Goal: Transaction & Acquisition: Obtain resource

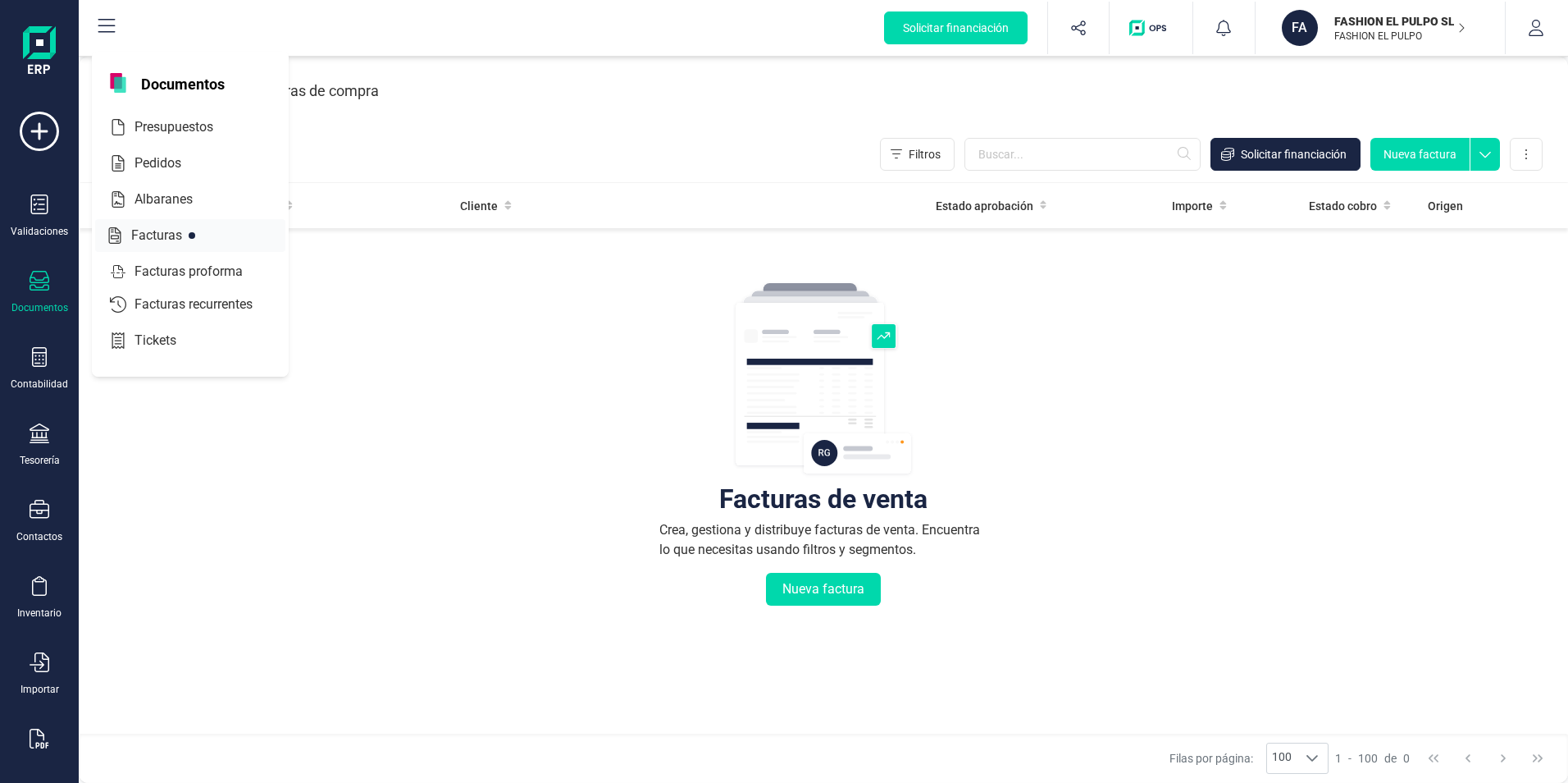
click at [161, 231] on span "Facturas" at bounding box center [168, 235] width 87 height 20
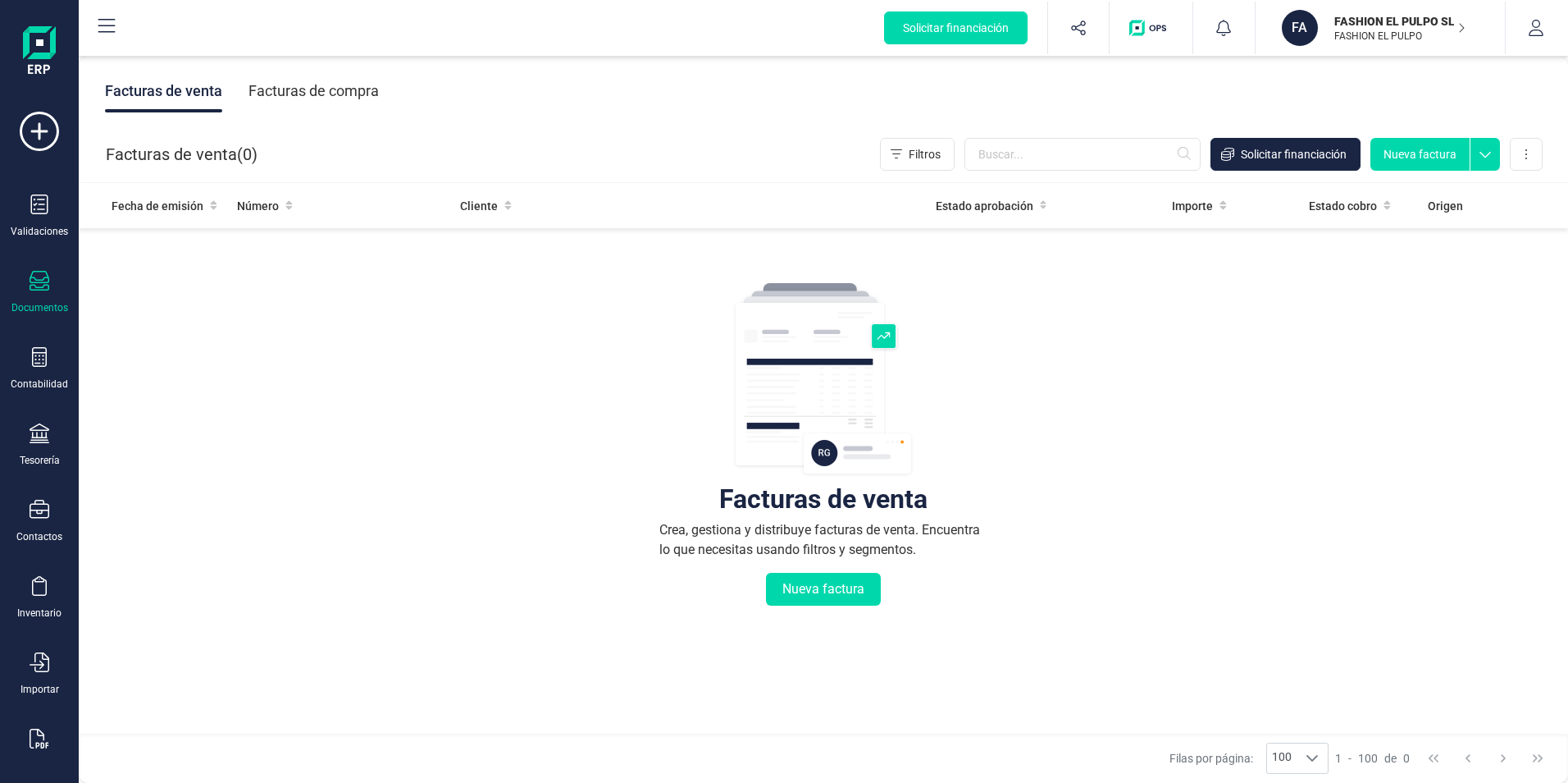
click at [1480, 156] on icon at bounding box center [1485, 149] width 30 height 25
click at [1529, 157] on button at bounding box center [1526, 153] width 33 height 33
click at [1448, 227] on span "Carga masiva (Excel)" at bounding box center [1426, 227] width 108 height 17
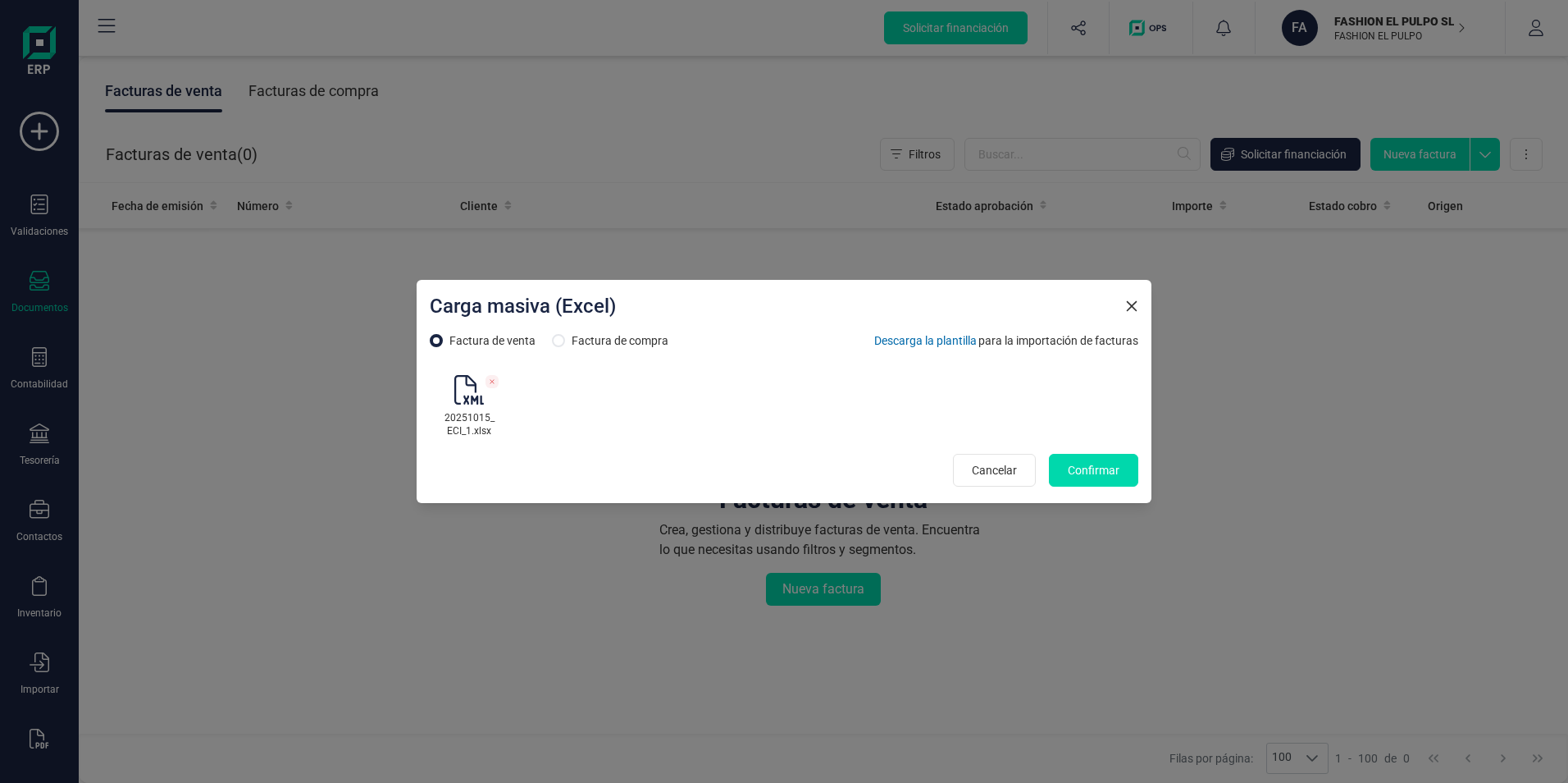
click at [557, 343] on input "radio" at bounding box center [558, 340] width 13 height 13
radio input "true"
click at [490, 384] on icon at bounding box center [492, 382] width 7 height 7
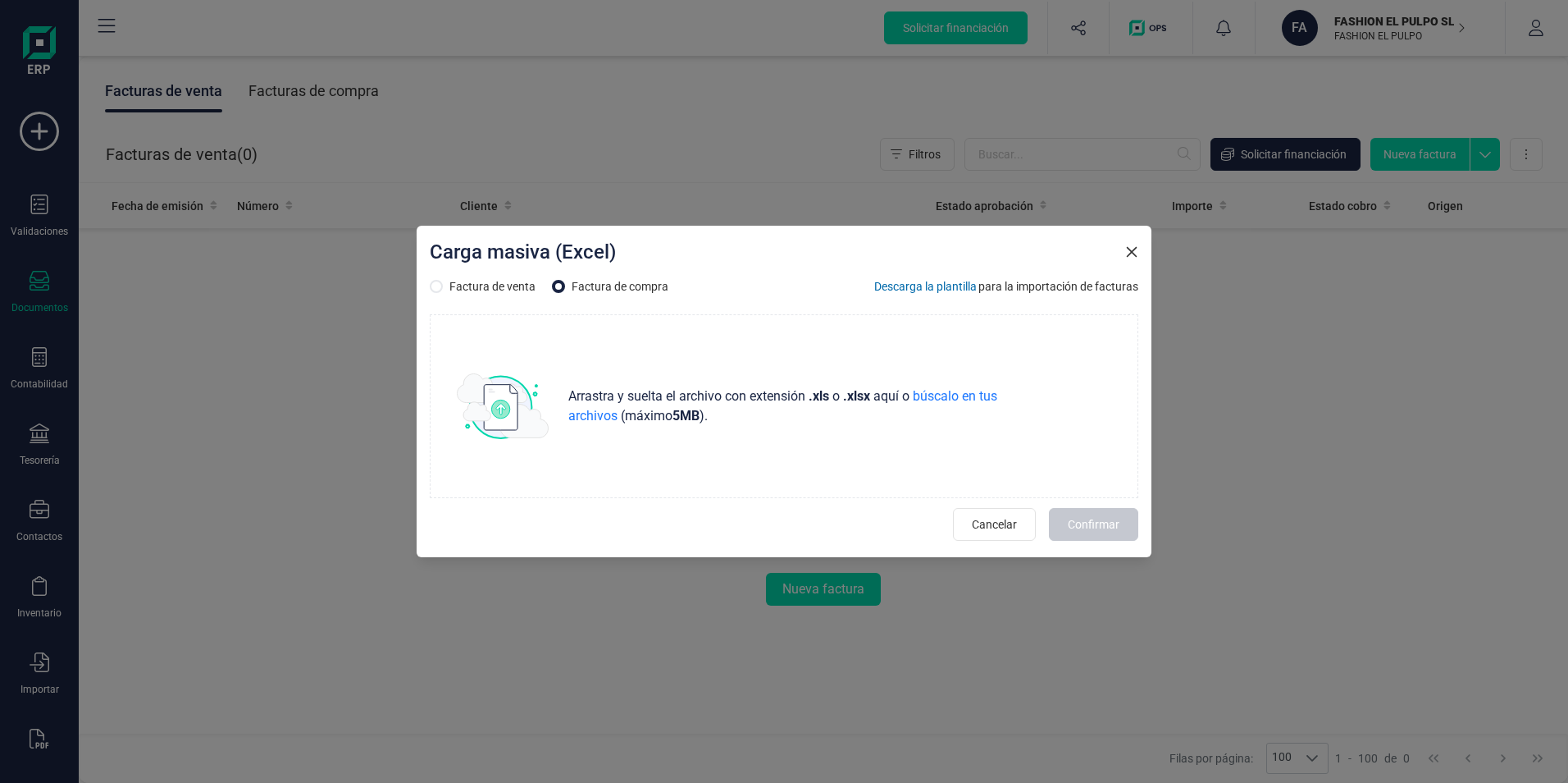
click at [442, 282] on input "radio" at bounding box center [436, 286] width 13 height 13
radio input "true"
radio input "false"
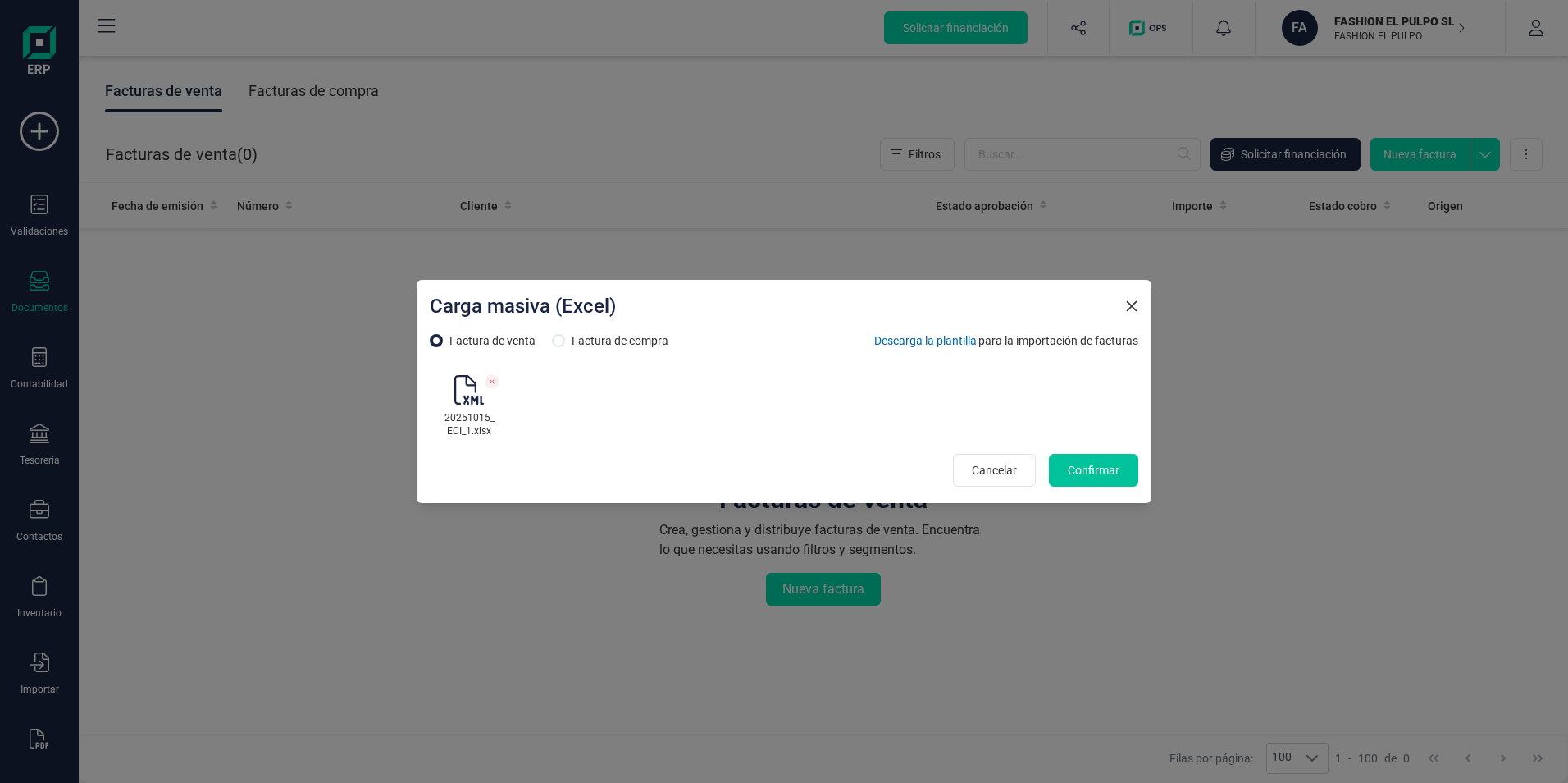
click at [1053, 466] on button "Confirmar" at bounding box center [1093, 470] width 89 height 33
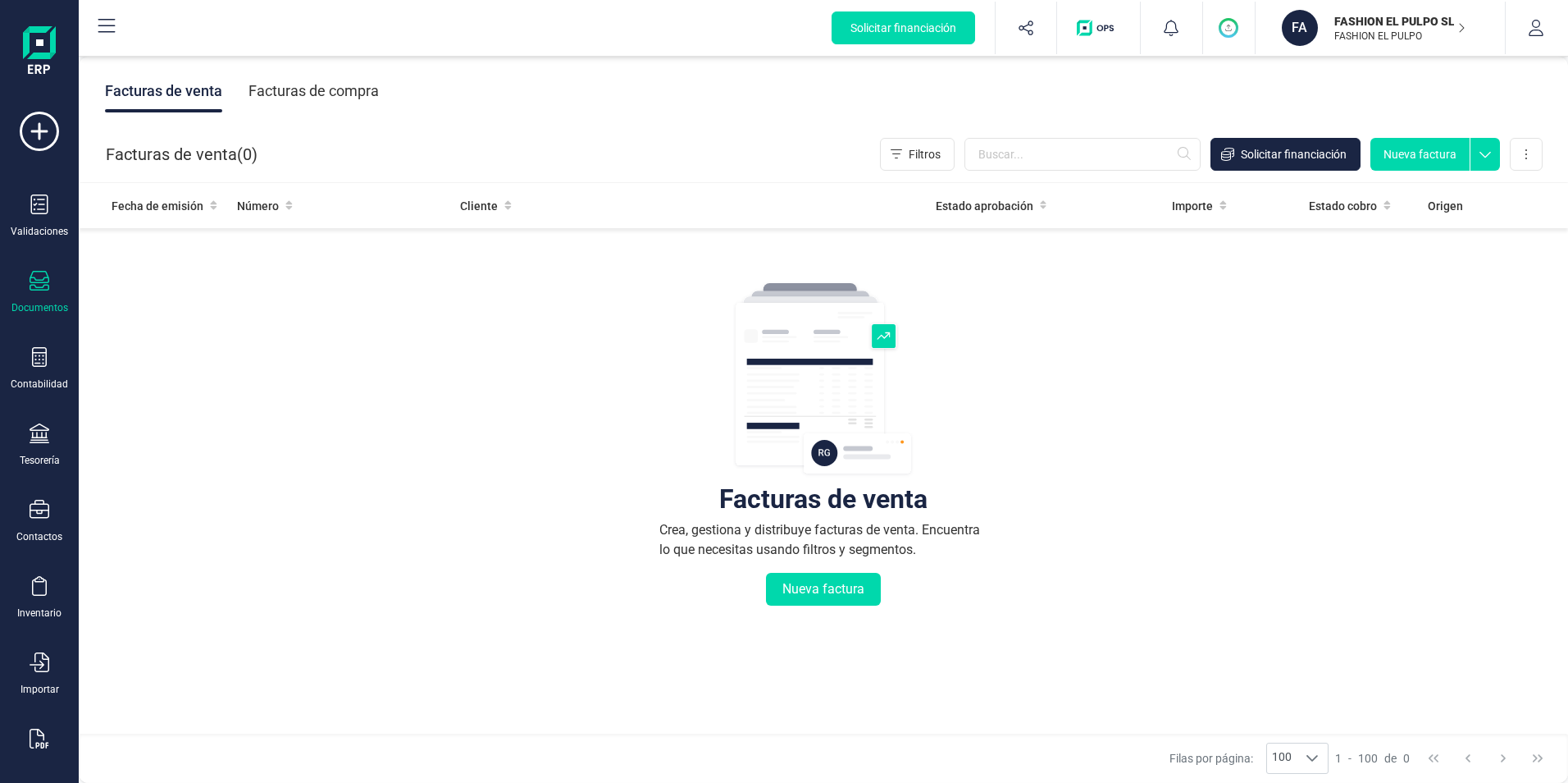
click at [502, 390] on div "Facturas de venta Crea, gestiona y distribuye facturas de venta. Encuentra lo q…" at bounding box center [823, 542] width 1424 height 616
click at [41, 306] on div "Documentos" at bounding box center [40, 307] width 56 height 13
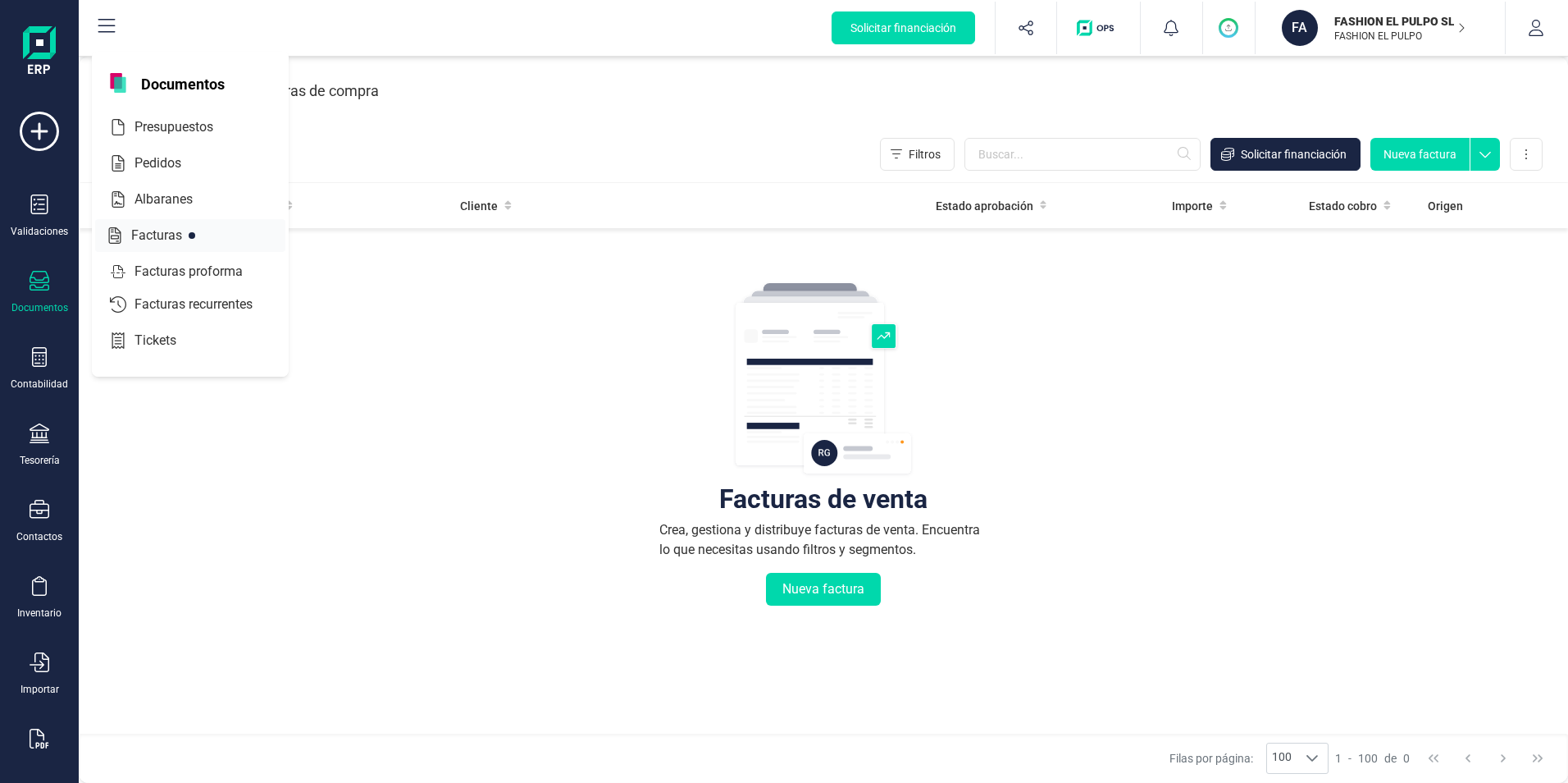
click at [167, 239] on span "Facturas" at bounding box center [168, 235] width 87 height 20
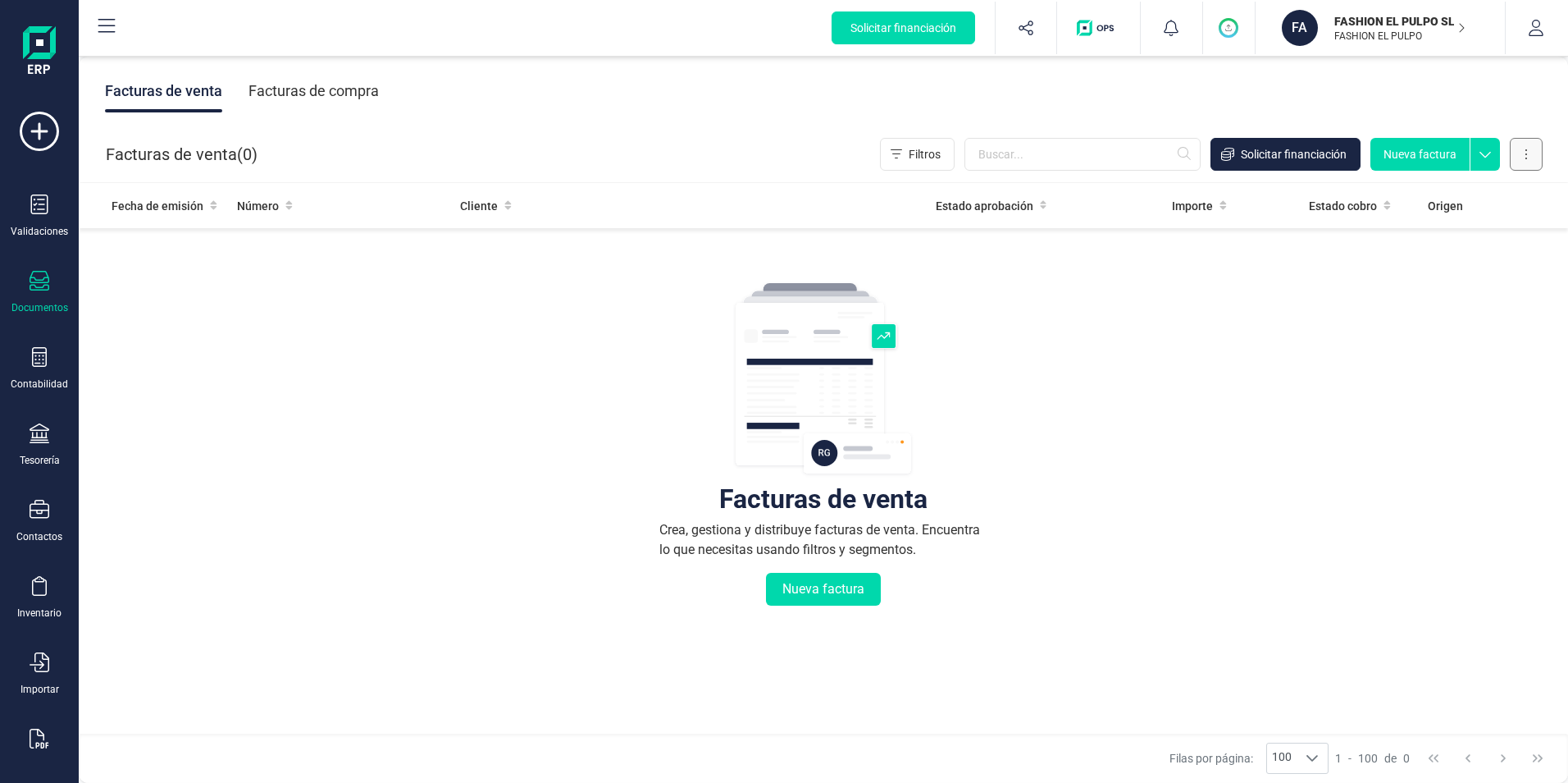
click at [1537, 161] on button at bounding box center [1526, 153] width 33 height 33
click at [1110, 360] on div "Facturas de venta Crea, gestiona y distribuye facturas de venta. Encuentra lo q…" at bounding box center [823, 542] width 1424 height 616
click at [1519, 154] on button at bounding box center [1526, 153] width 33 height 33
click at [1477, 220] on span "Carga masiva (Excel)" at bounding box center [1426, 227] width 108 height 17
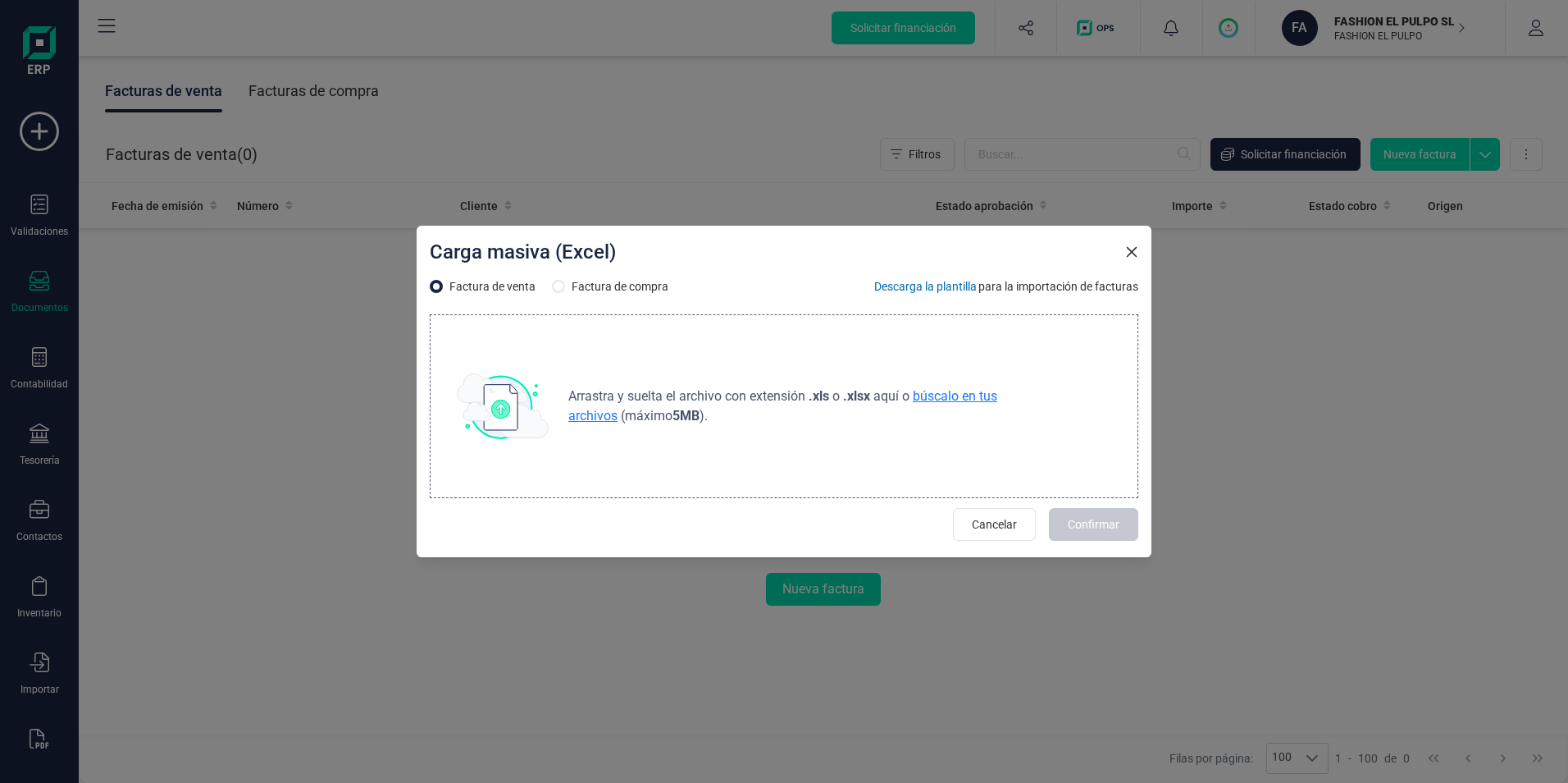
click at [938, 396] on span "búscalo en tus archivos" at bounding box center [783, 406] width 429 height 36
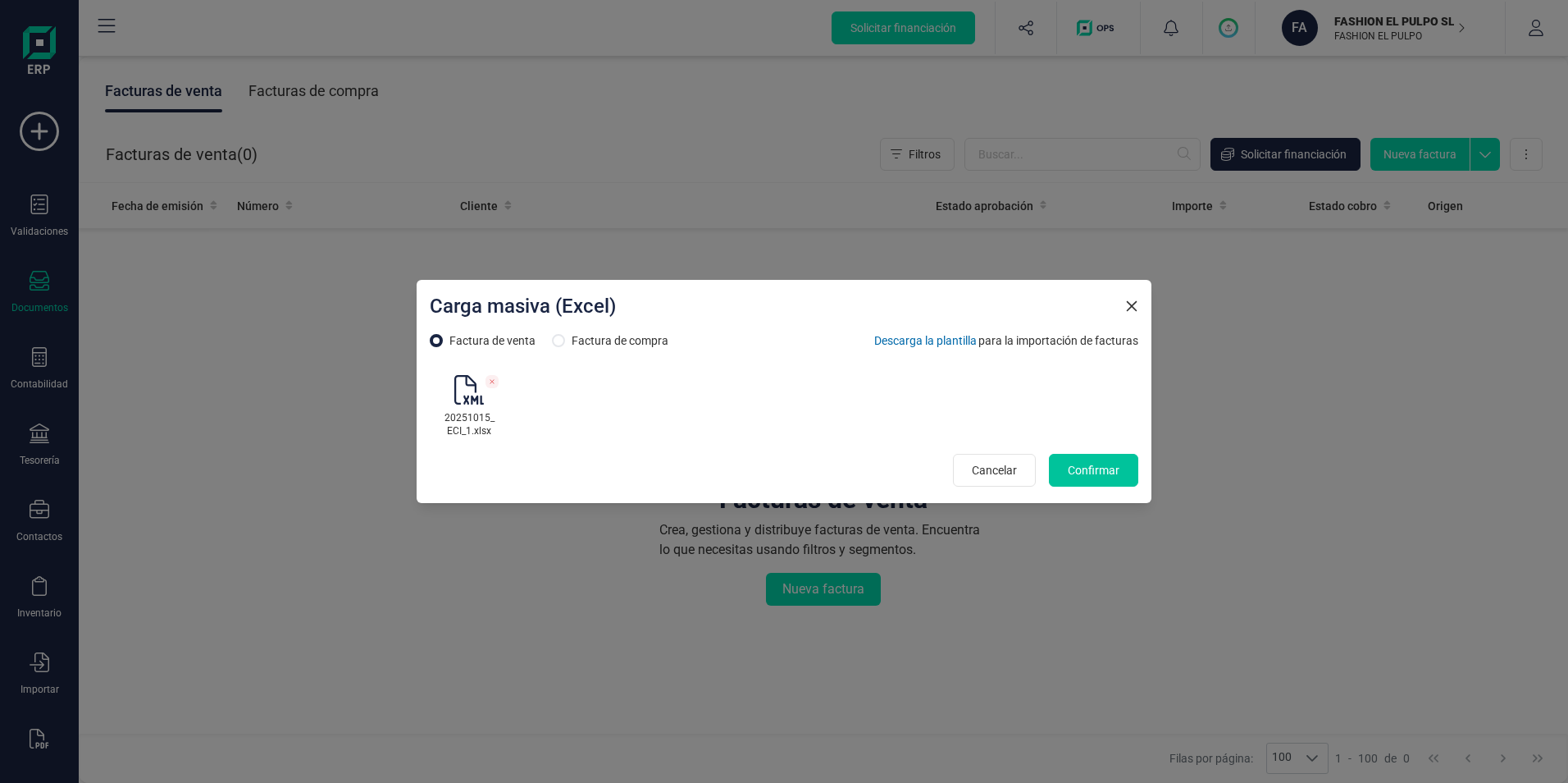
click at [1084, 471] on span "Confirmar" at bounding box center [1094, 470] width 51 height 17
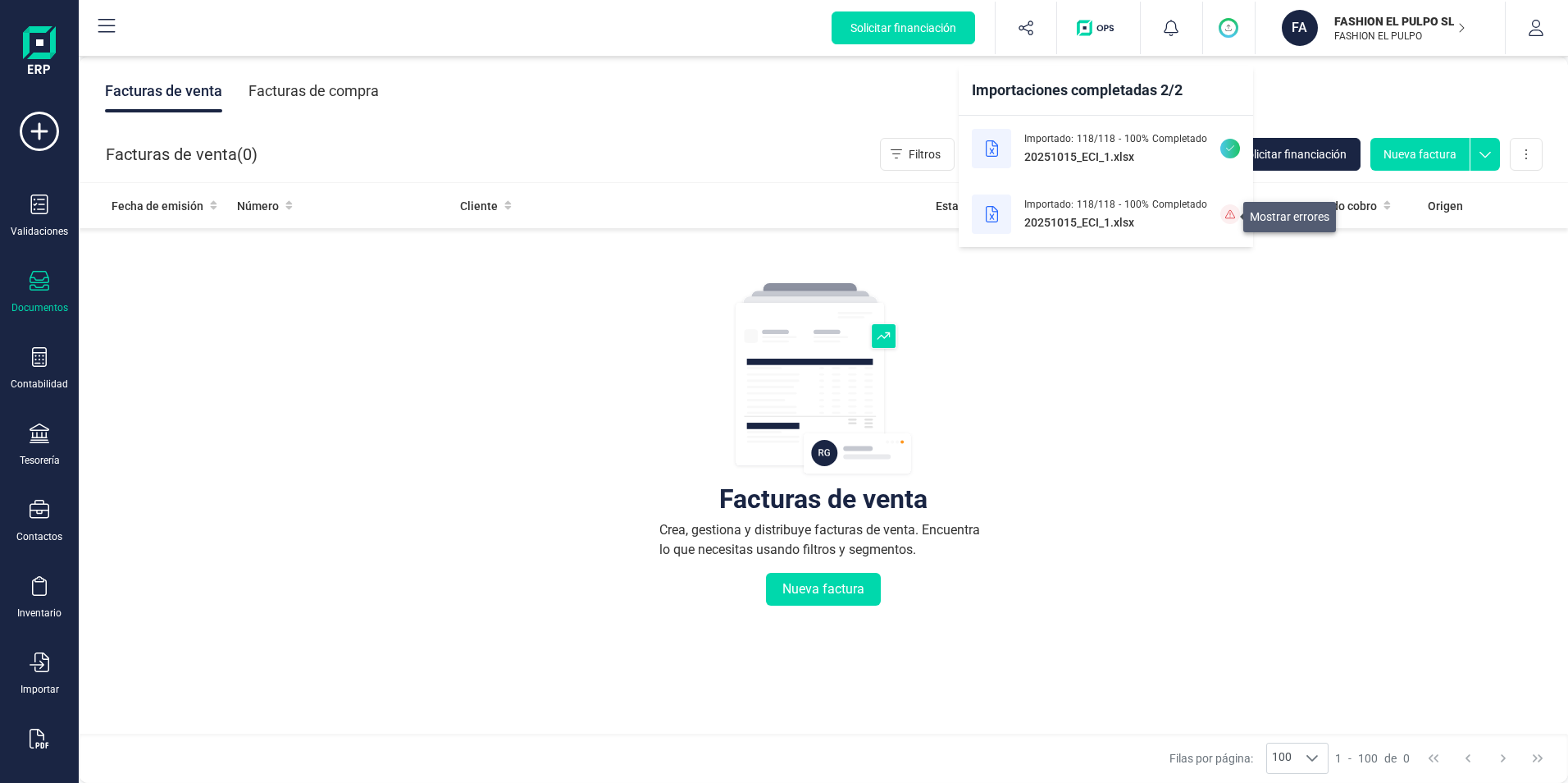
click at [1231, 213] on icon at bounding box center [1230, 215] width 10 height 10
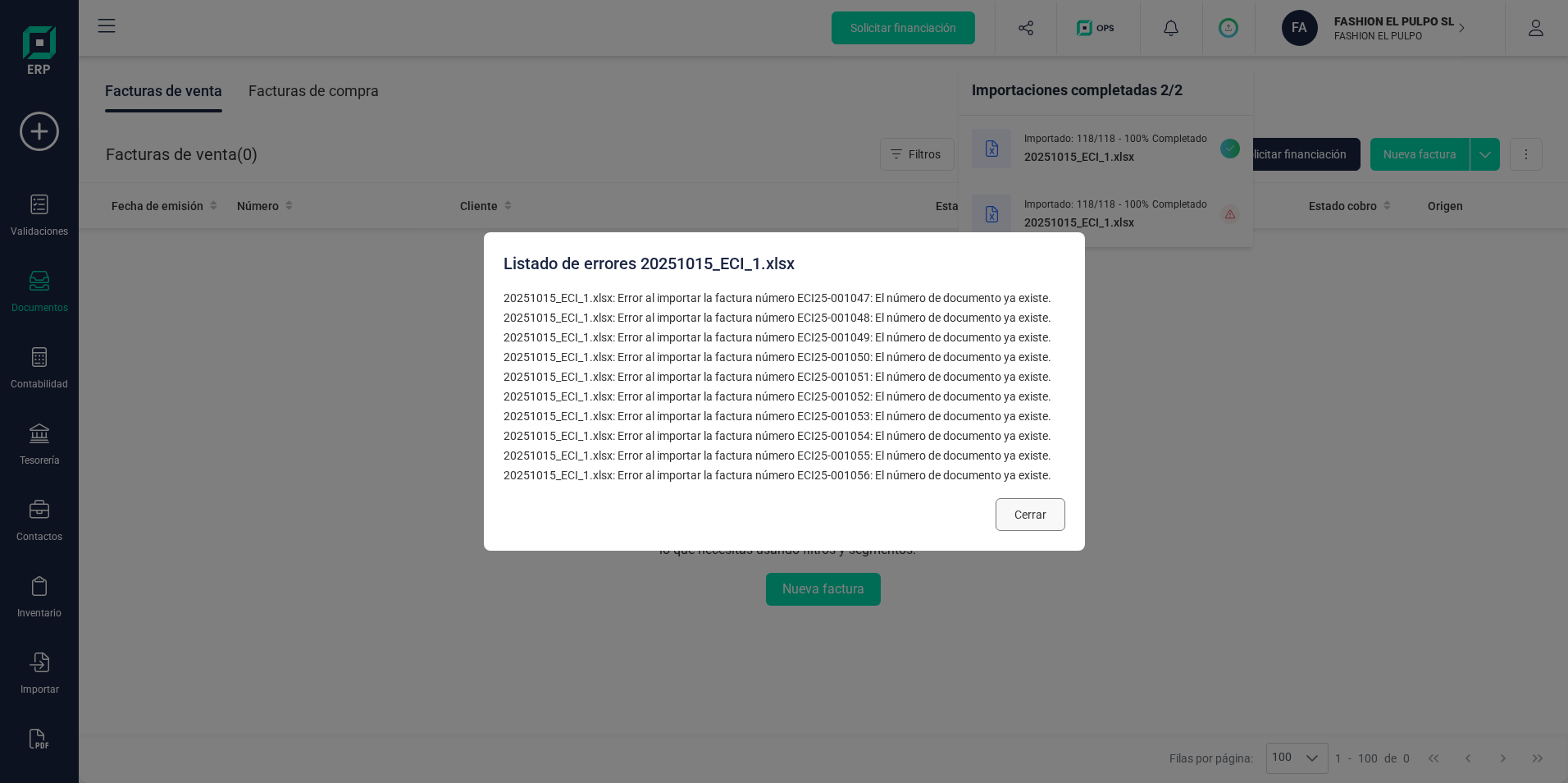
click at [1046, 517] on span "Cerrar" at bounding box center [1031, 514] width 32 height 17
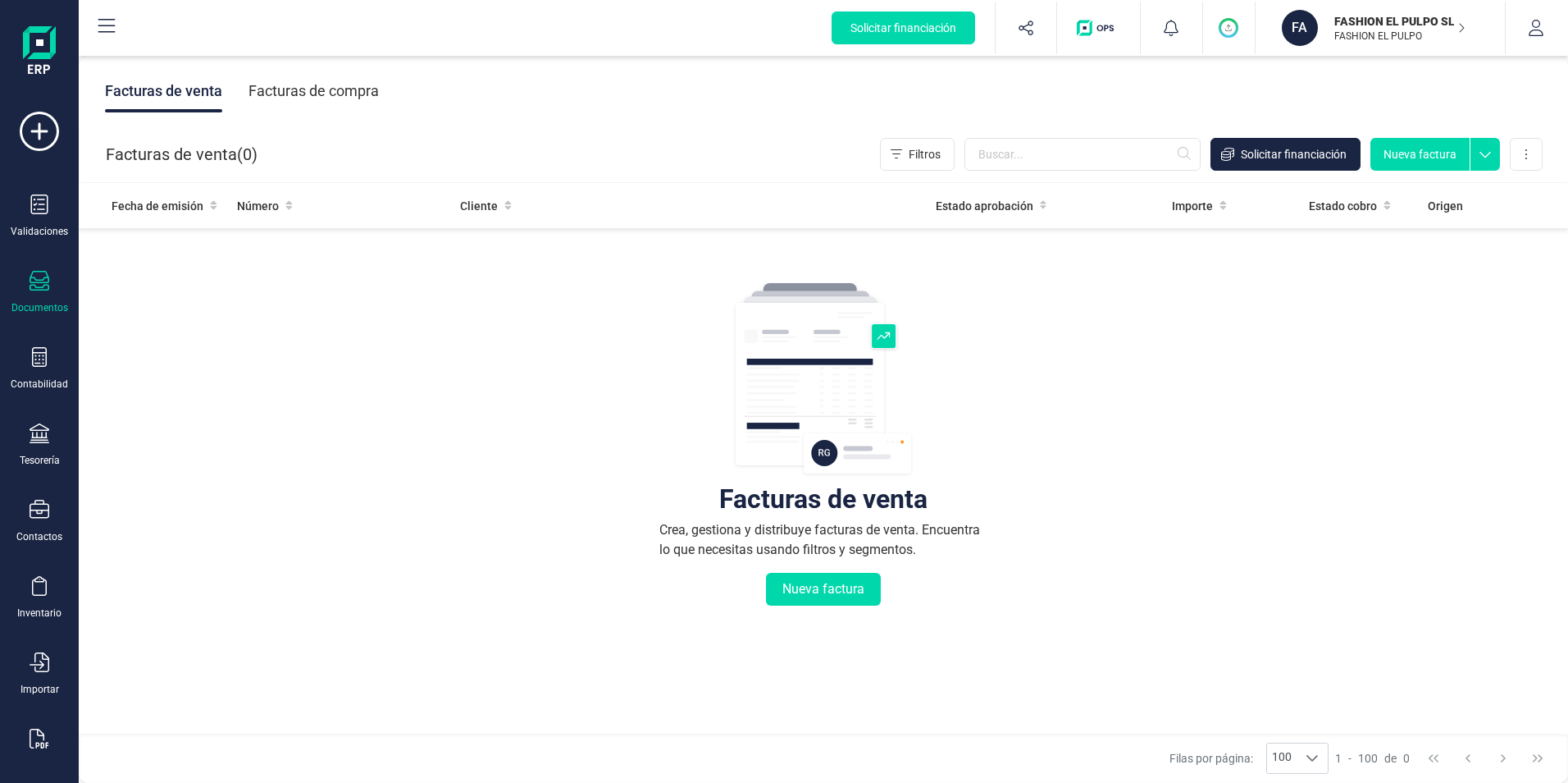
click at [1232, 32] on circle "button" at bounding box center [1228, 28] width 17 height 17
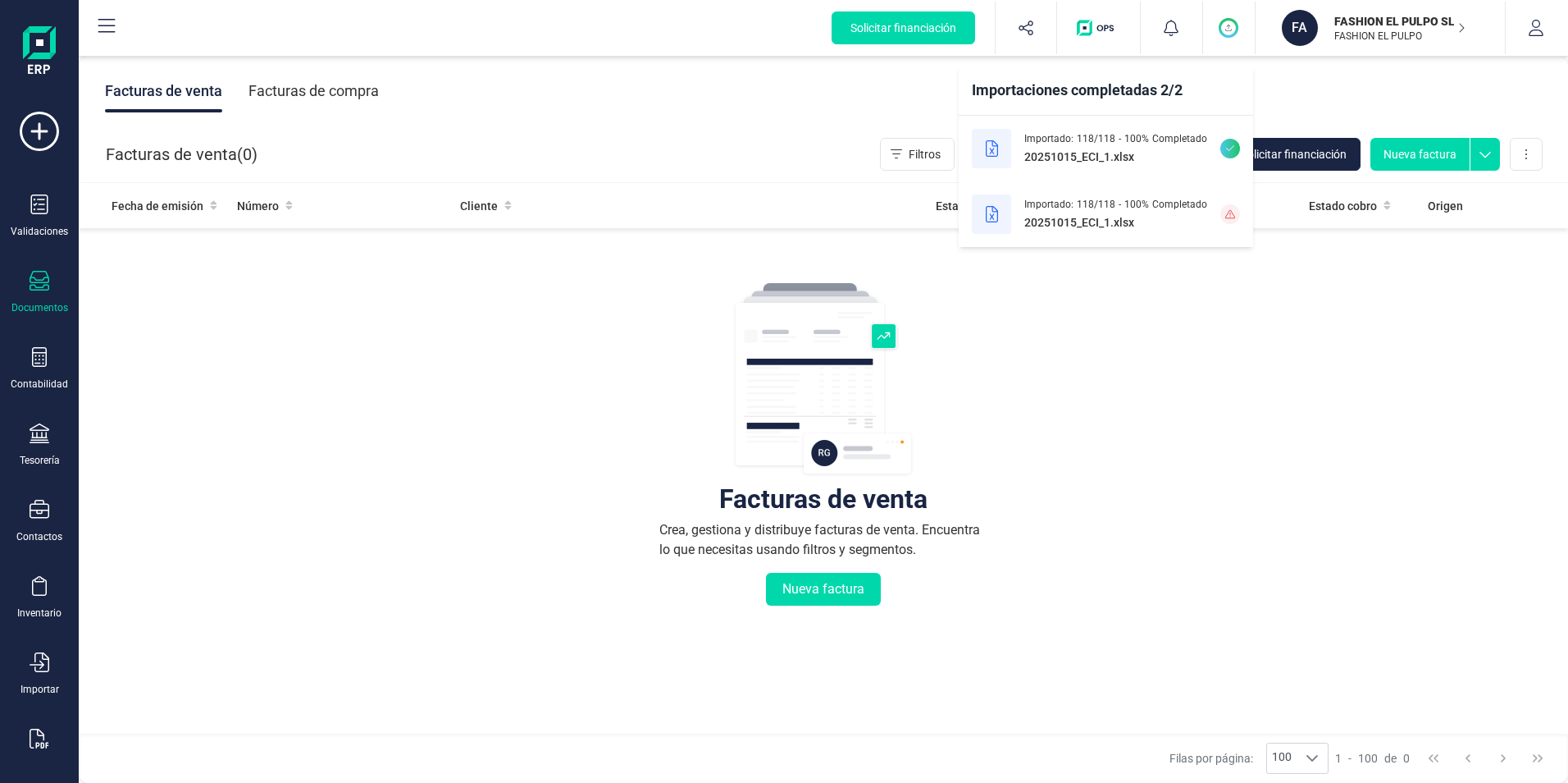
click at [998, 215] on icon at bounding box center [992, 214] width 12 height 17
click at [1232, 214] on icon at bounding box center [1230, 215] width 10 height 10
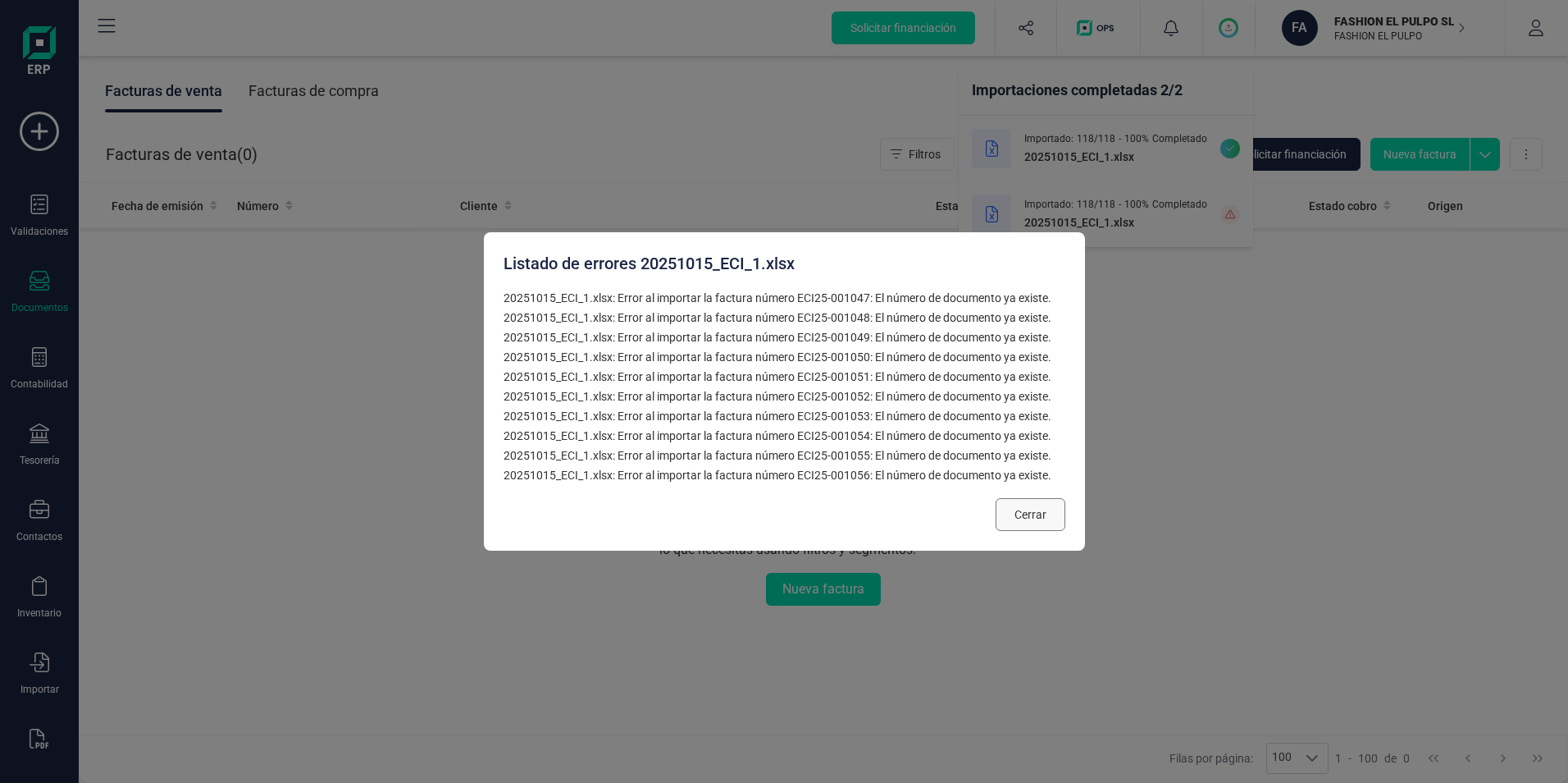
drag, startPoint x: 1032, startPoint y: 516, endPoint x: 1103, endPoint y: 366, distance: 166.0
click at [1034, 514] on span "Cerrar" at bounding box center [1031, 514] width 32 height 17
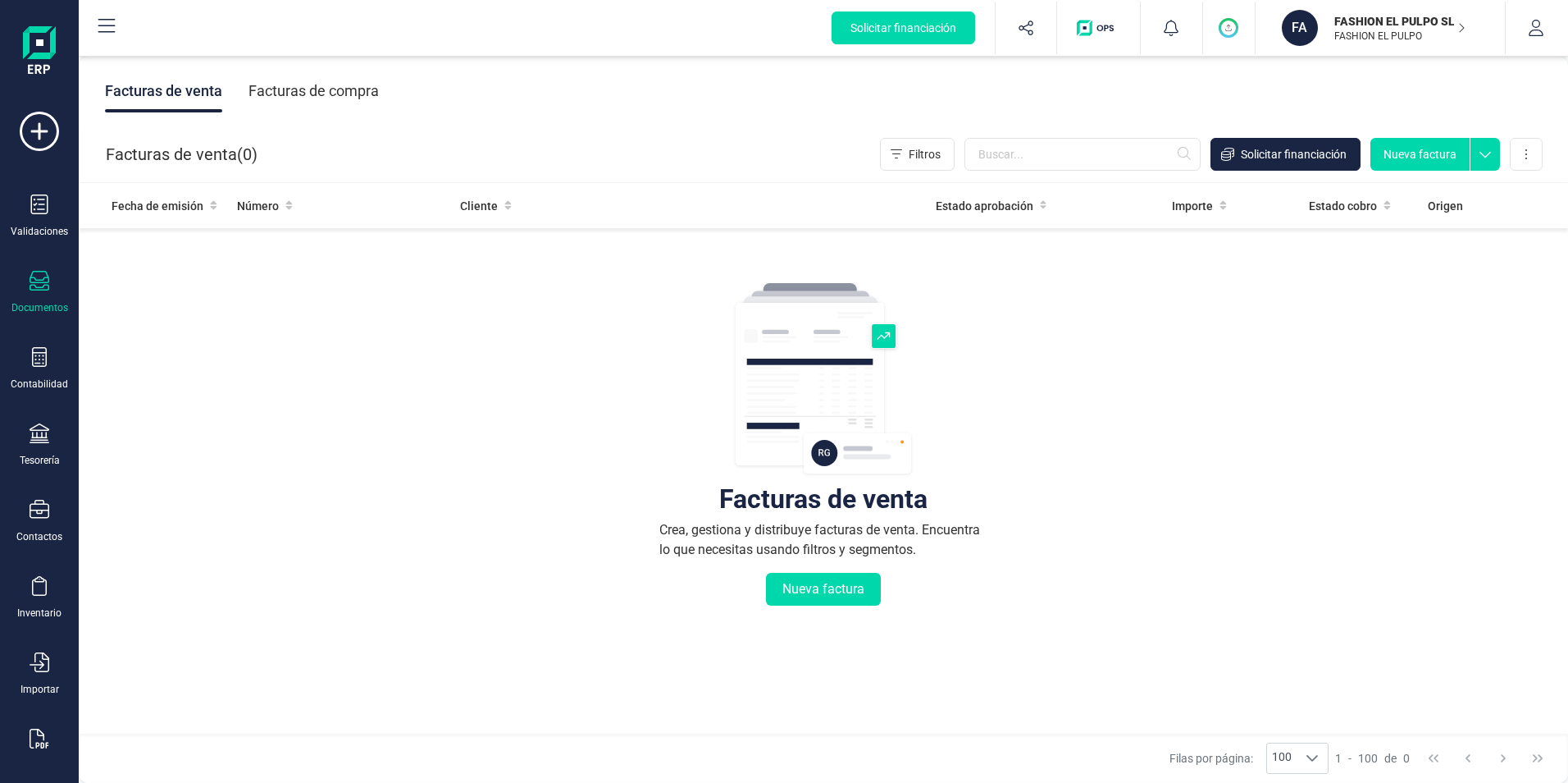
click at [1232, 27] on circle "button" at bounding box center [1228, 28] width 17 height 17
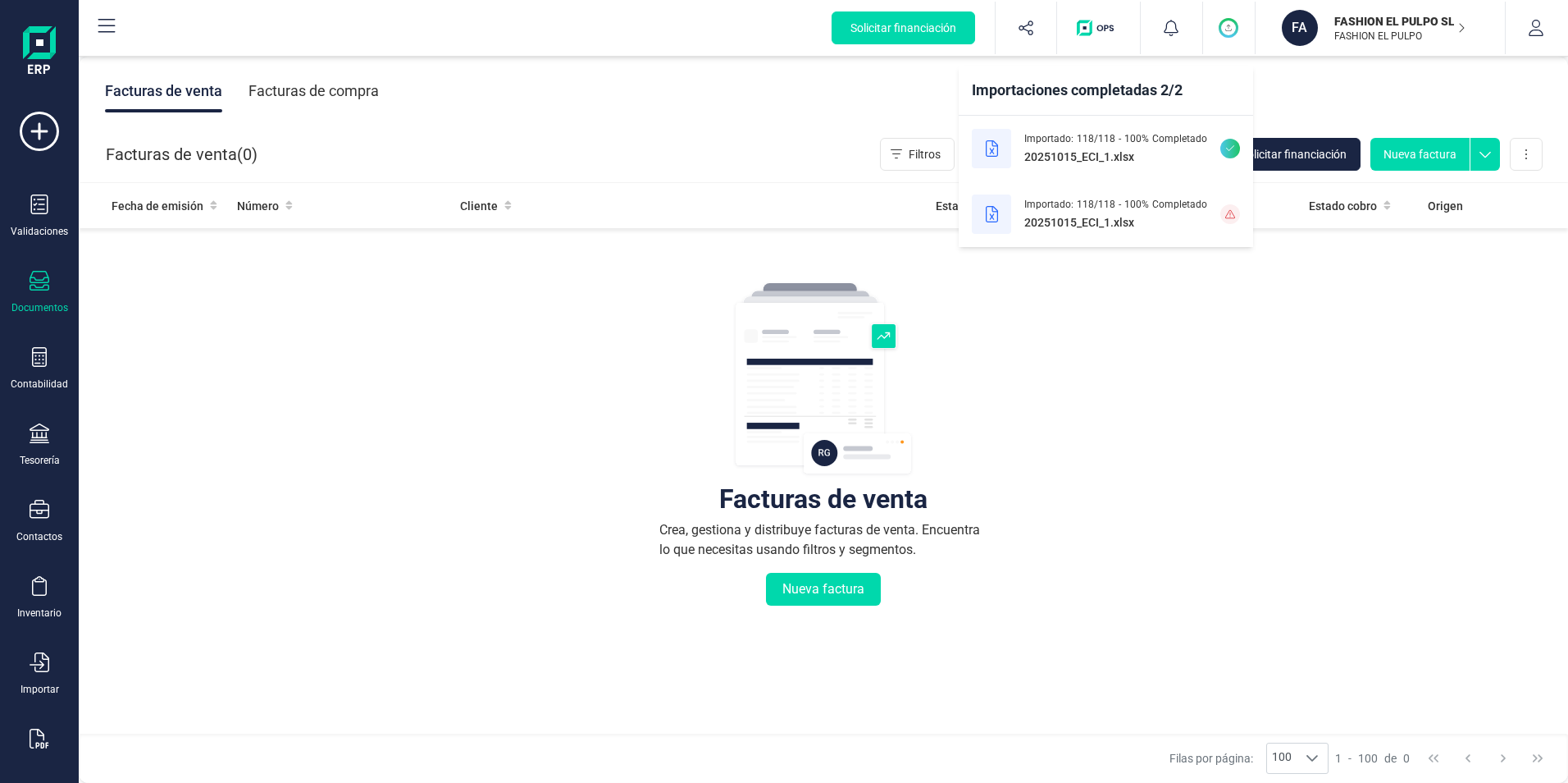
click at [1092, 143] on span "118 / 118" at bounding box center [1096, 138] width 39 height 13
drag, startPoint x: 1229, startPoint y: 142, endPoint x: 1087, endPoint y: 145, distance: 142.0
click at [1228, 142] on span at bounding box center [1230, 148] width 20 height 20
click at [993, 152] on icon at bounding box center [992, 148] width 12 height 17
click at [1119, 148] on span "20251015_ECI_1.xlsx" at bounding box center [1079, 156] width 110 height 17
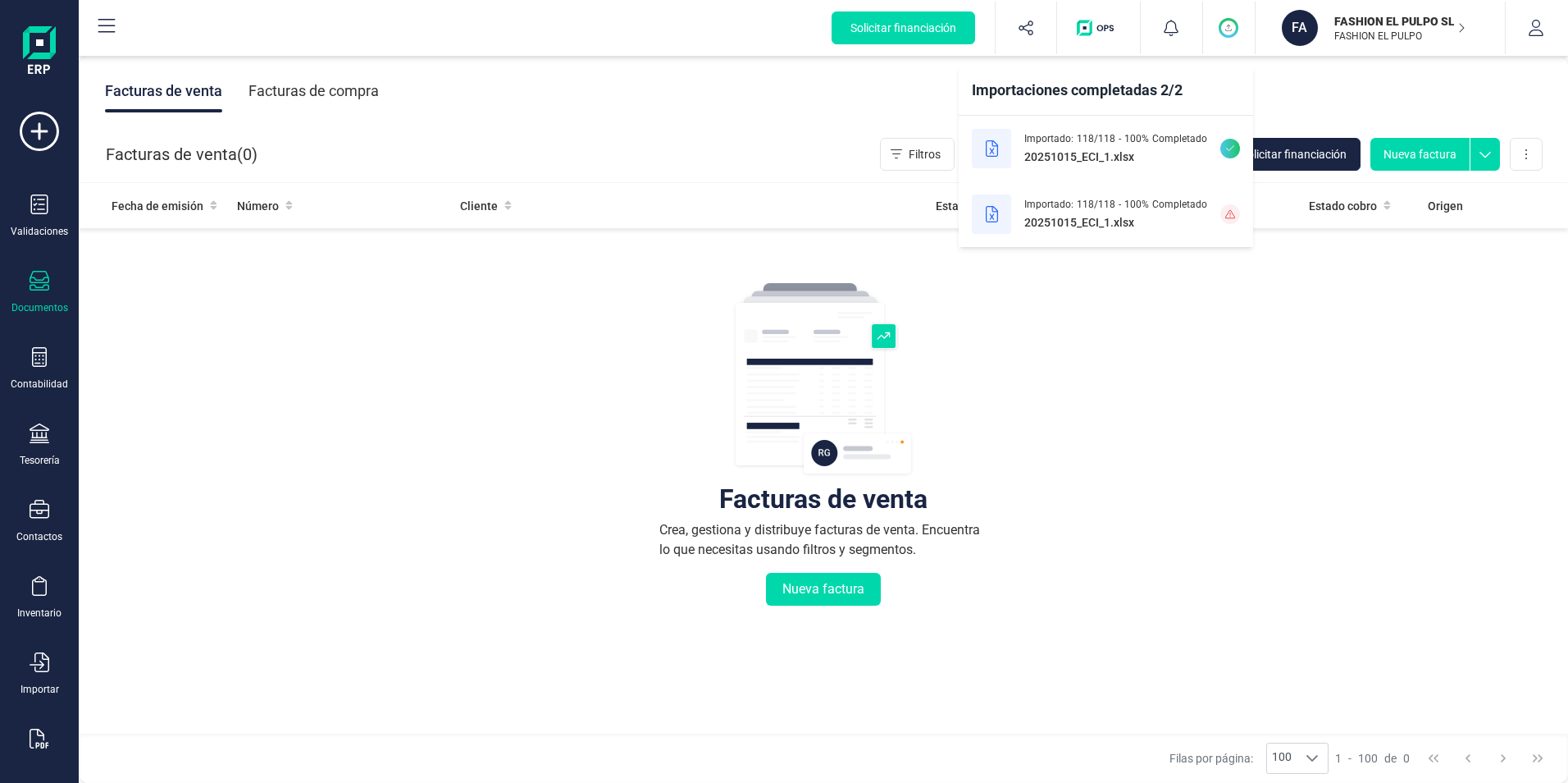
click at [1229, 145] on icon at bounding box center [1230, 148] width 9 height 10
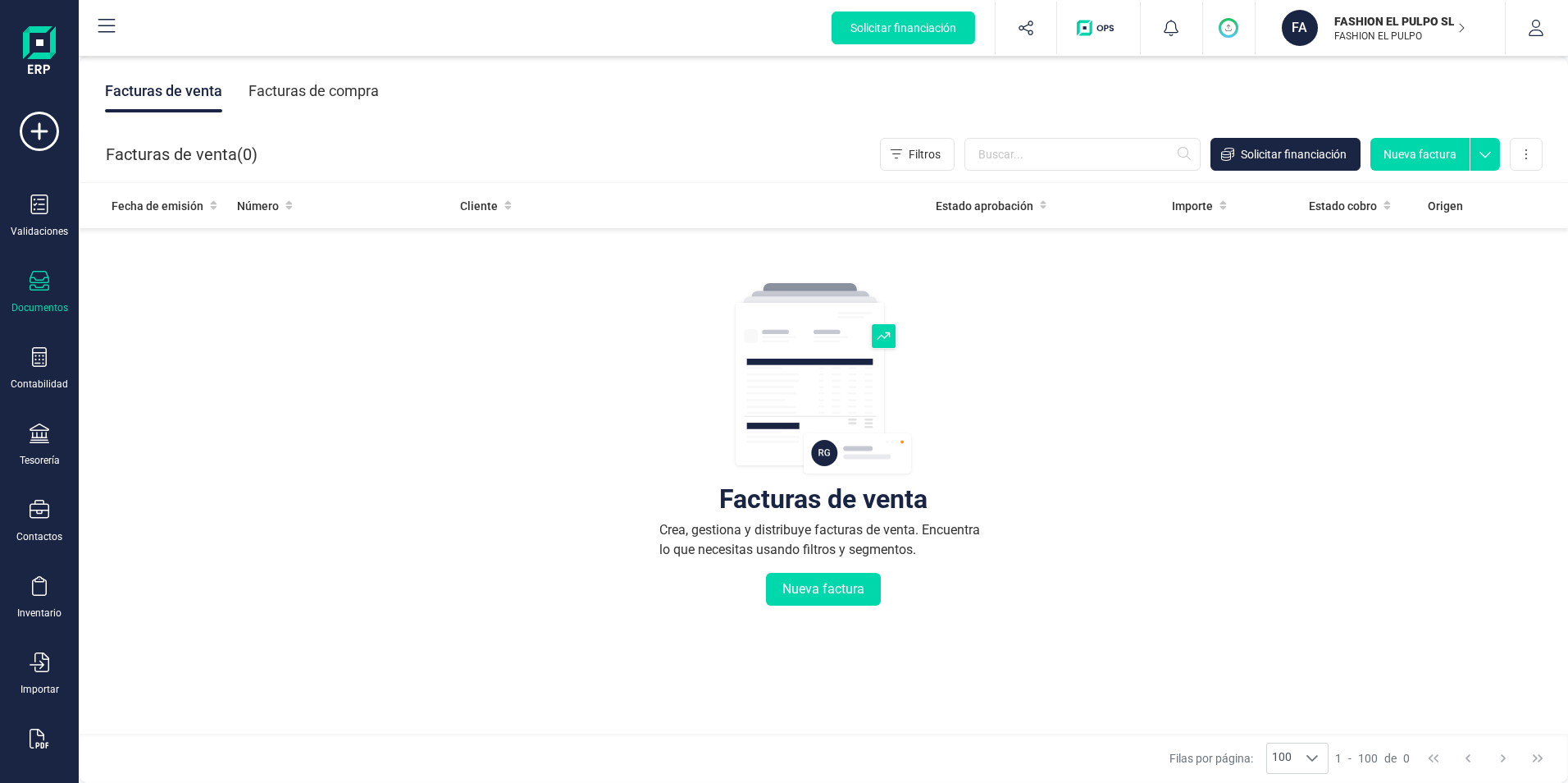
drag, startPoint x: 1186, startPoint y: 345, endPoint x: 1097, endPoint y: 297, distance: 101.1
click at [1184, 341] on div "Facturas de venta Crea, gestiona y distribuye facturas de venta. Encuentra lo q…" at bounding box center [823, 542] width 1424 height 616
click at [1222, 29] on circle "button" at bounding box center [1228, 28] width 17 height 17
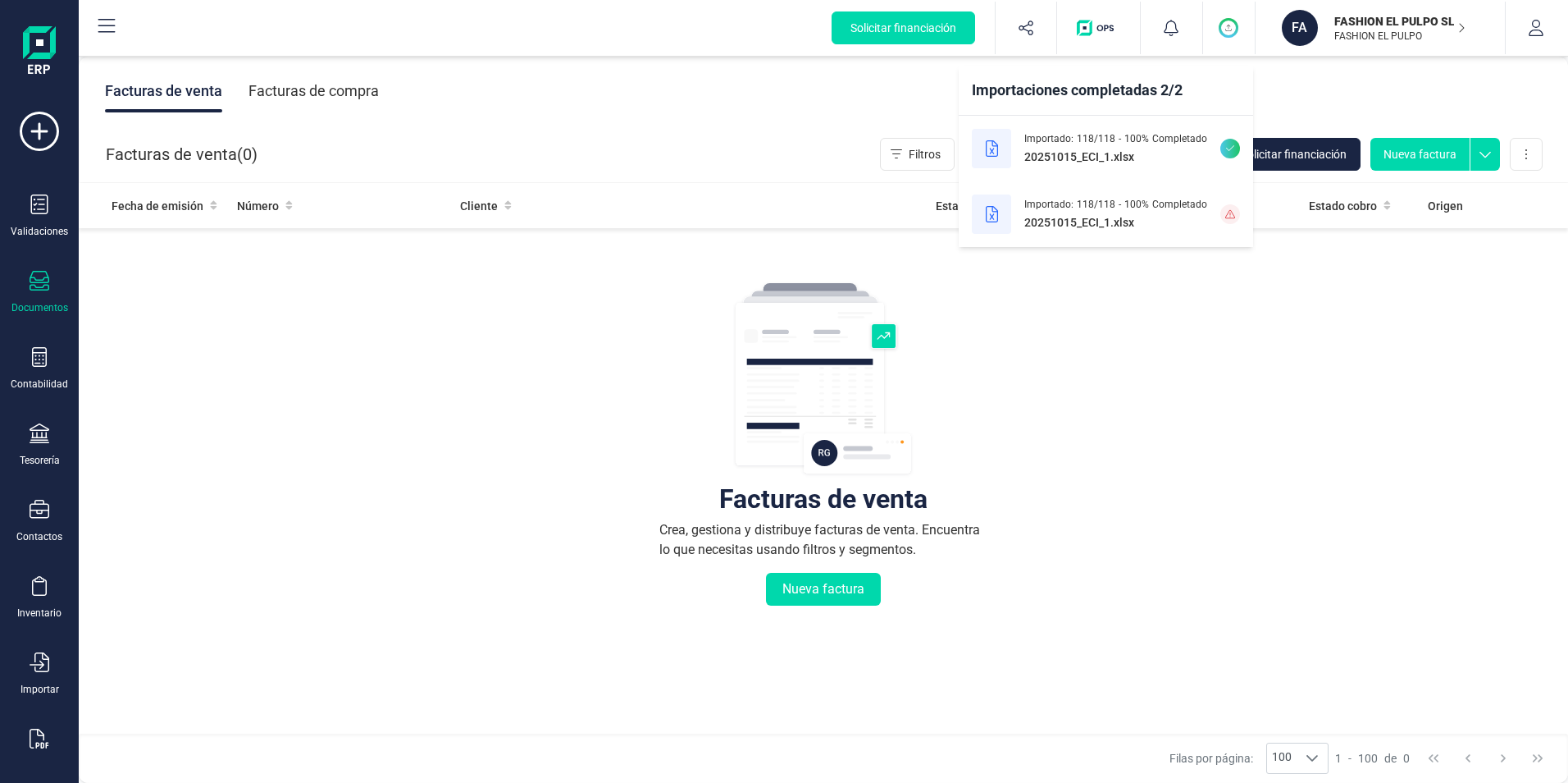
drag, startPoint x: 1236, startPoint y: 315, endPoint x: 1238, endPoint y: 306, distance: 9.2
click at [1238, 311] on div "Facturas de venta Crea, gestiona y distribuye facturas de venta. Encuentra lo q…" at bounding box center [823, 542] width 1424 height 616
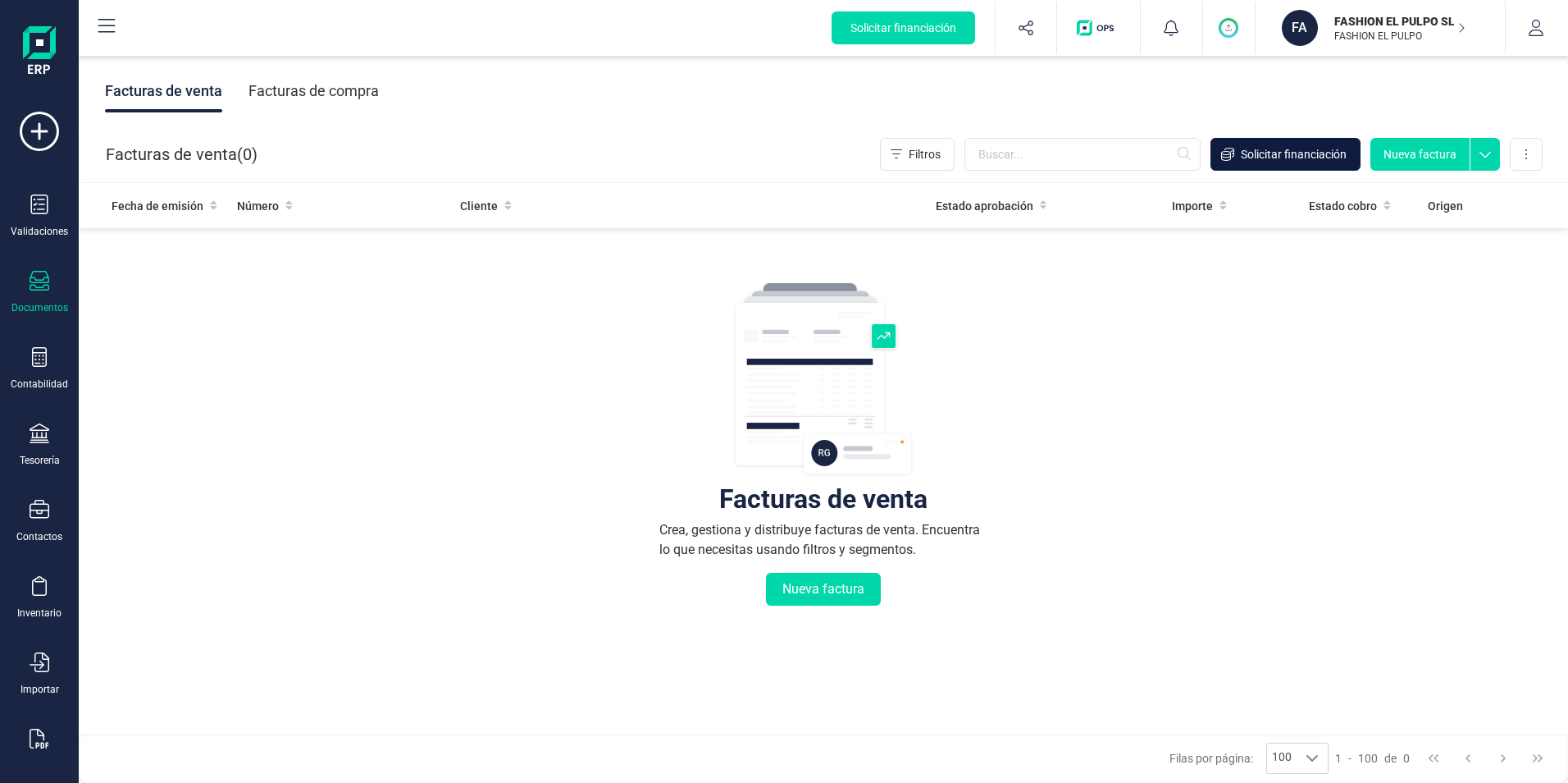
click at [1276, 154] on span "Solicitar financiación" at bounding box center [1293, 154] width 106 height 17
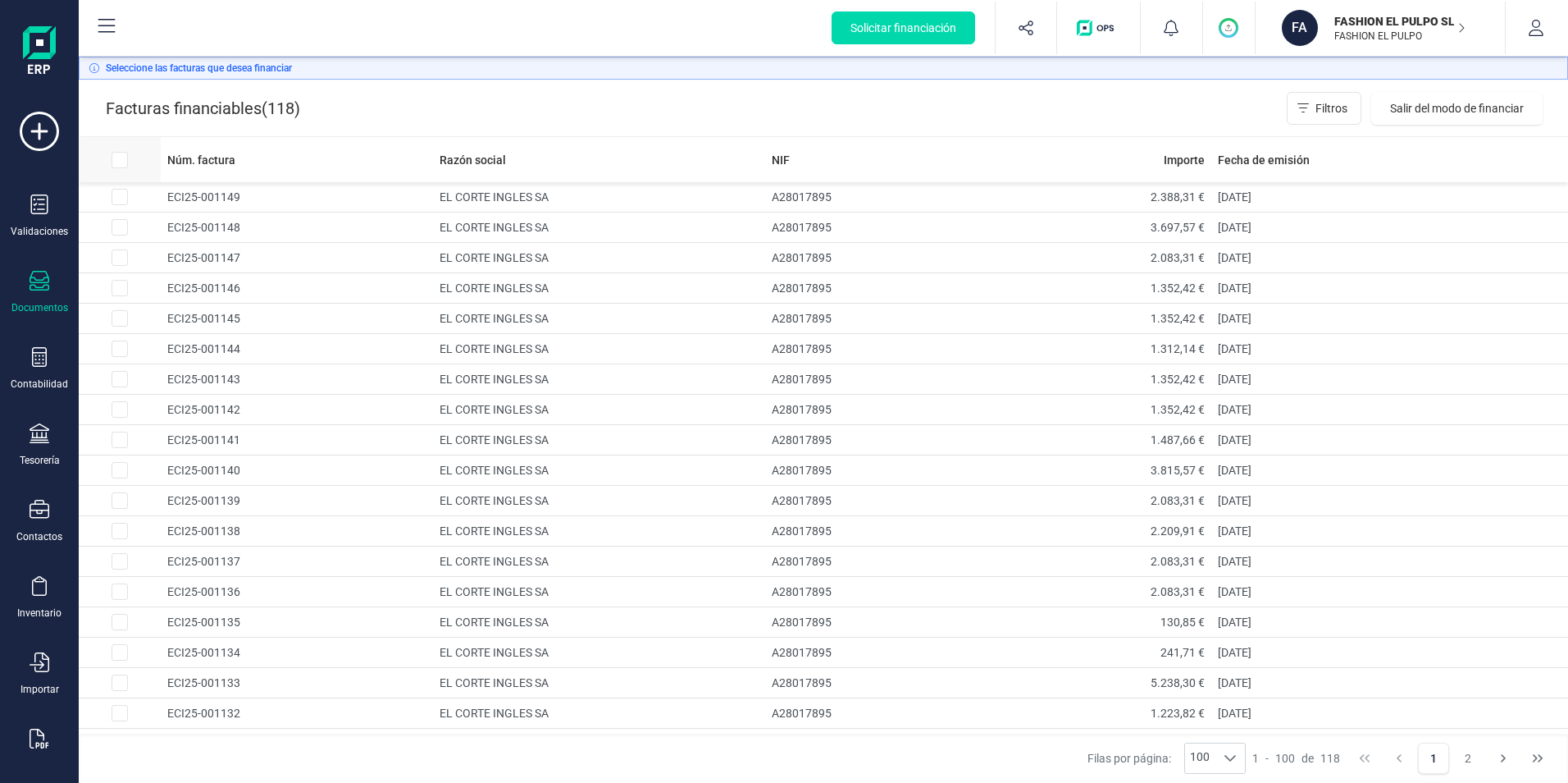
click at [121, 157] on input "All items unselected" at bounding box center [120, 160] width 17 height 17
checkbox input "true"
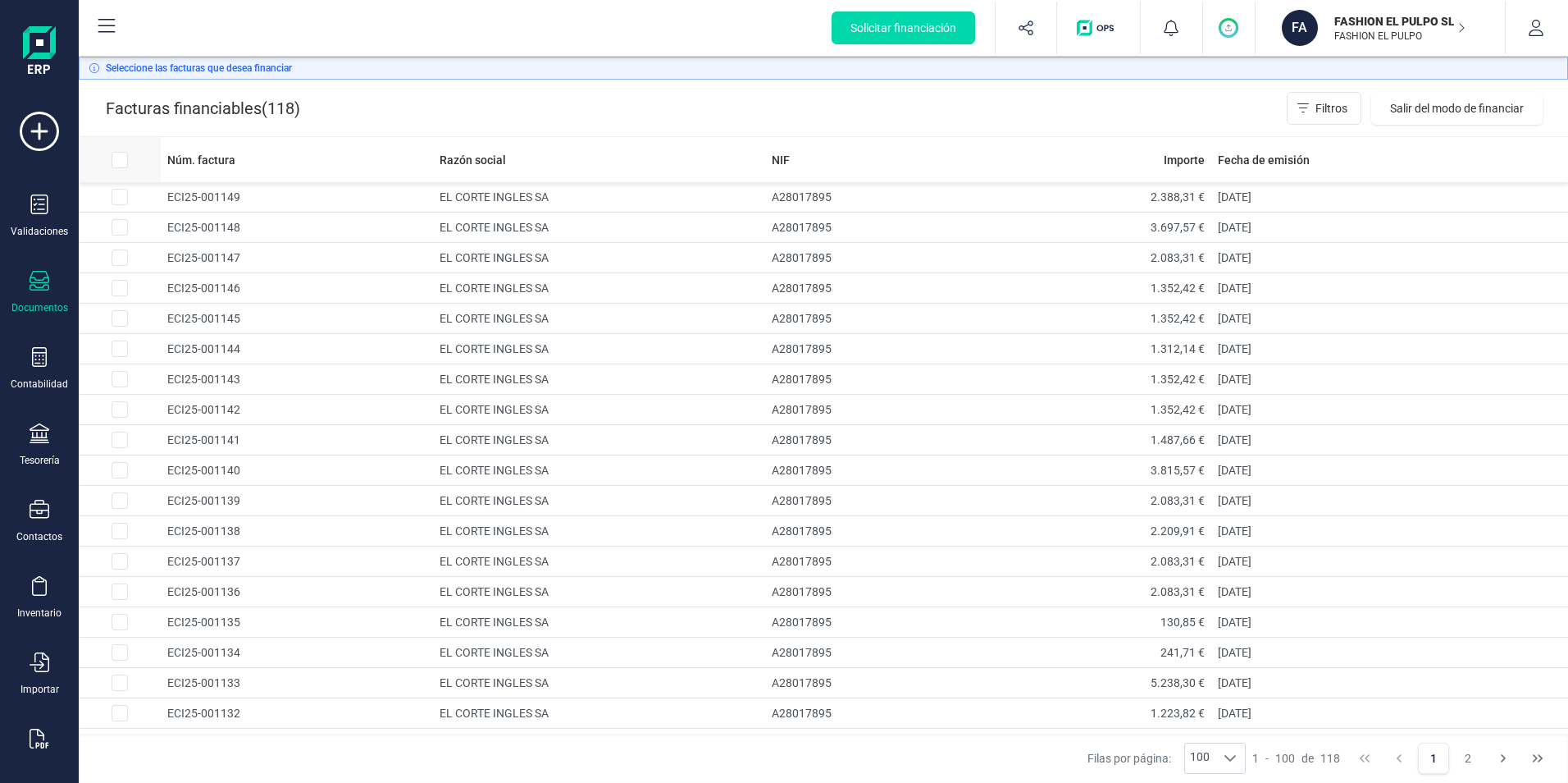
checkbox input "true"
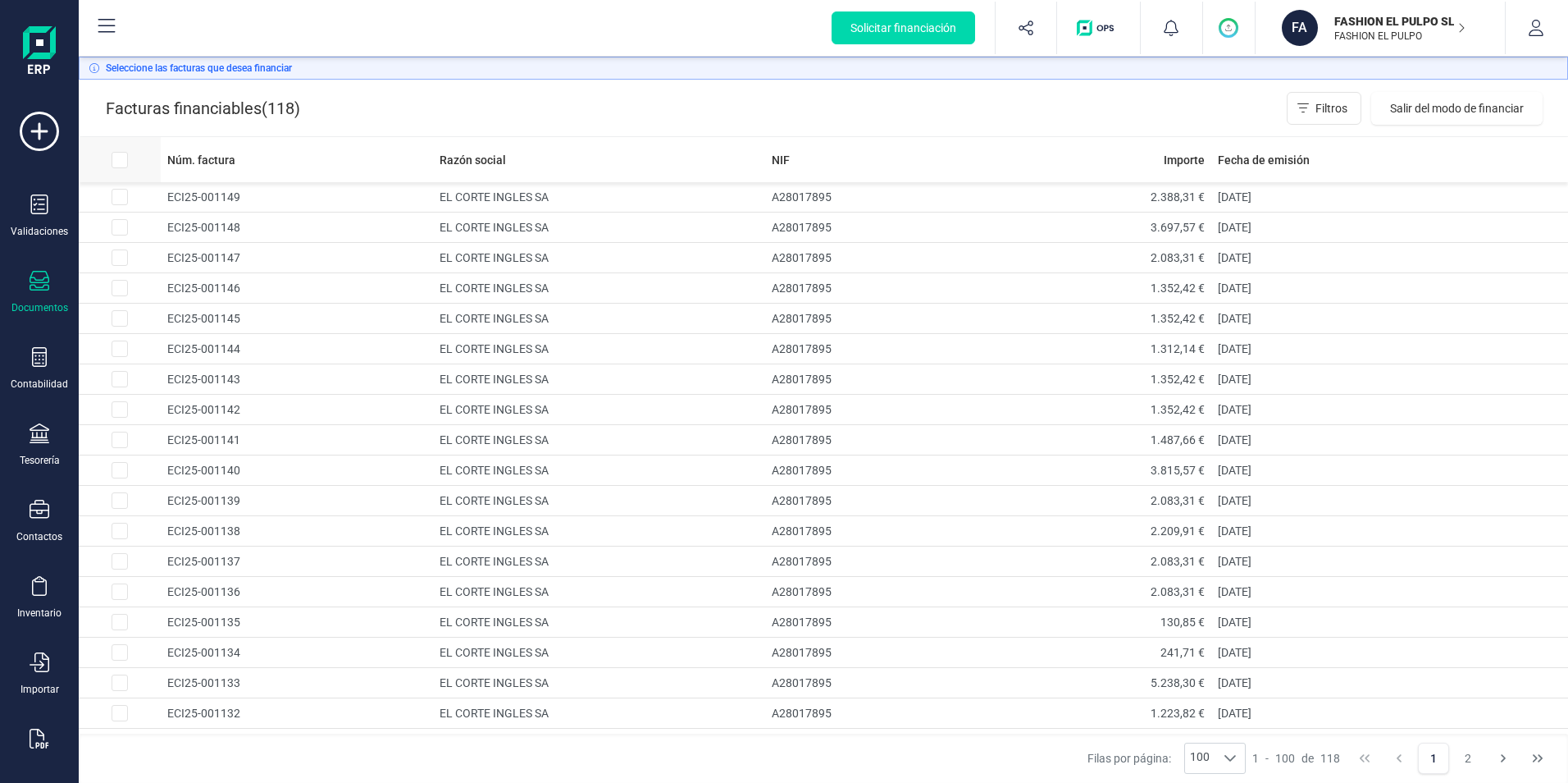
checkbox input "true"
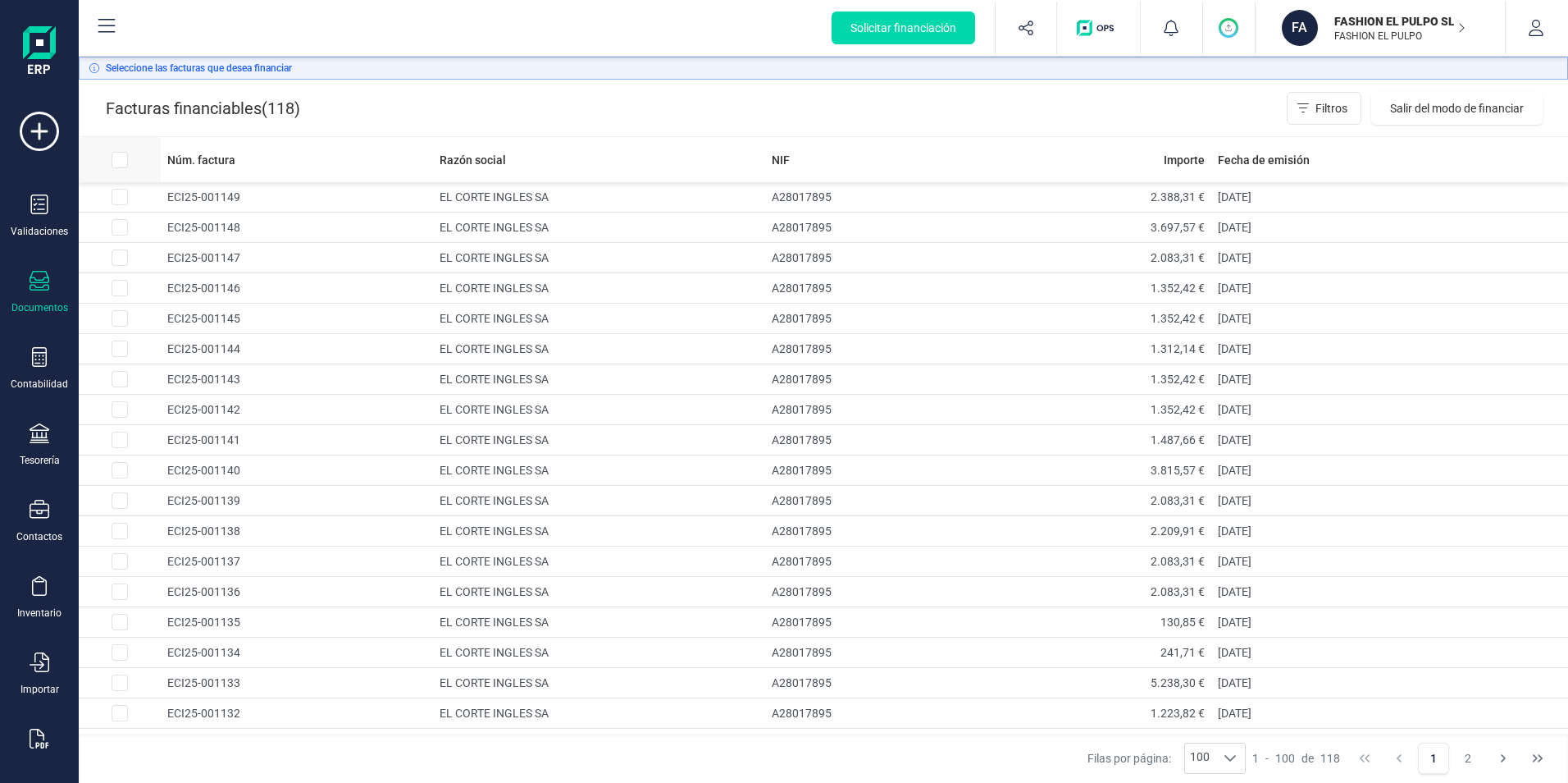
checkbox input "true"
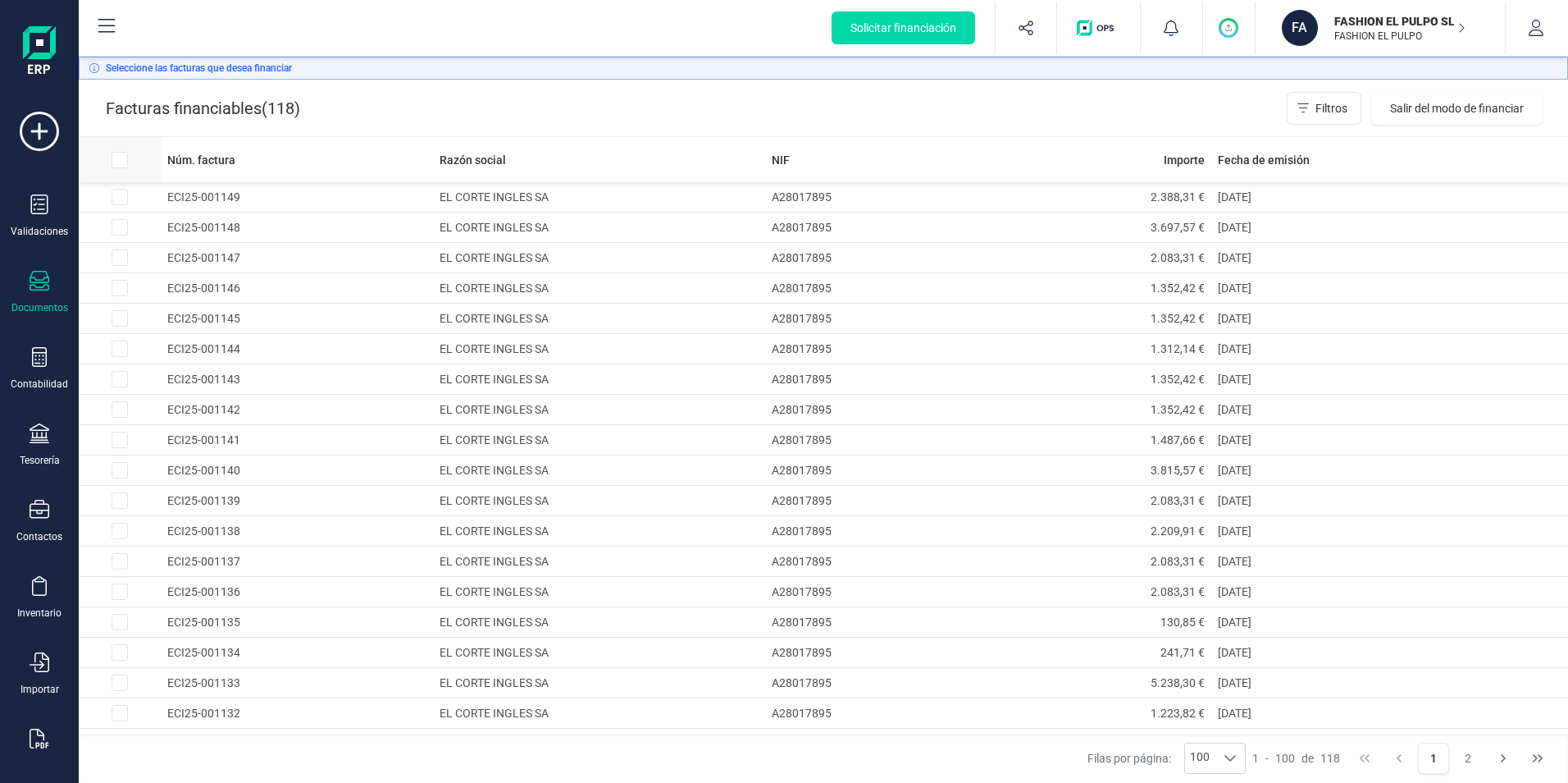
checkbox input "true"
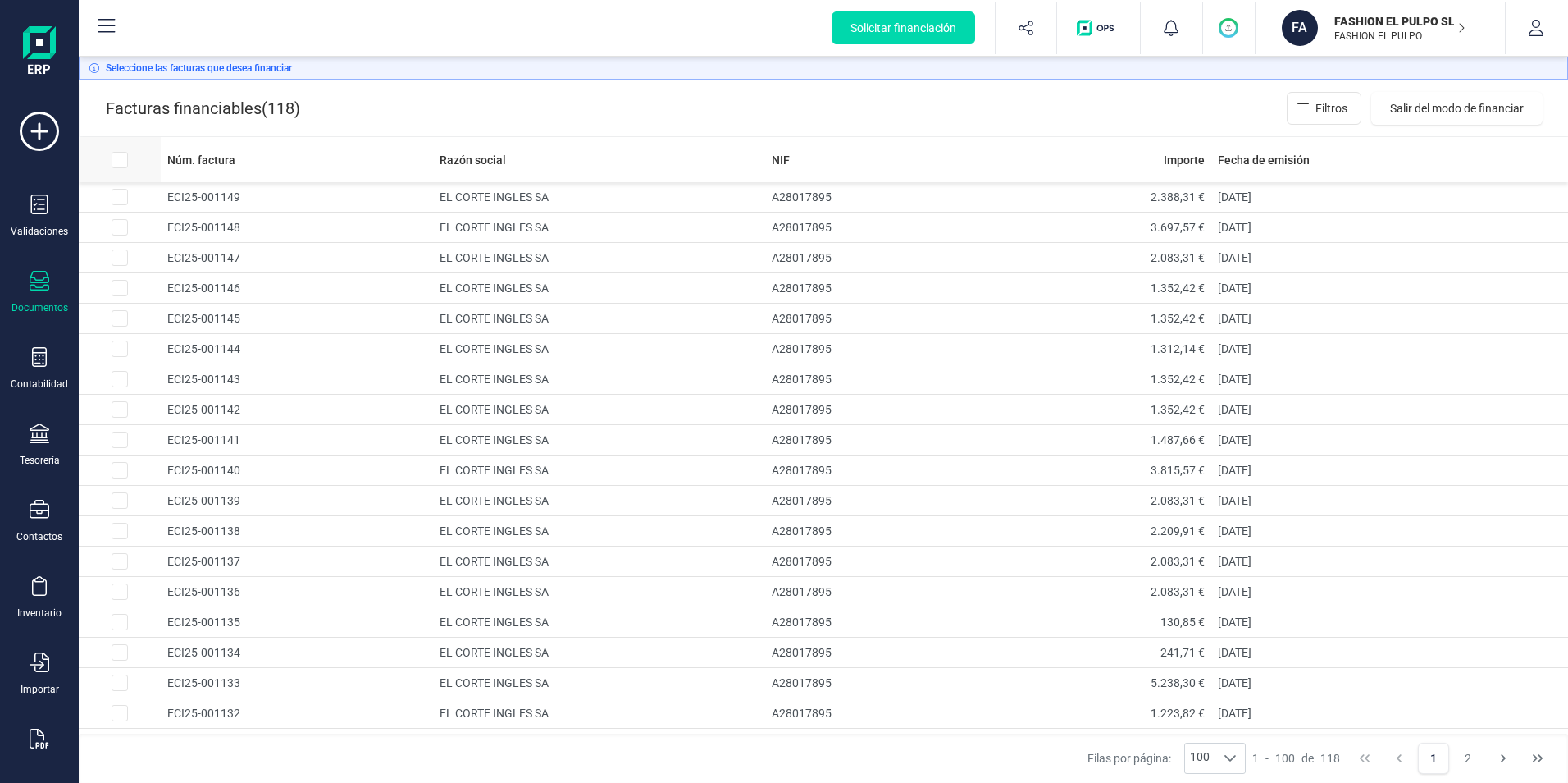
checkbox input "true"
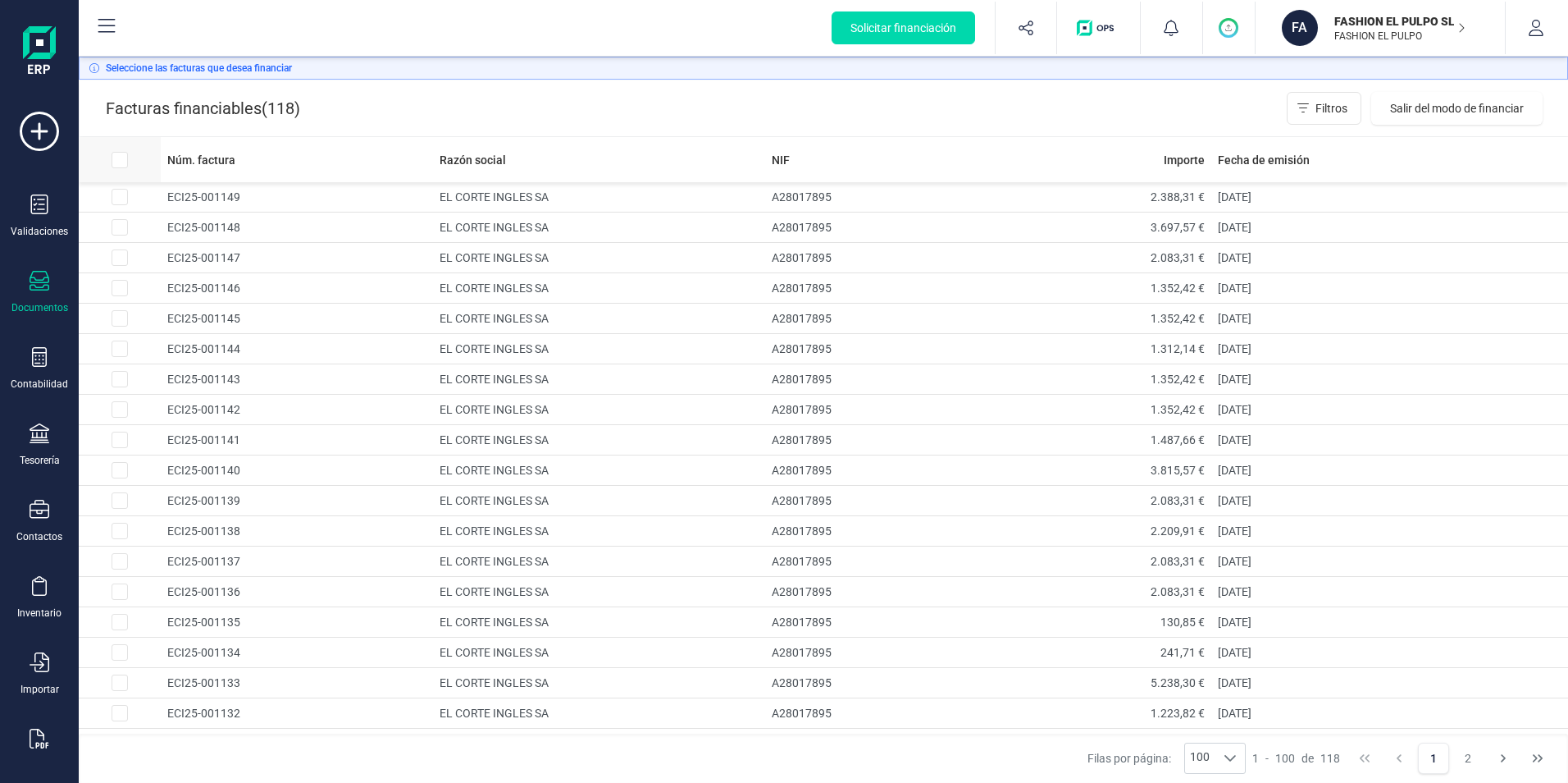
checkbox input "true"
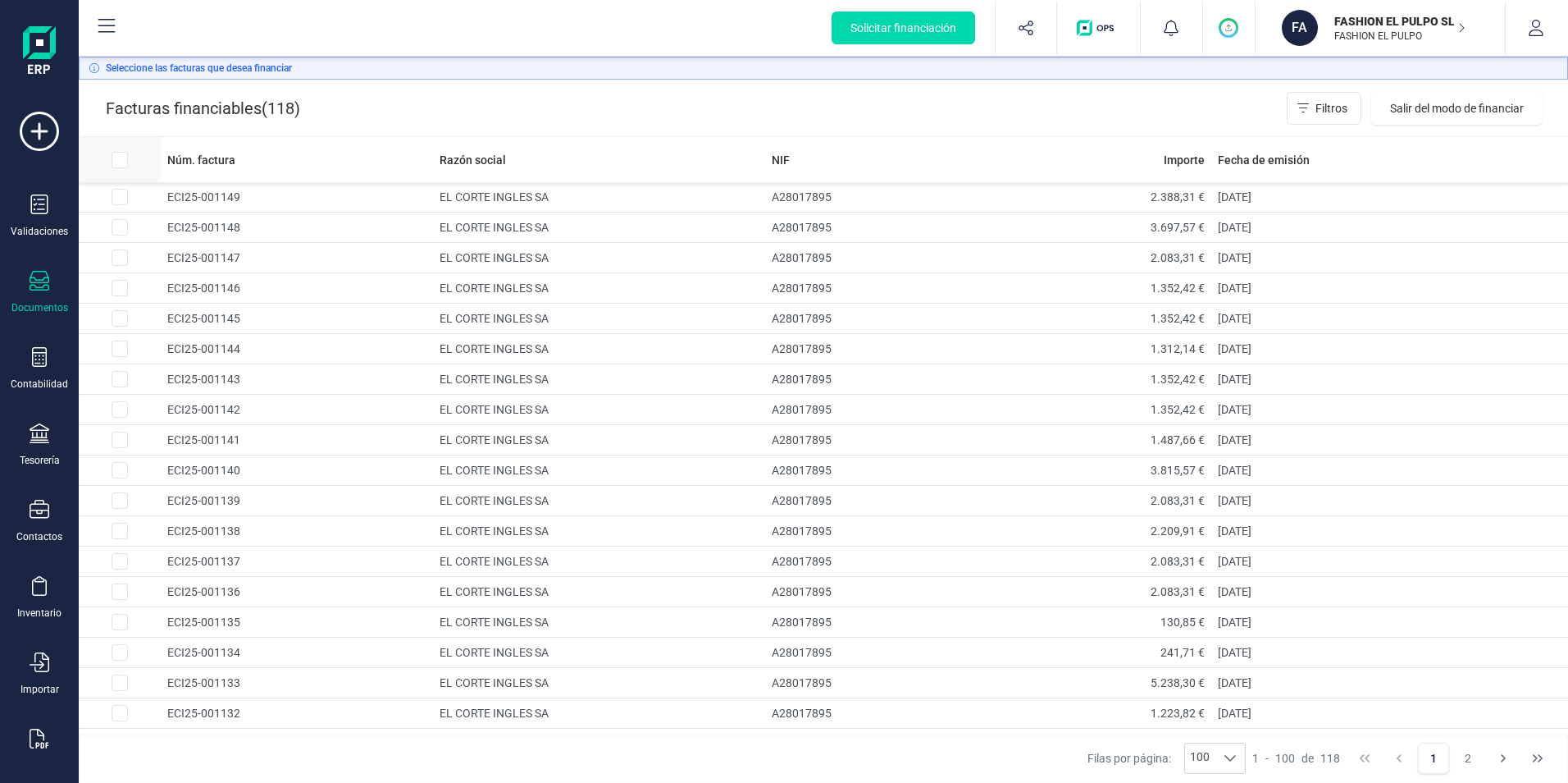
checkbox input "true"
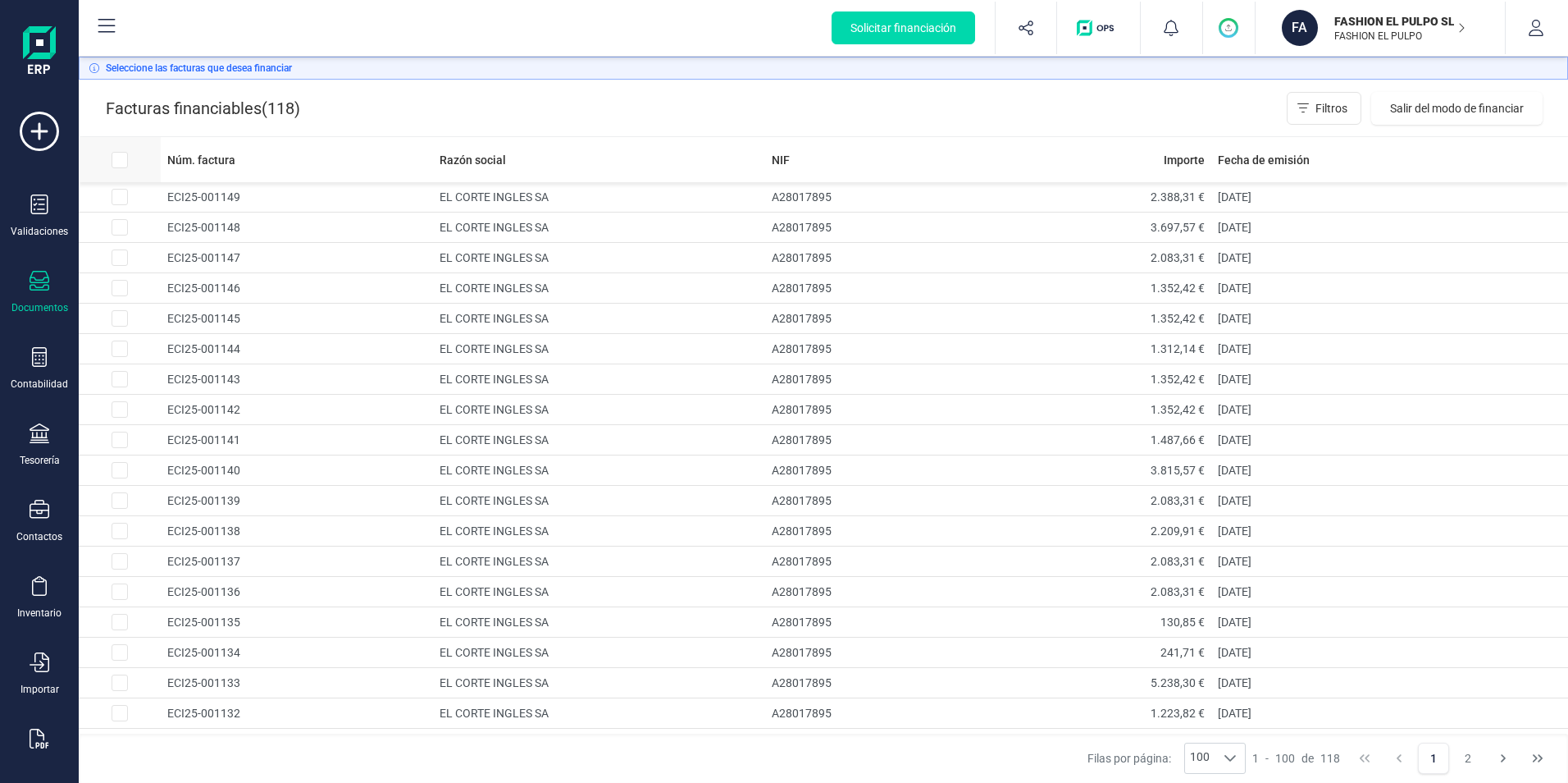
checkbox input "true"
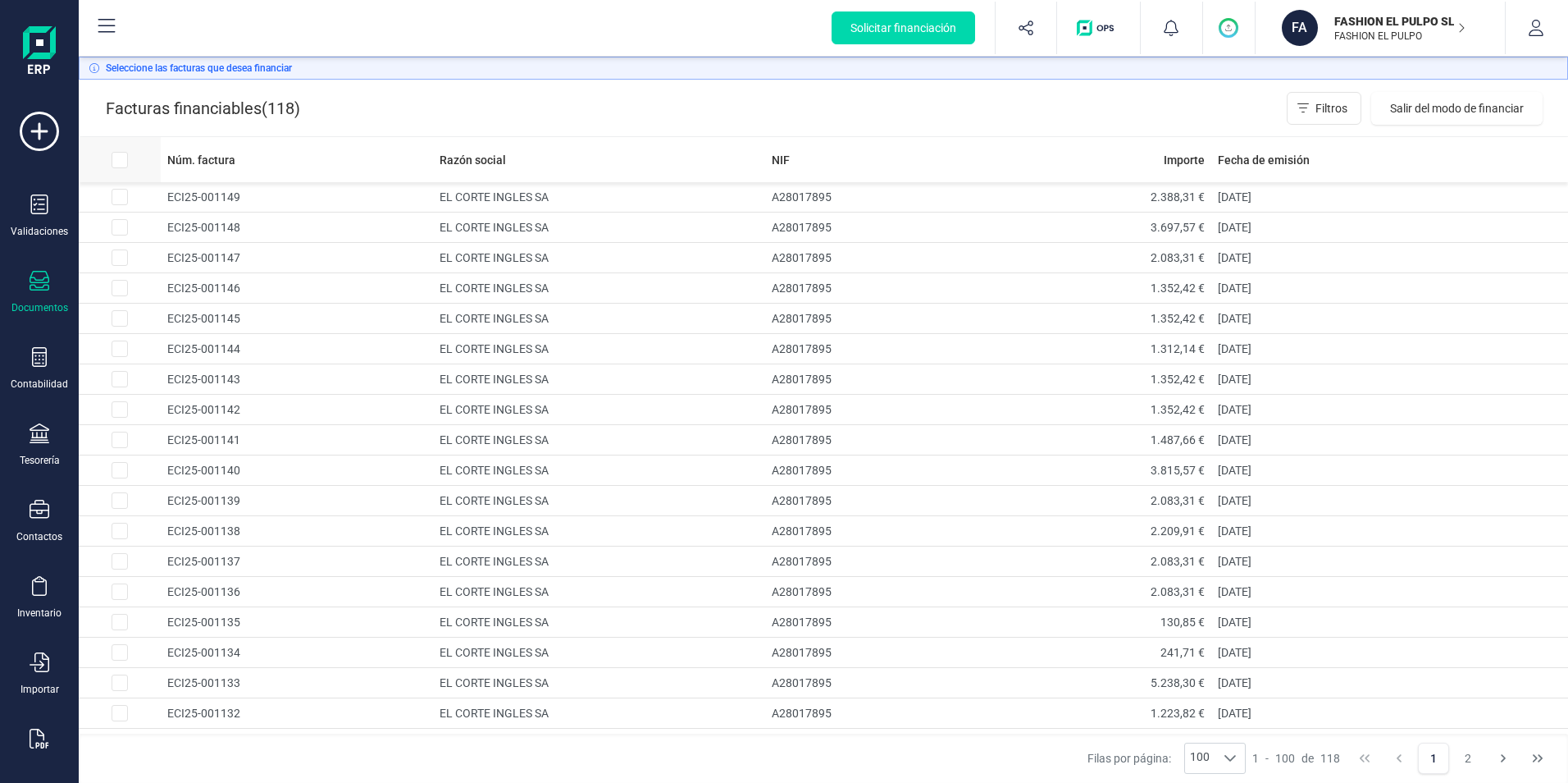
checkbox input "true"
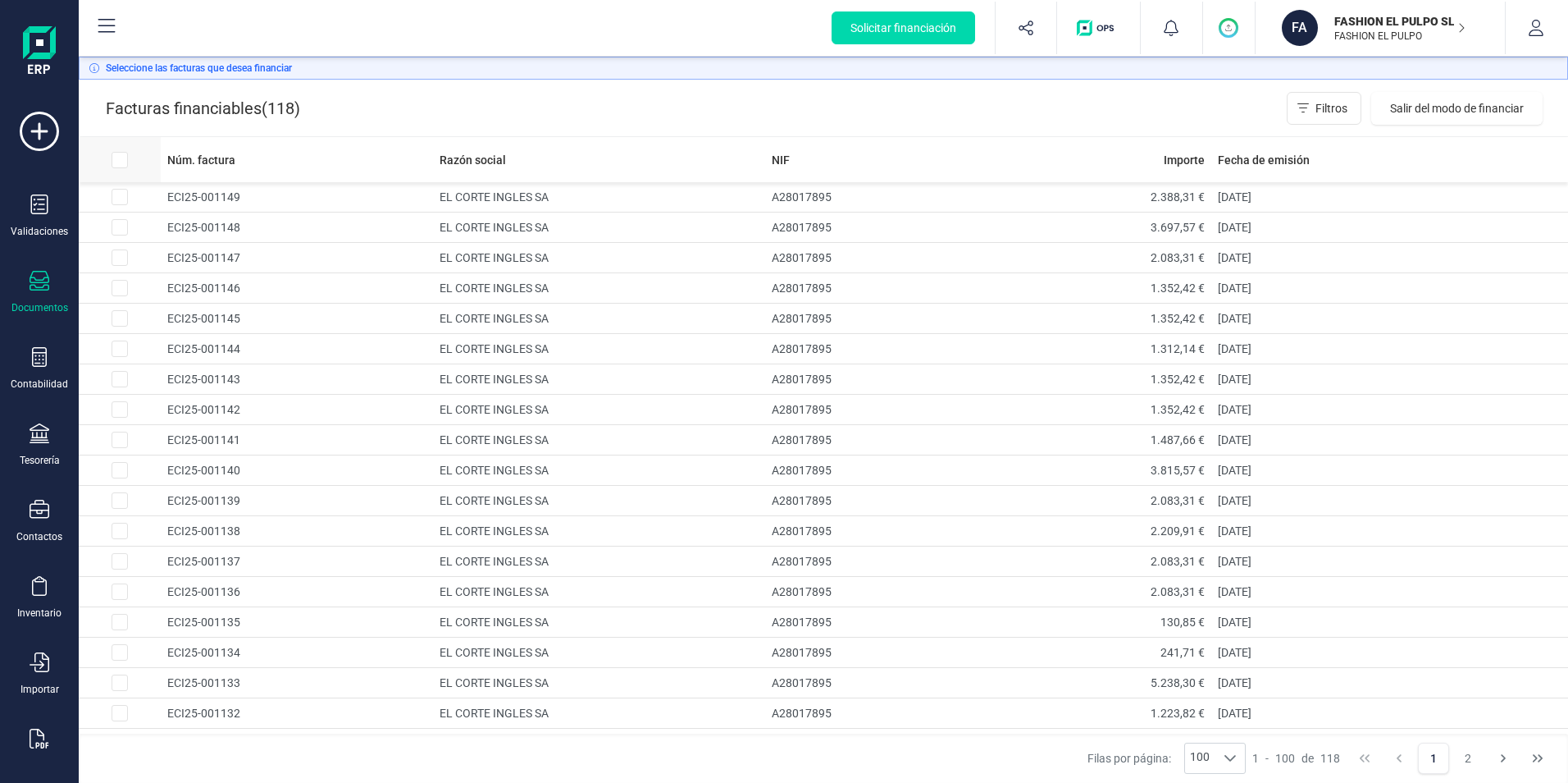
checkbox input "true"
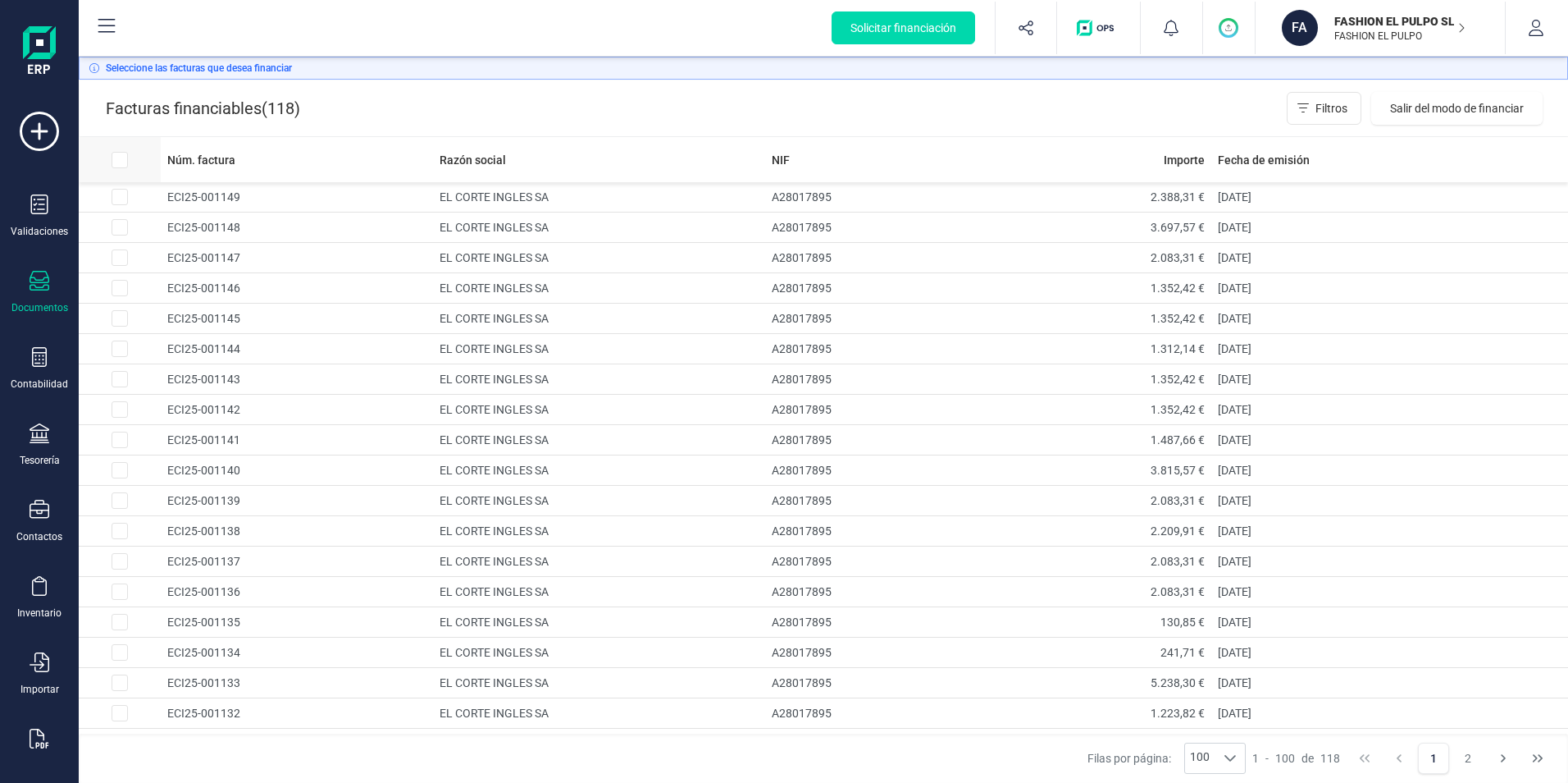
checkbox input "true"
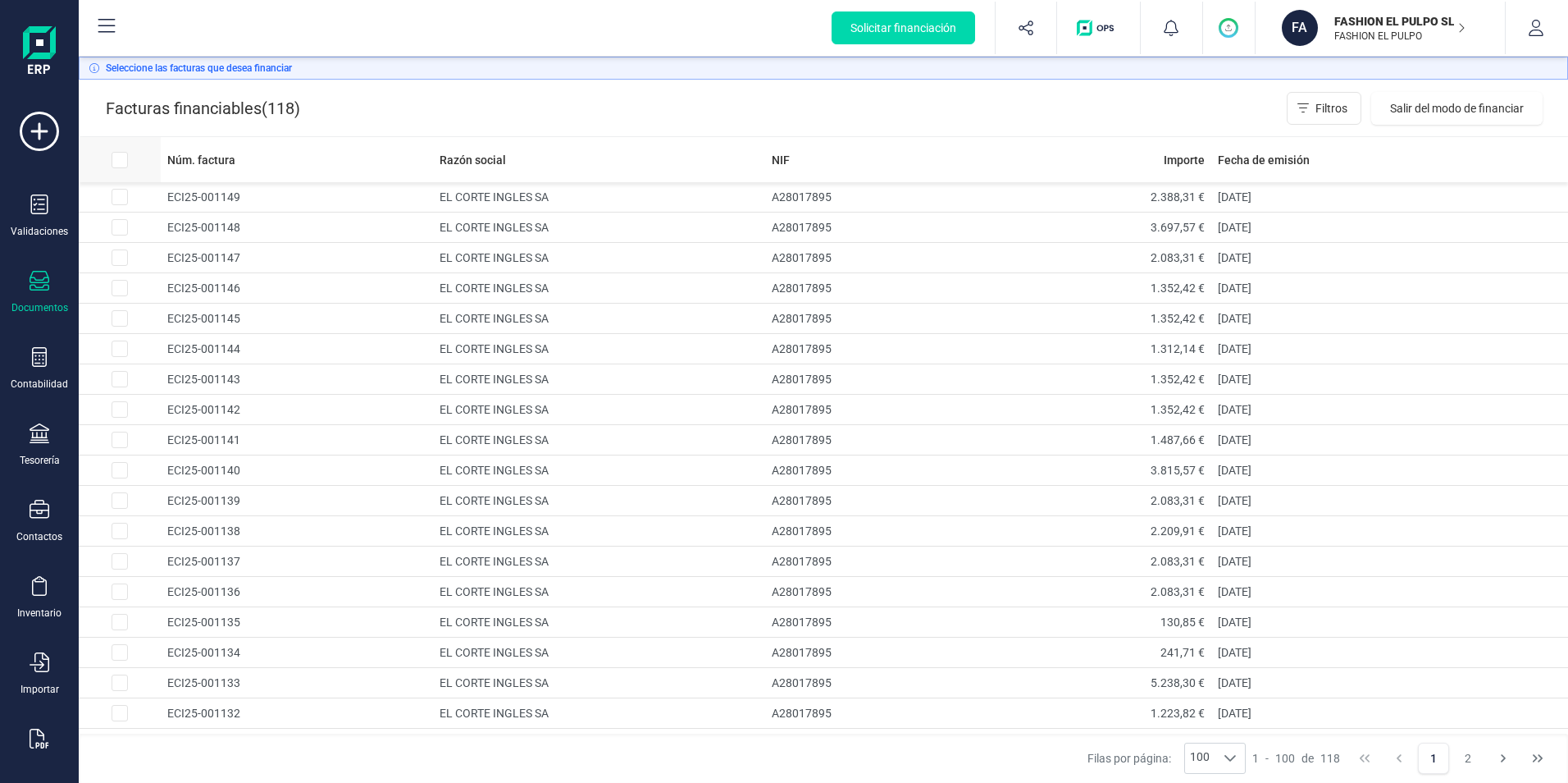
checkbox input "true"
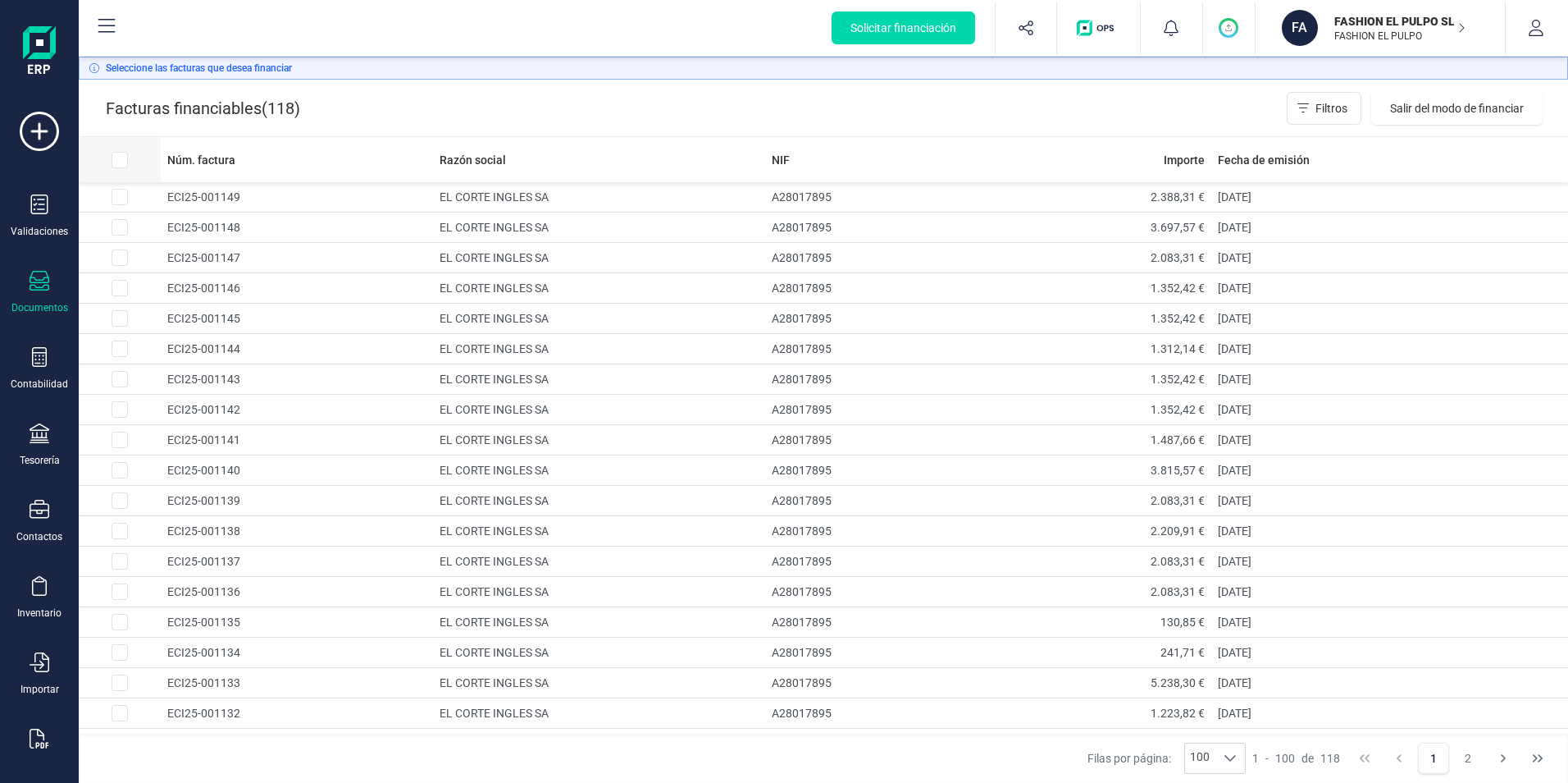
checkbox input "true"
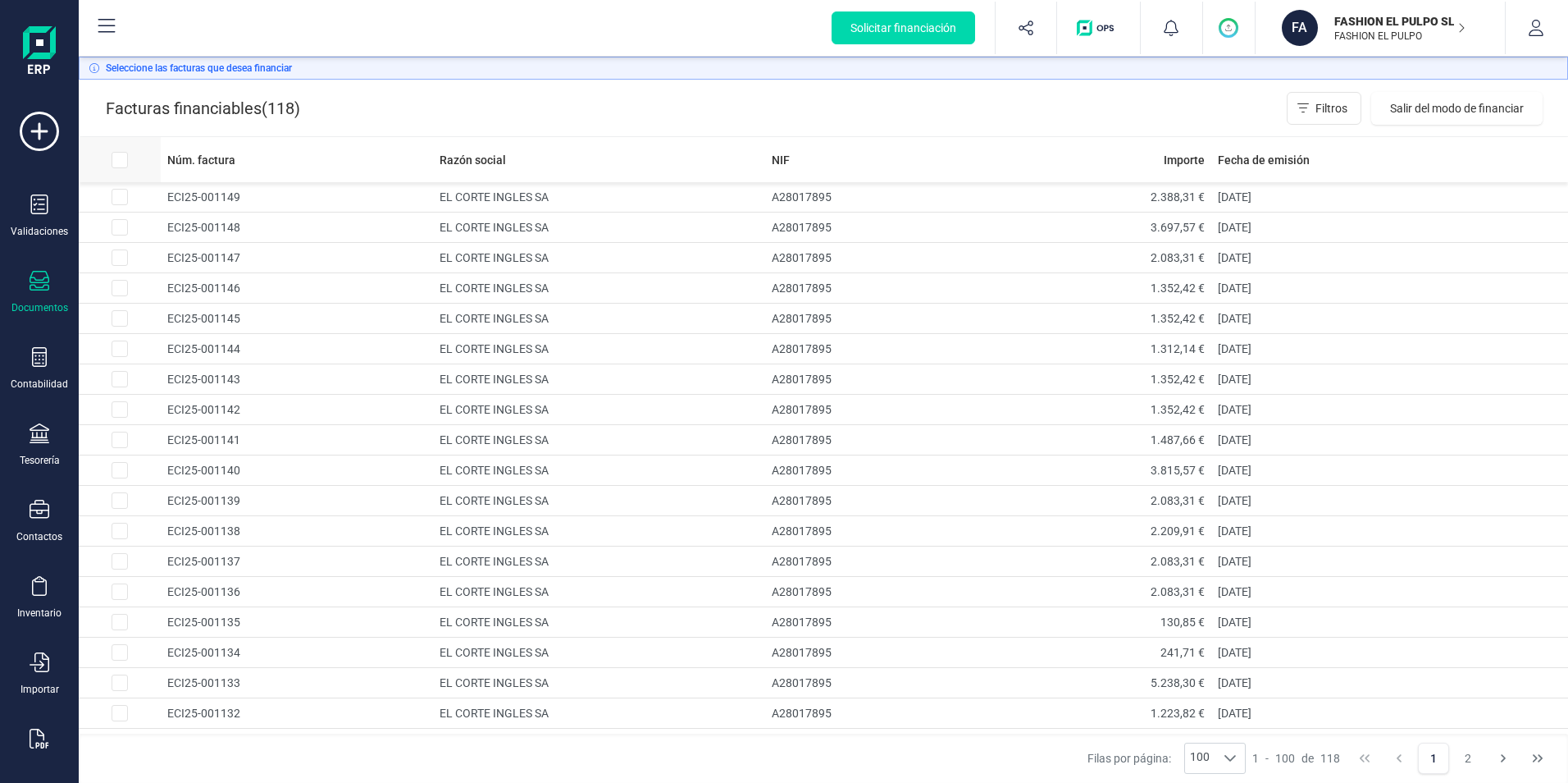
checkbox input "true"
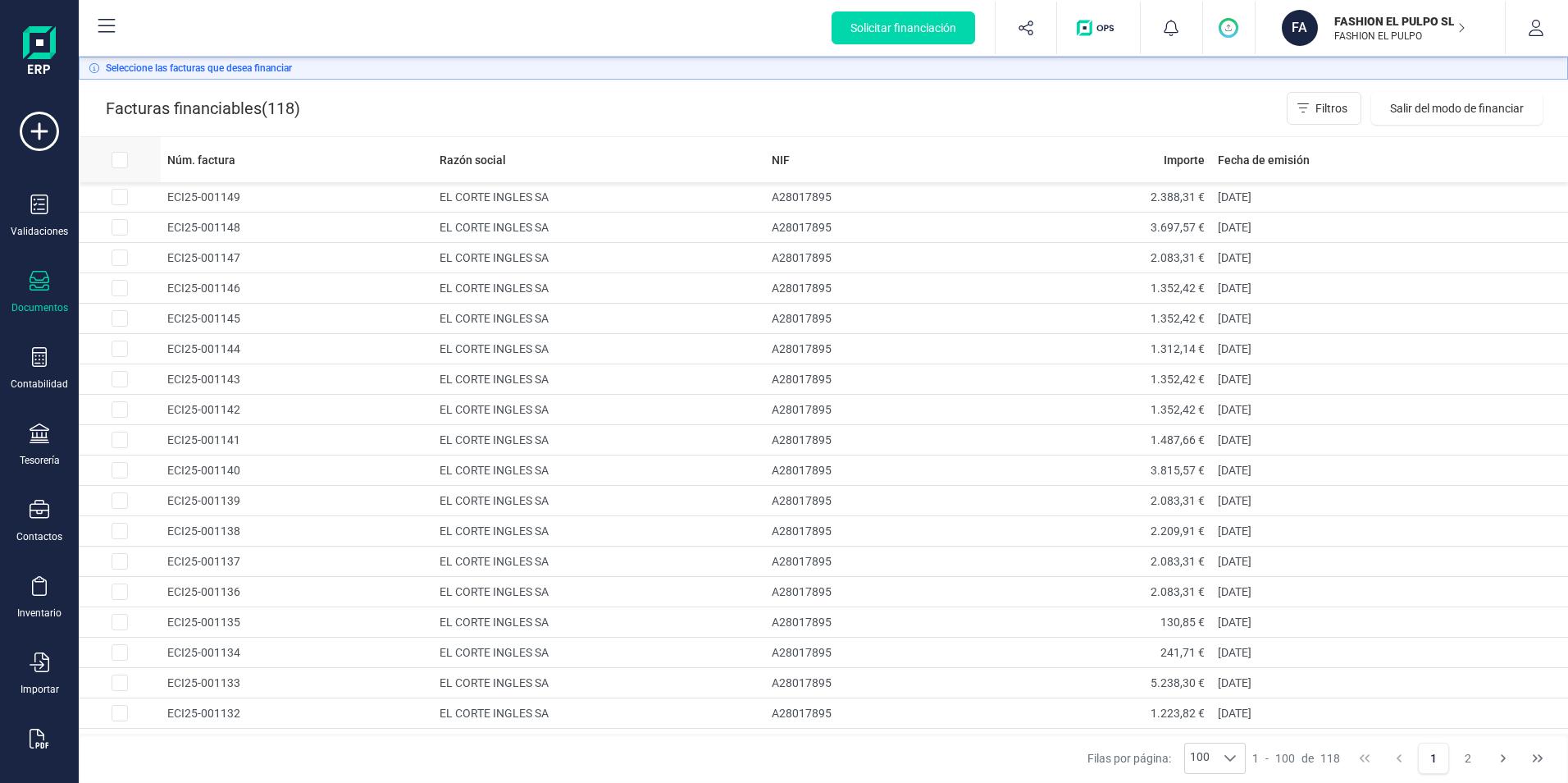
checkbox input "true"
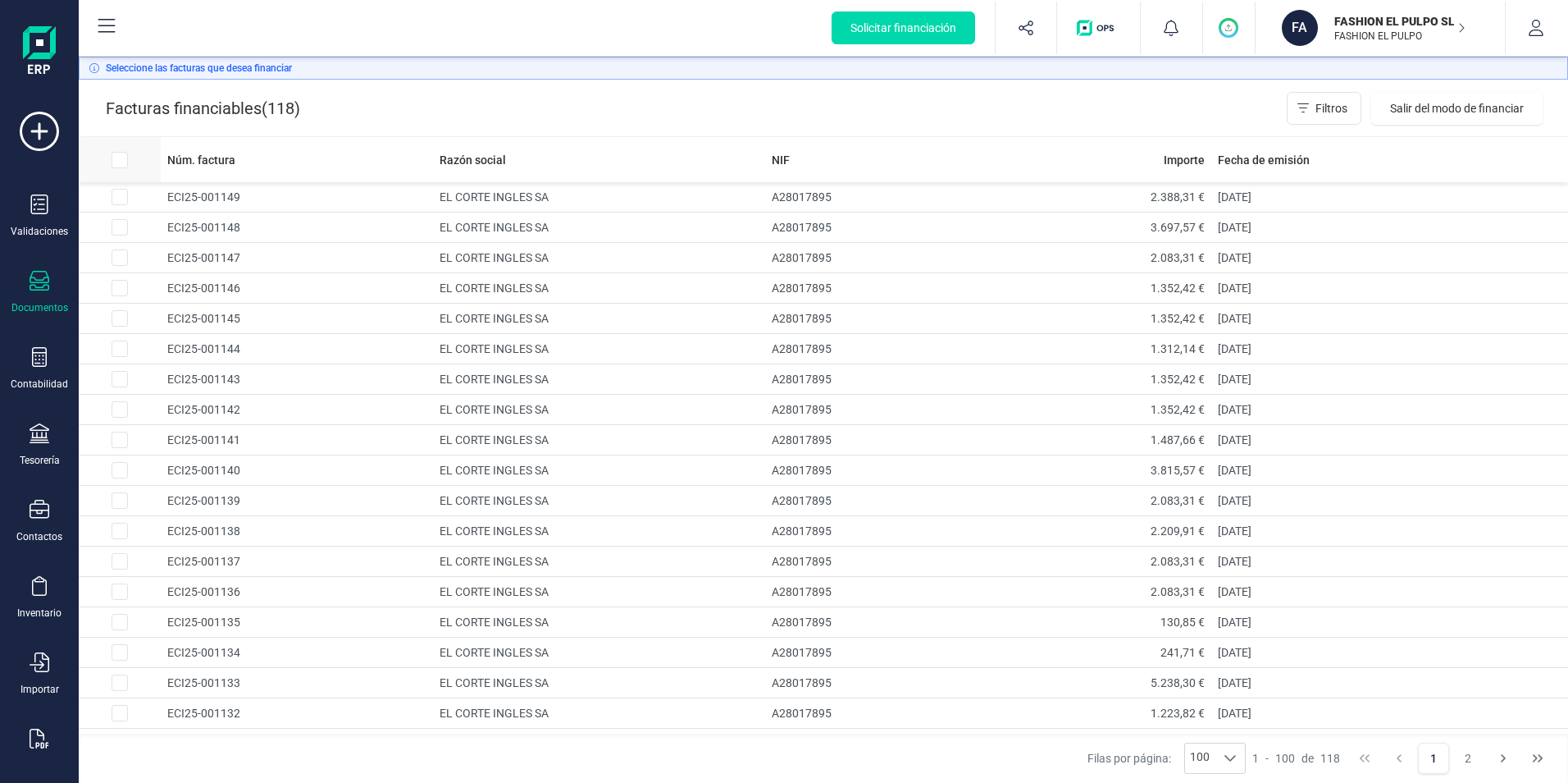
checkbox input "true"
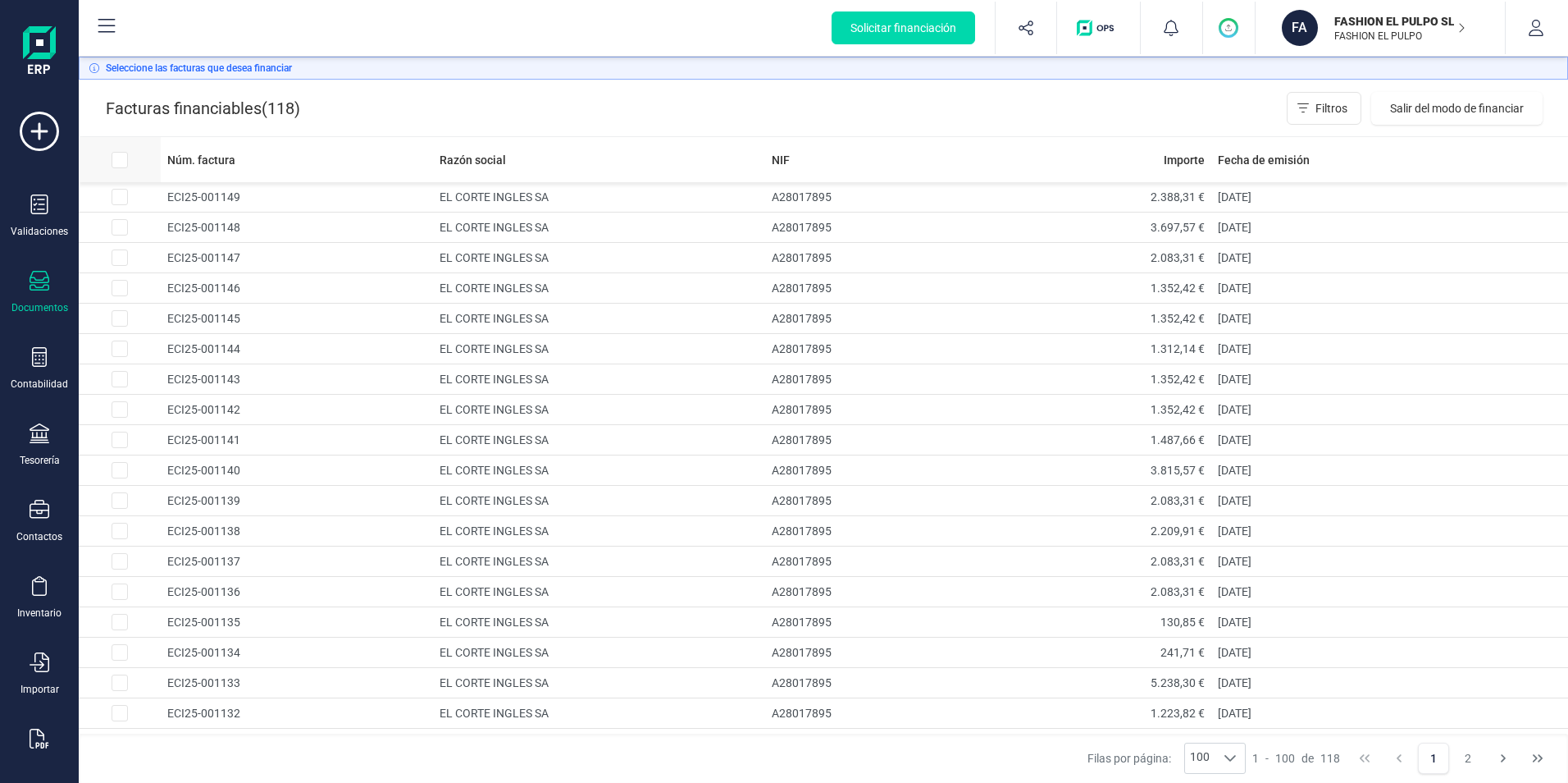
checkbox input "true"
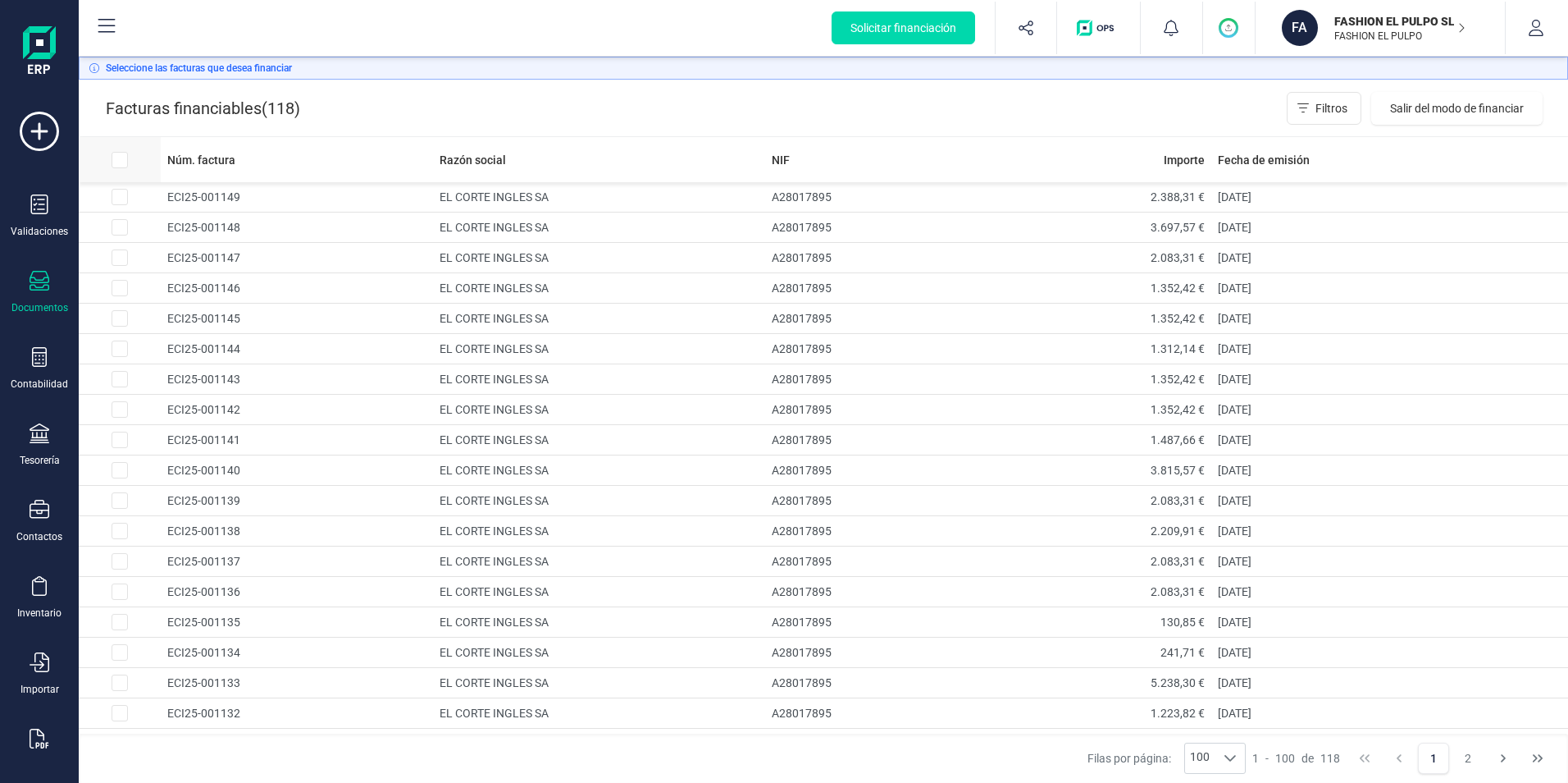
checkbox input "true"
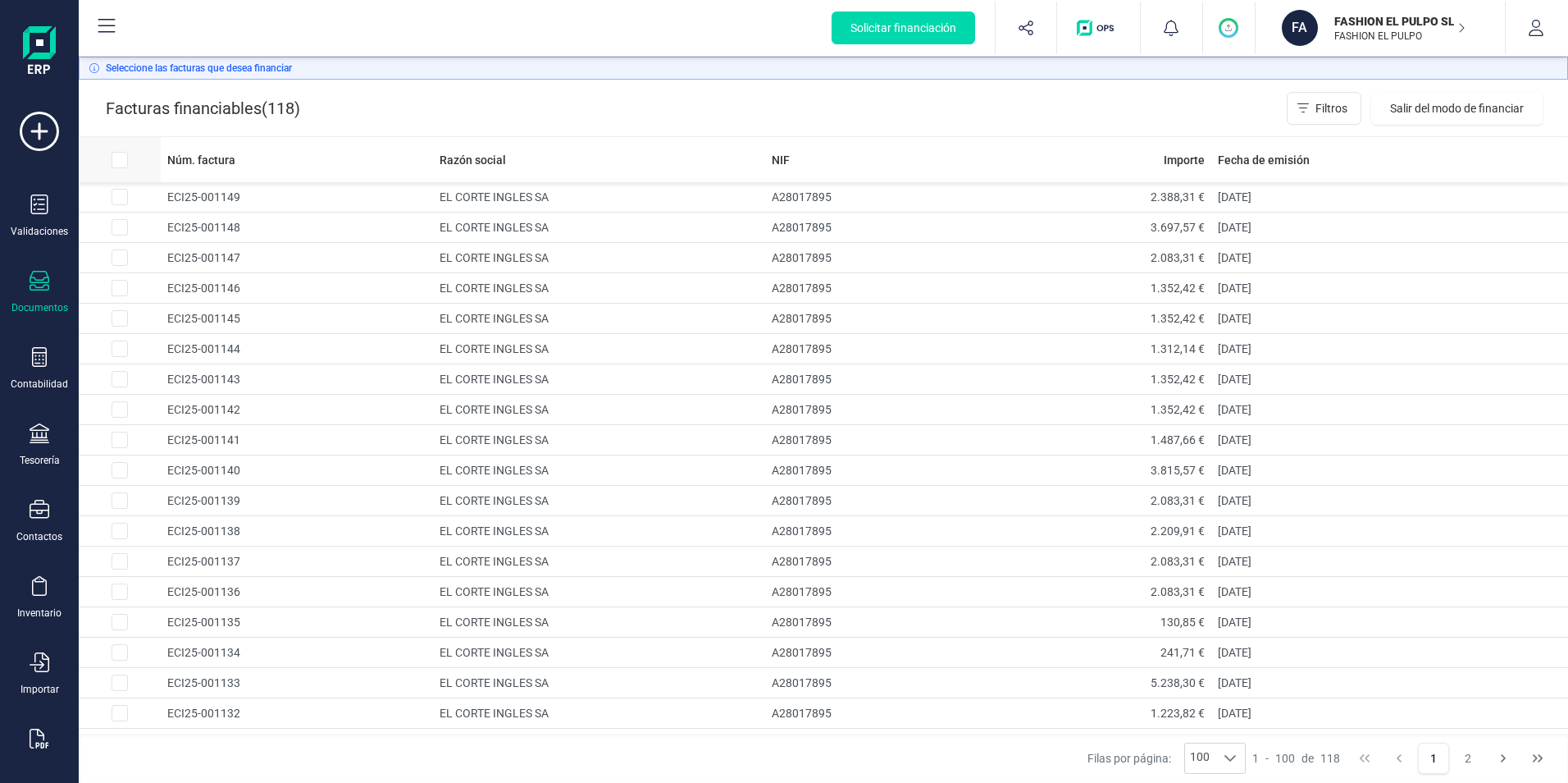
checkbox input "true"
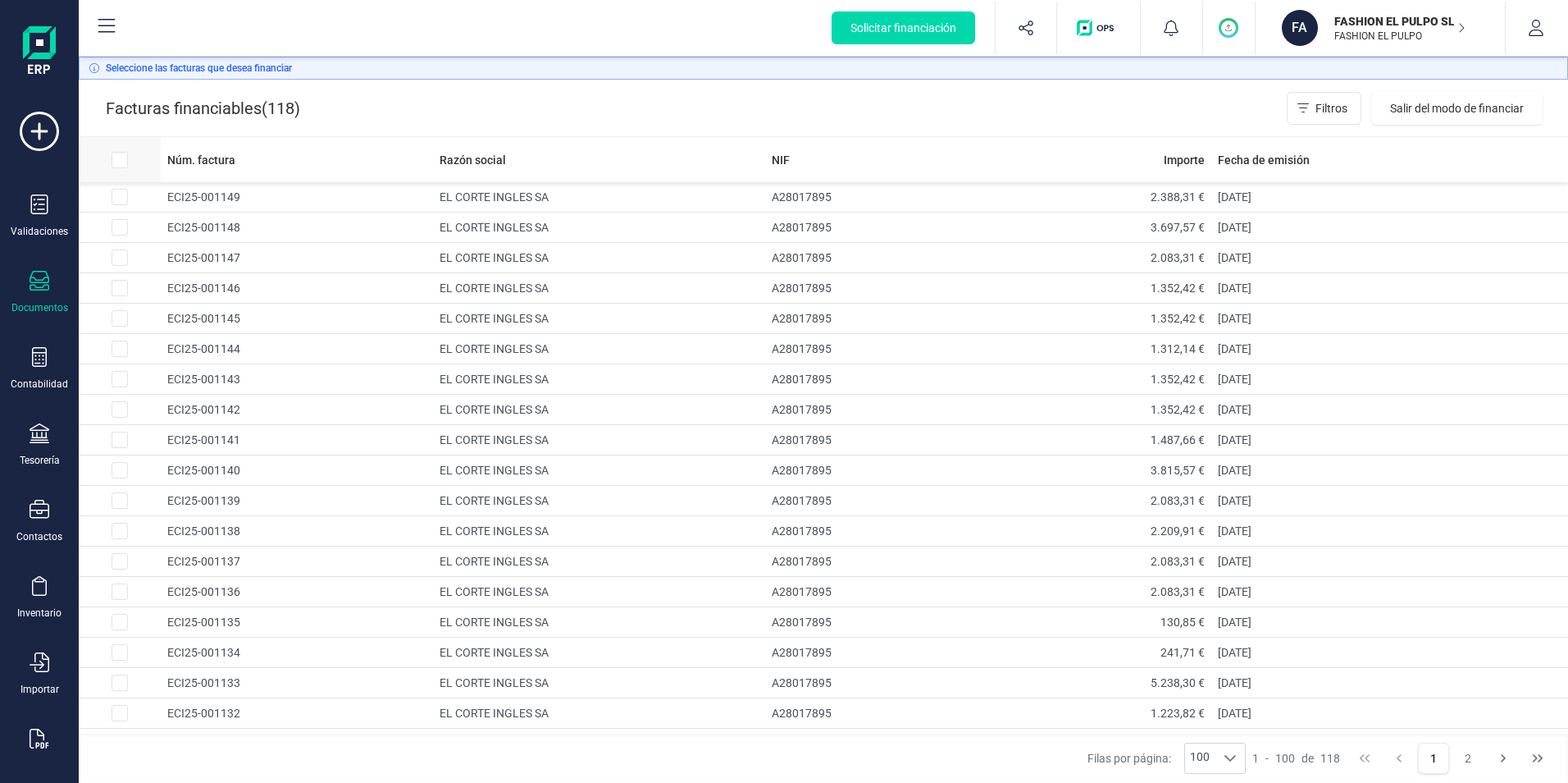
checkbox input "true"
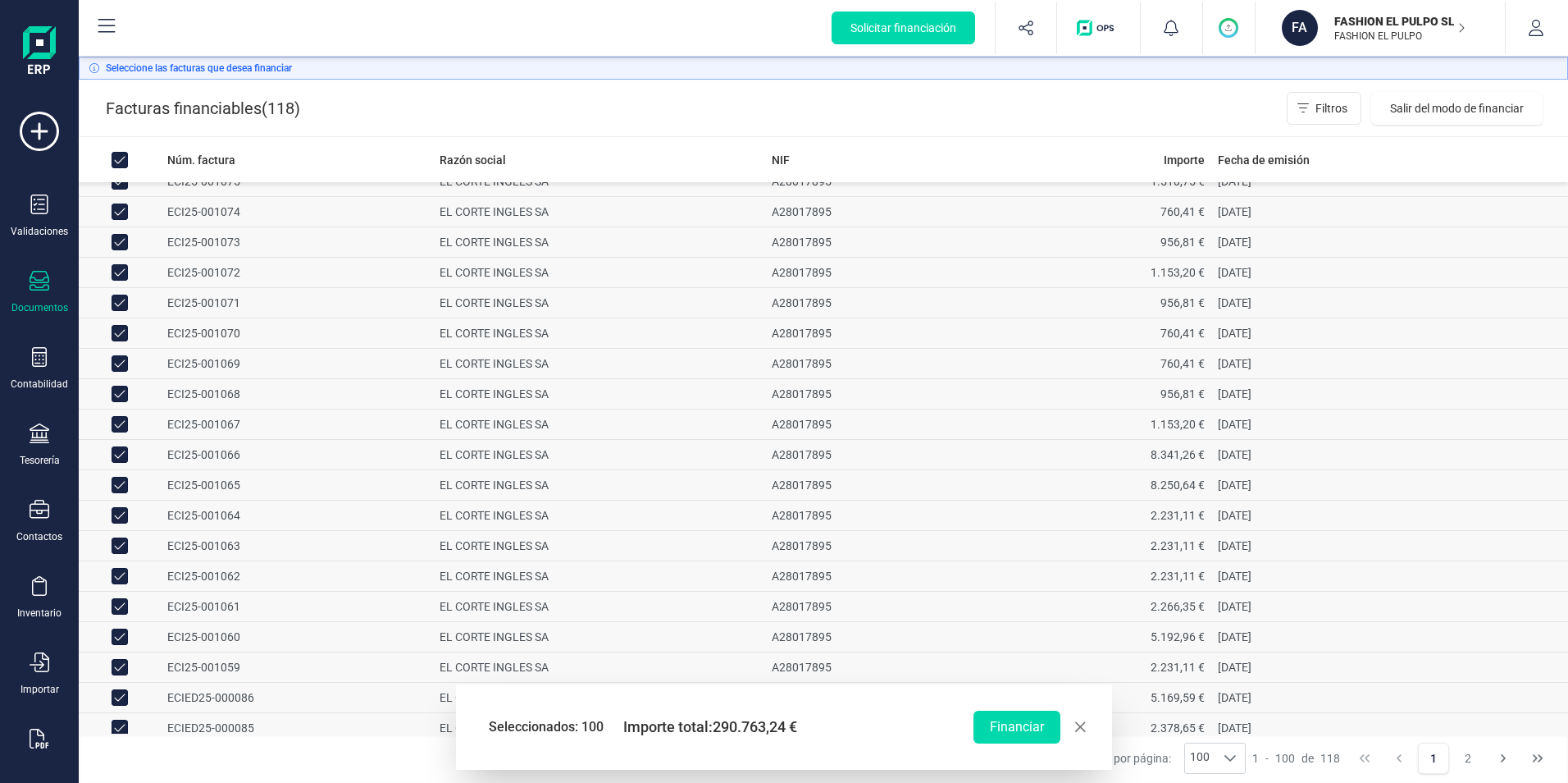
scroll to position [2481, 0]
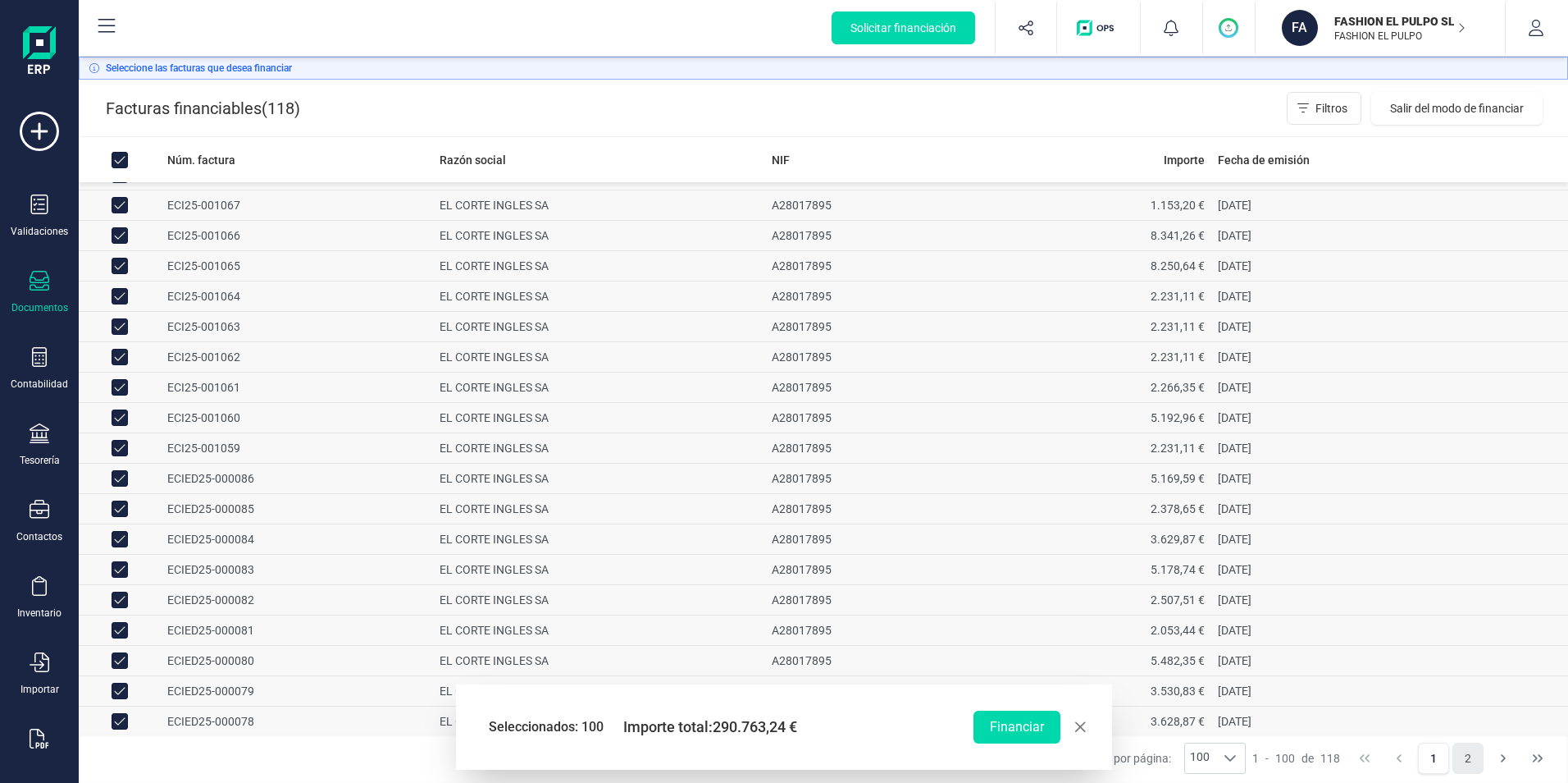
click at [1464, 760] on button "2" at bounding box center [1468, 758] width 32 height 32
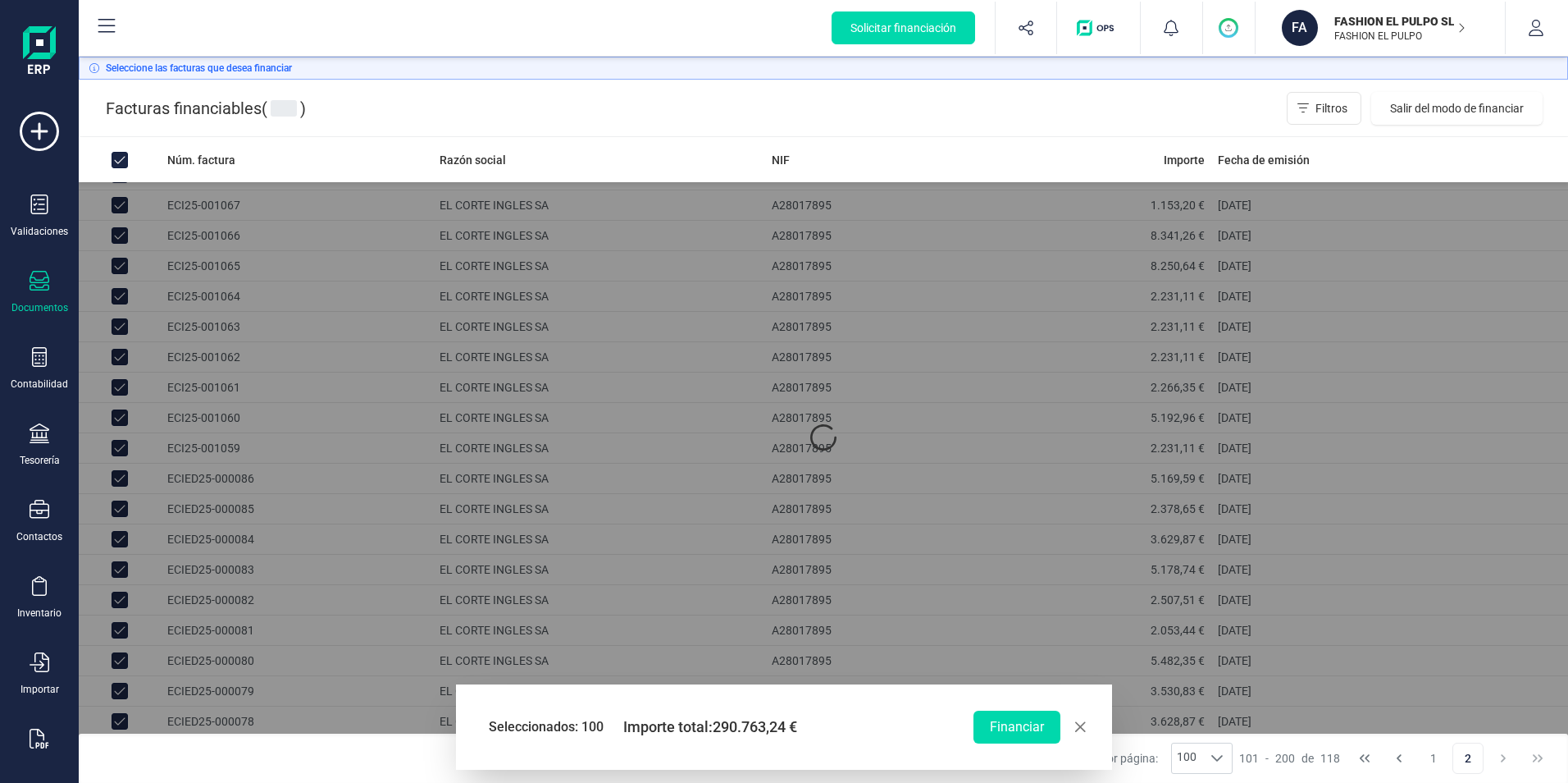
scroll to position [0, 0]
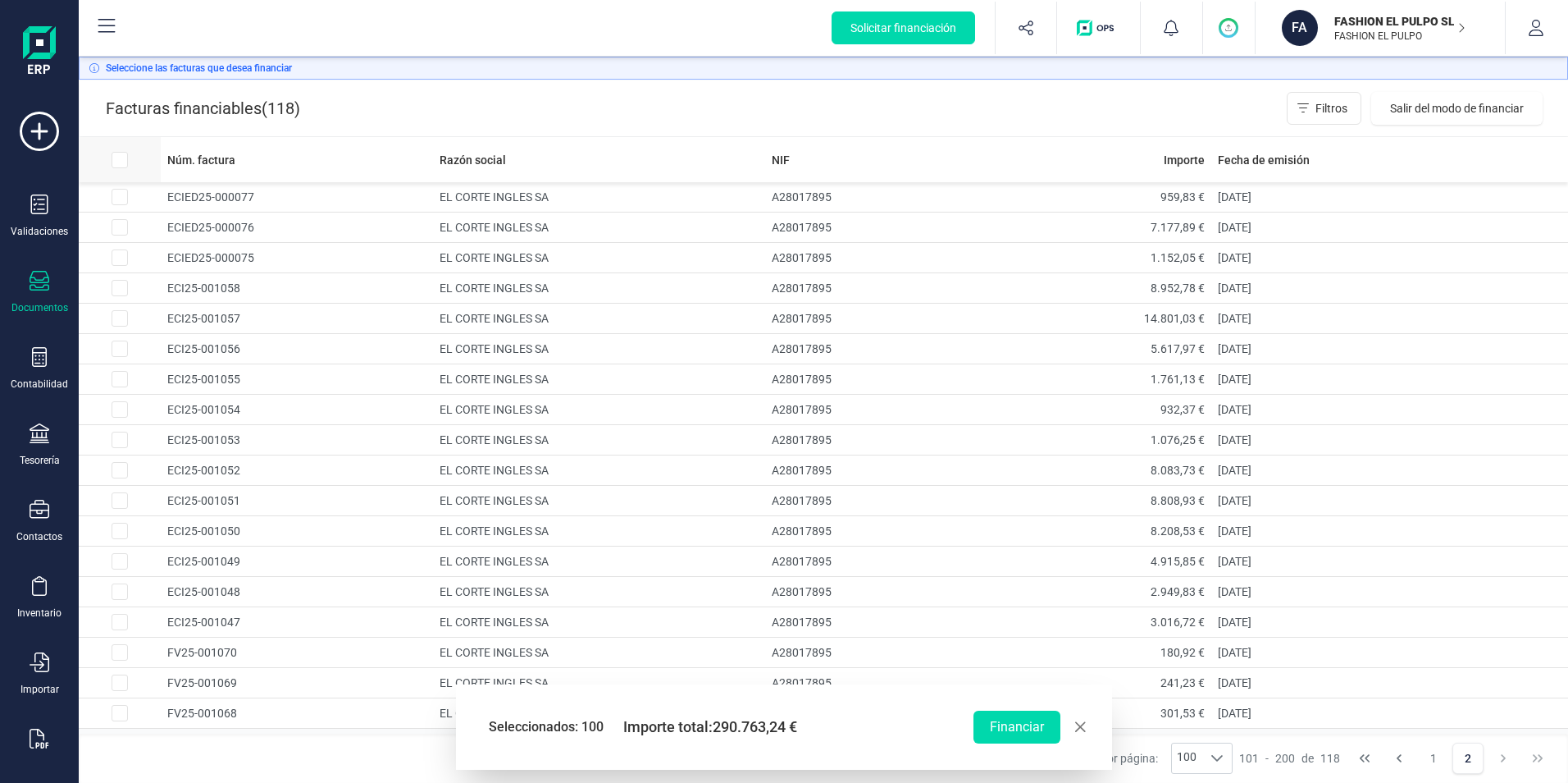
click at [120, 157] on input "All items unselected" at bounding box center [120, 160] width 17 height 17
checkbox input "true"
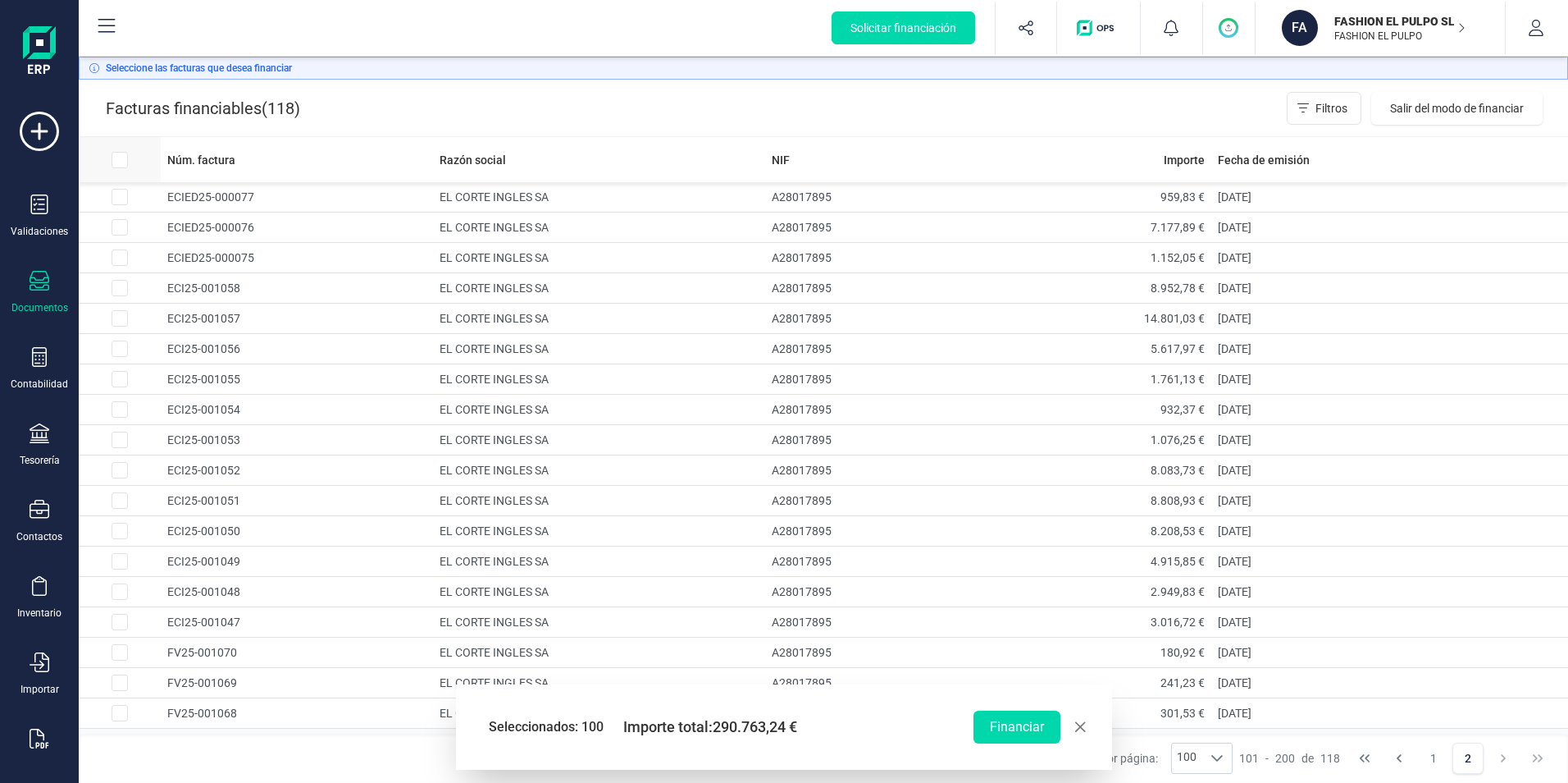
checkbox input "true"
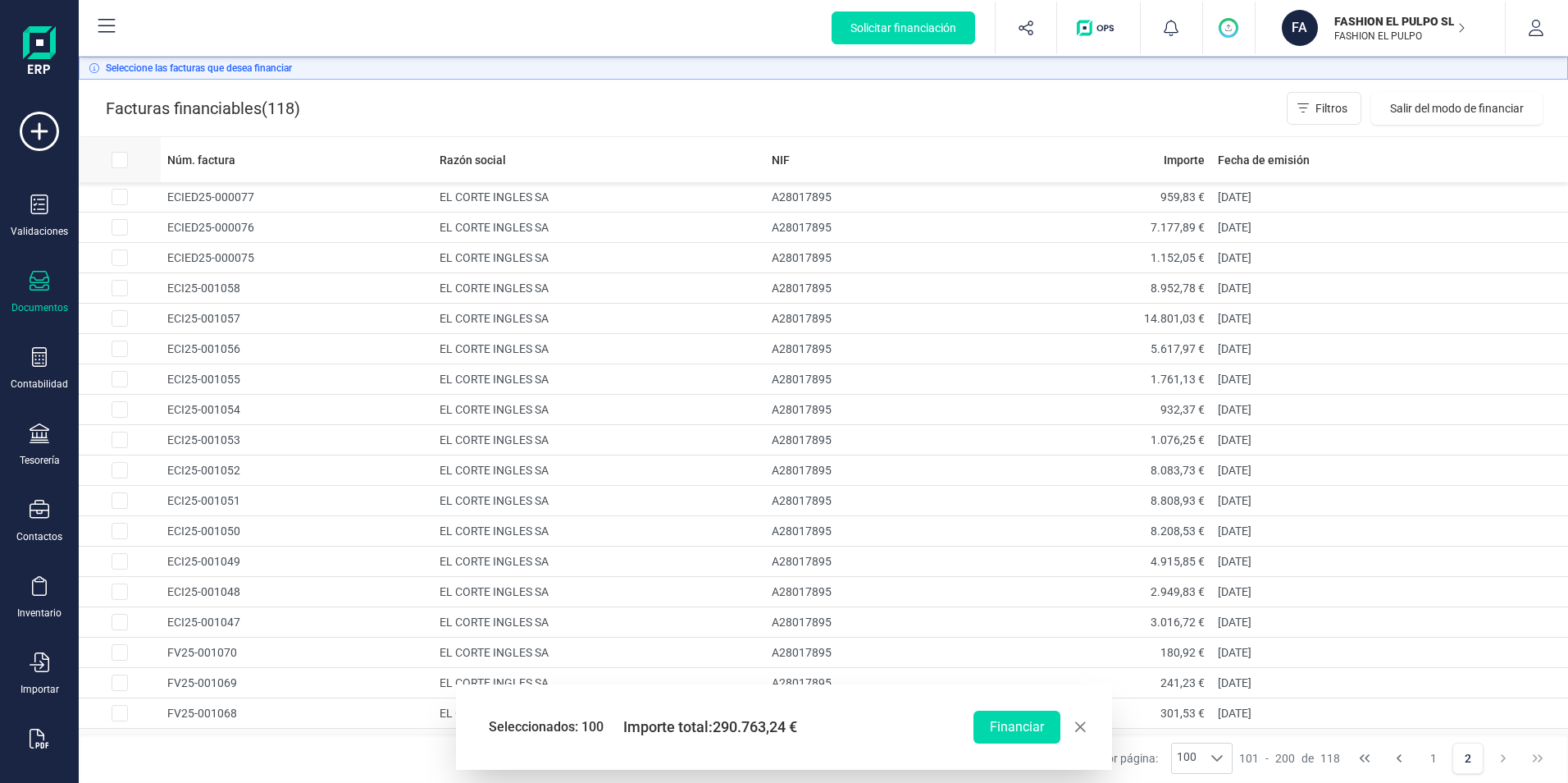
checkbox input "true"
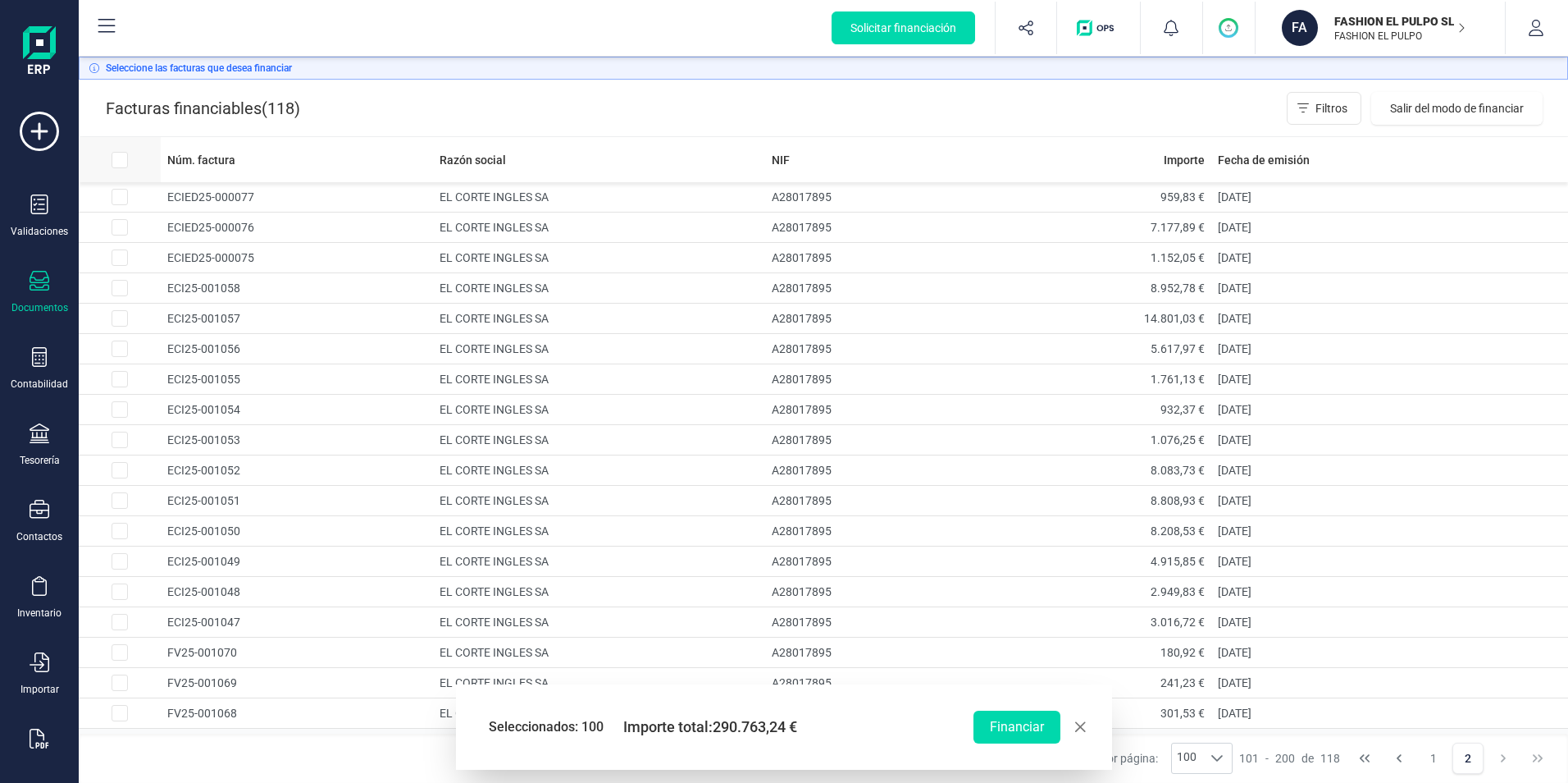
checkbox input "true"
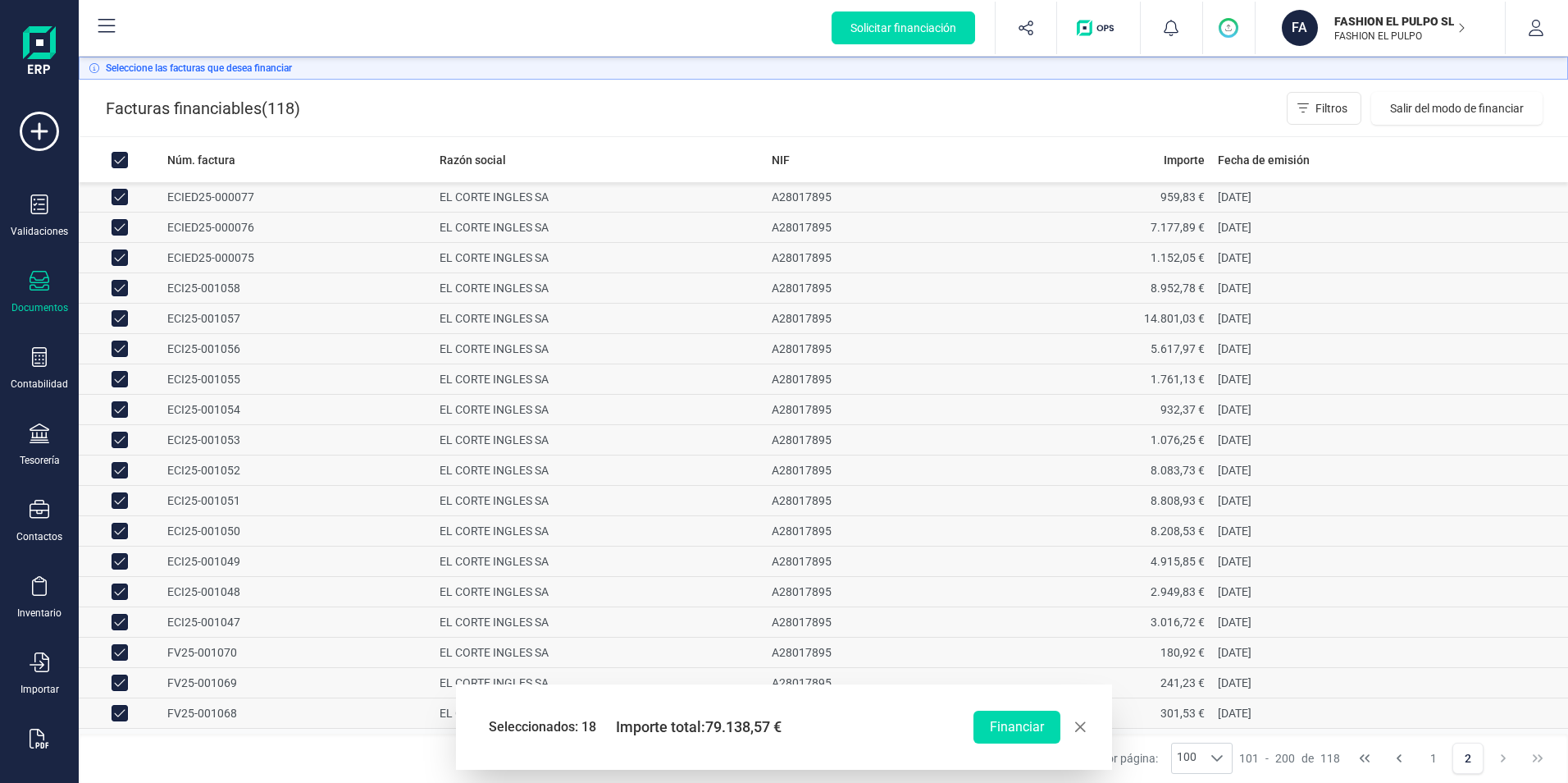
click at [1084, 731] on span "button" at bounding box center [1079, 727] width 13 height 13
checkbox input "false"
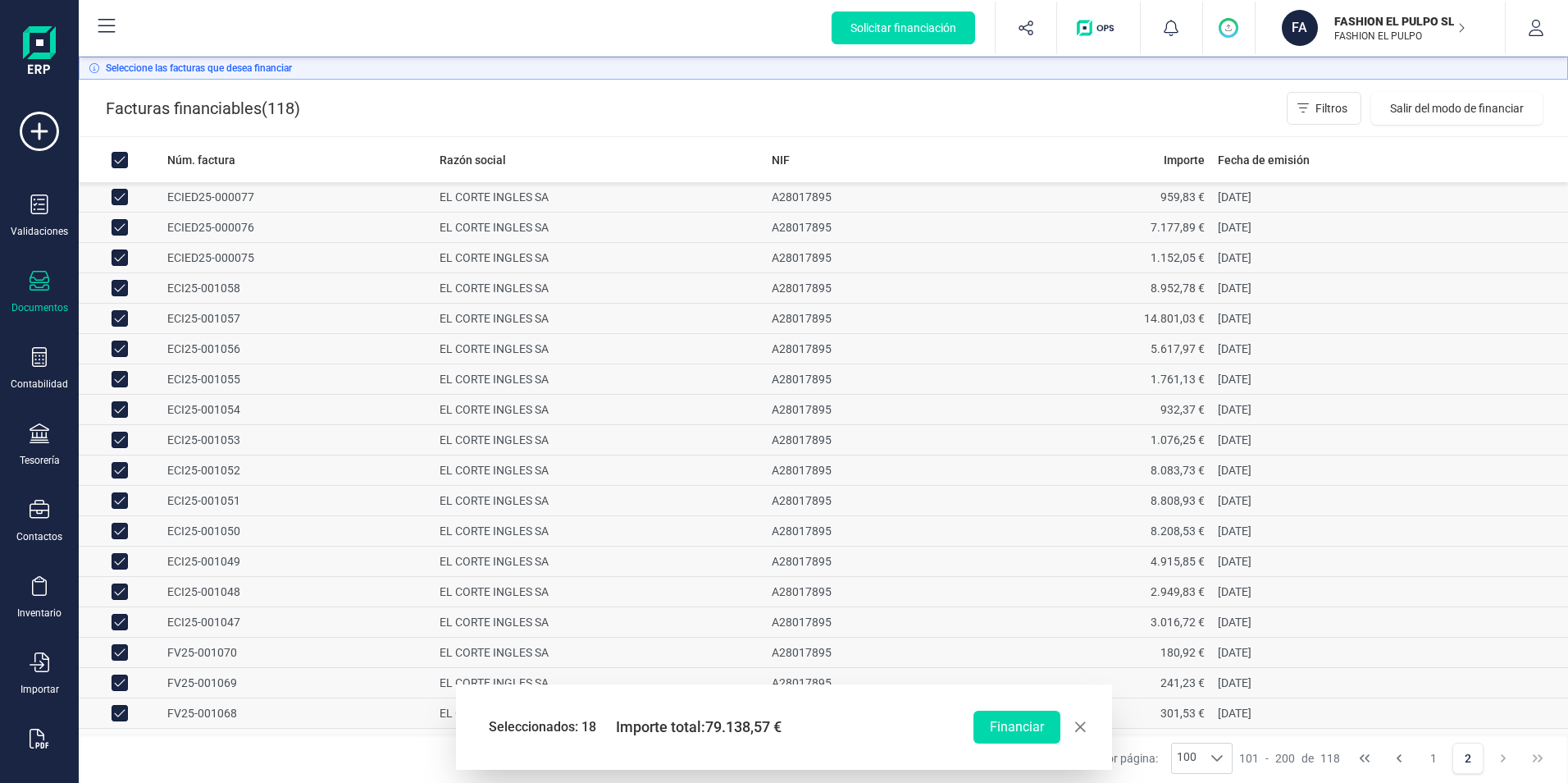
checkbox input "false"
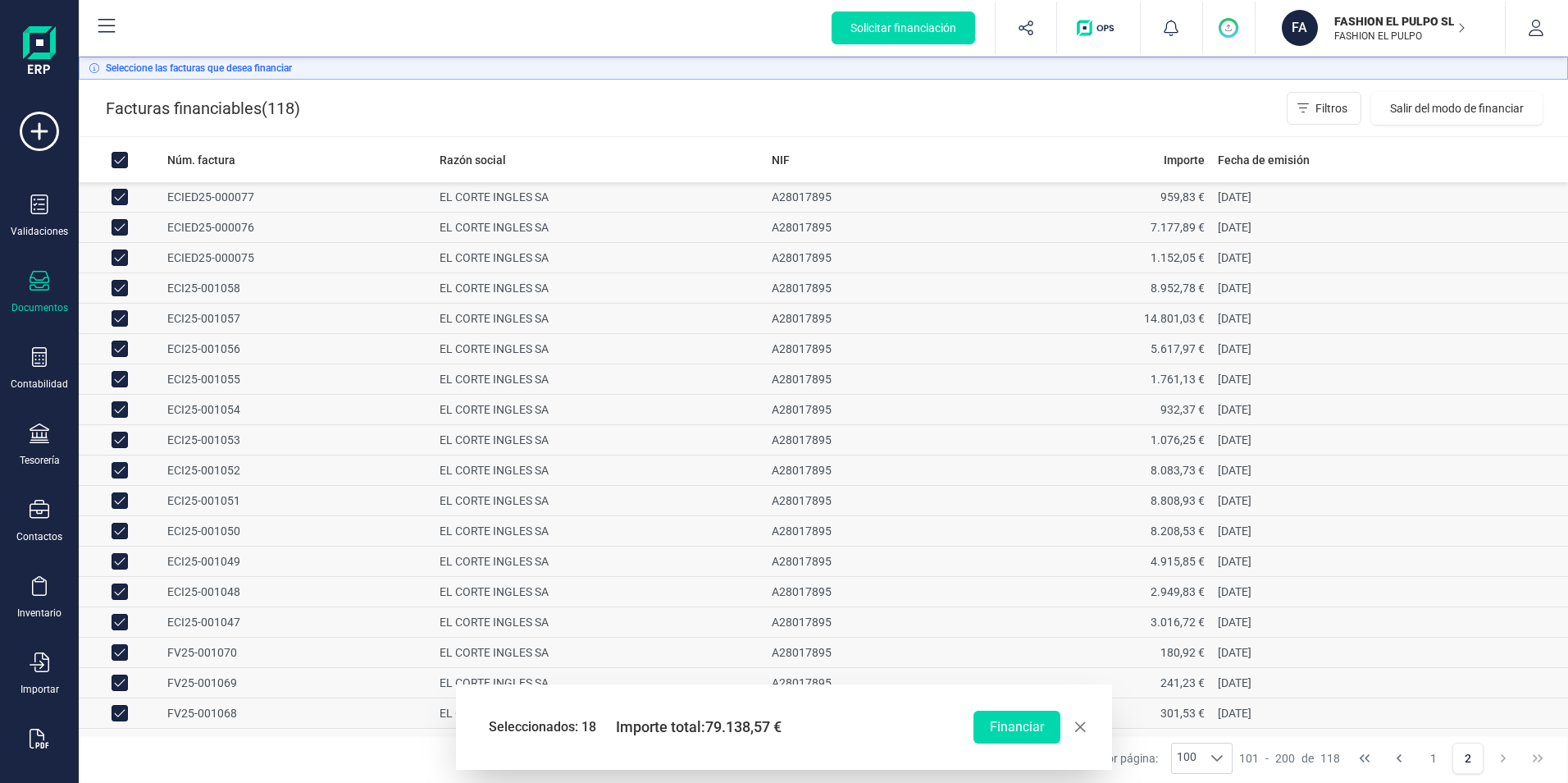
checkbox input "false"
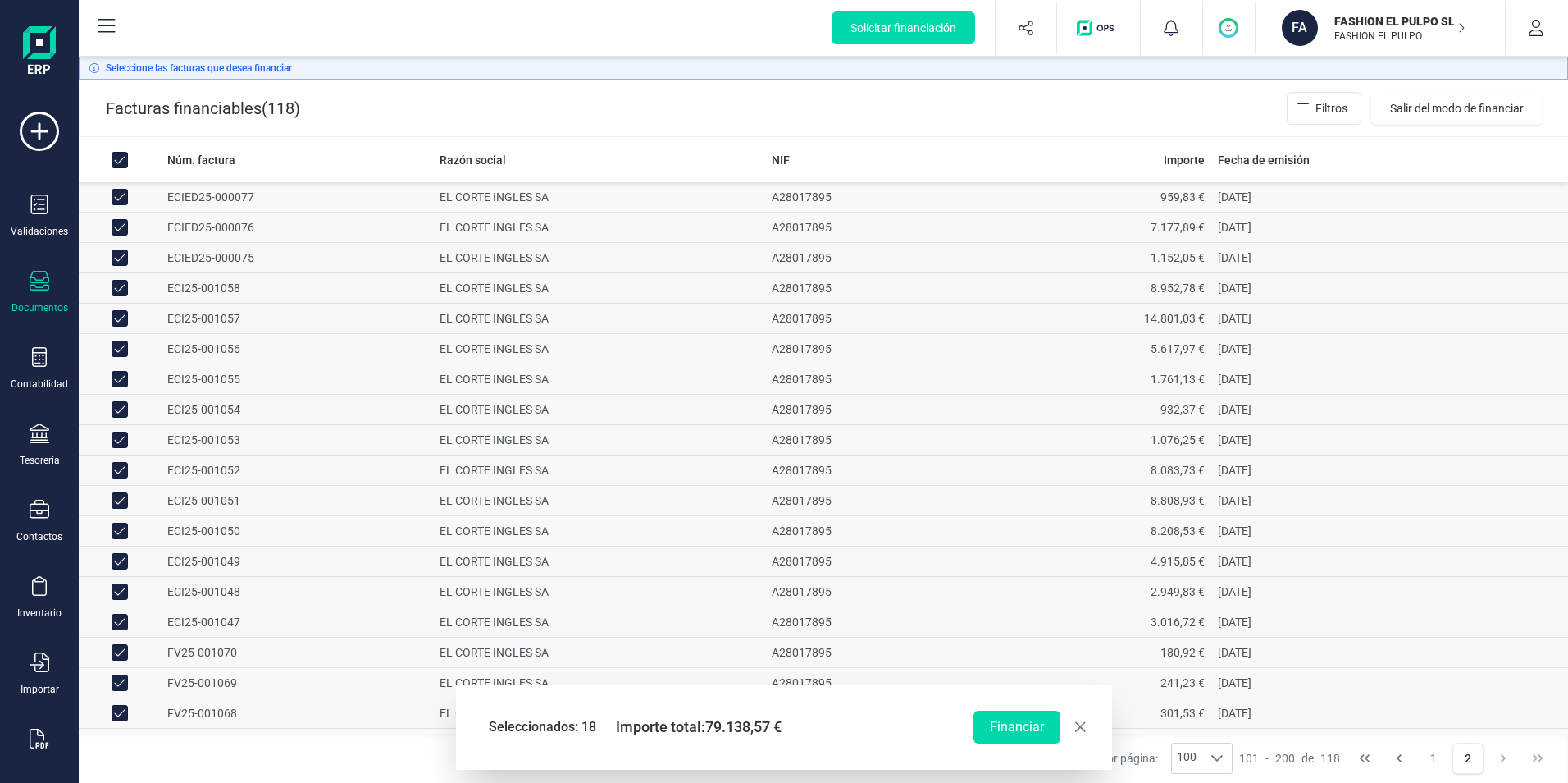
checkbox input "false"
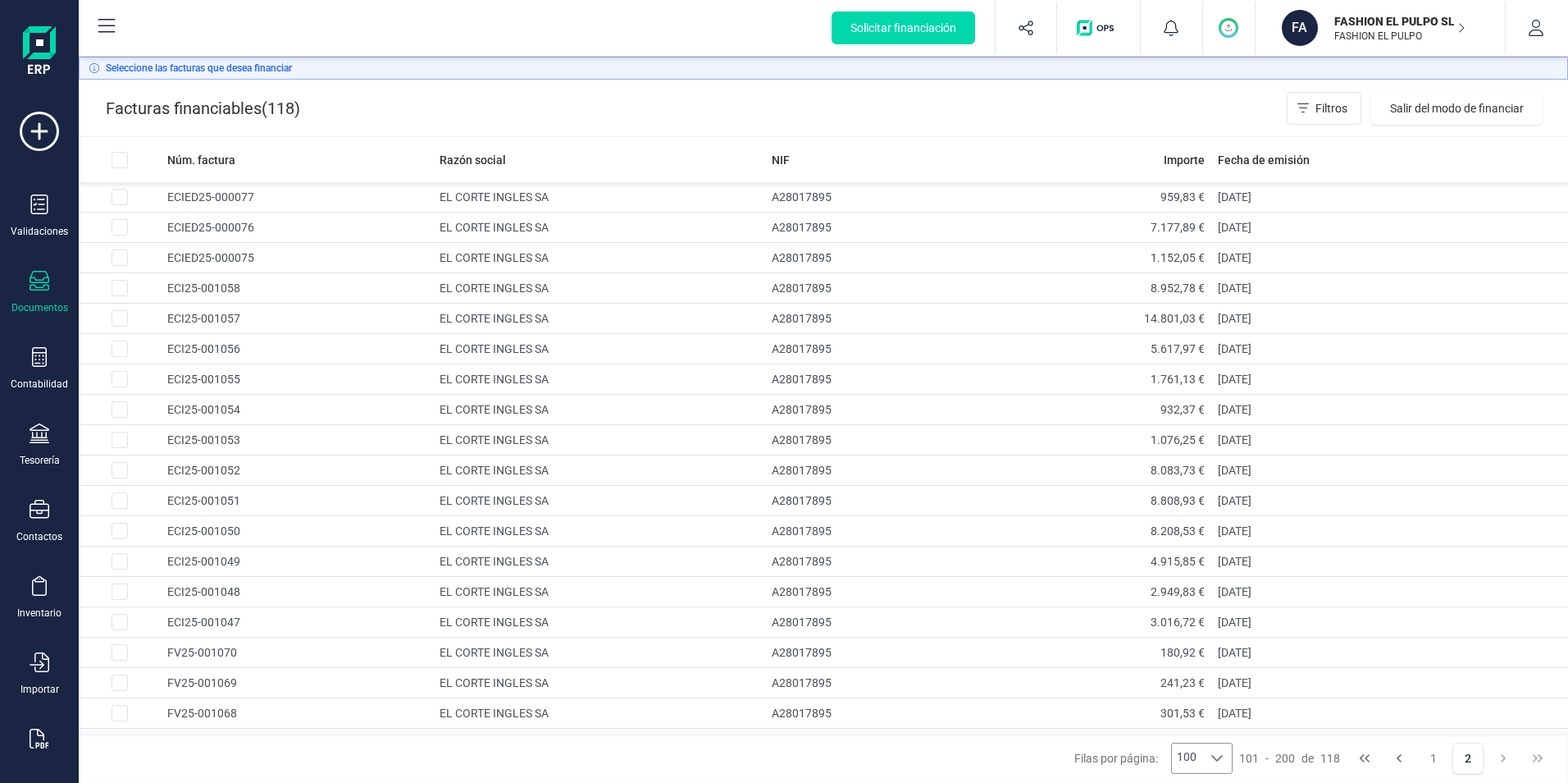
click at [1216, 759] on icon at bounding box center [1217, 758] width 12 height 7
click at [1215, 759] on icon at bounding box center [1216, 757] width 13 height 13
click at [1269, 763] on div "101 - 200 de 118" at bounding box center [1289, 758] width 101 height 17
click at [1291, 760] on span "200" at bounding box center [1285, 758] width 20 height 17
click at [1362, 759] on icon "First Page" at bounding box center [1363, 757] width 13 height 13
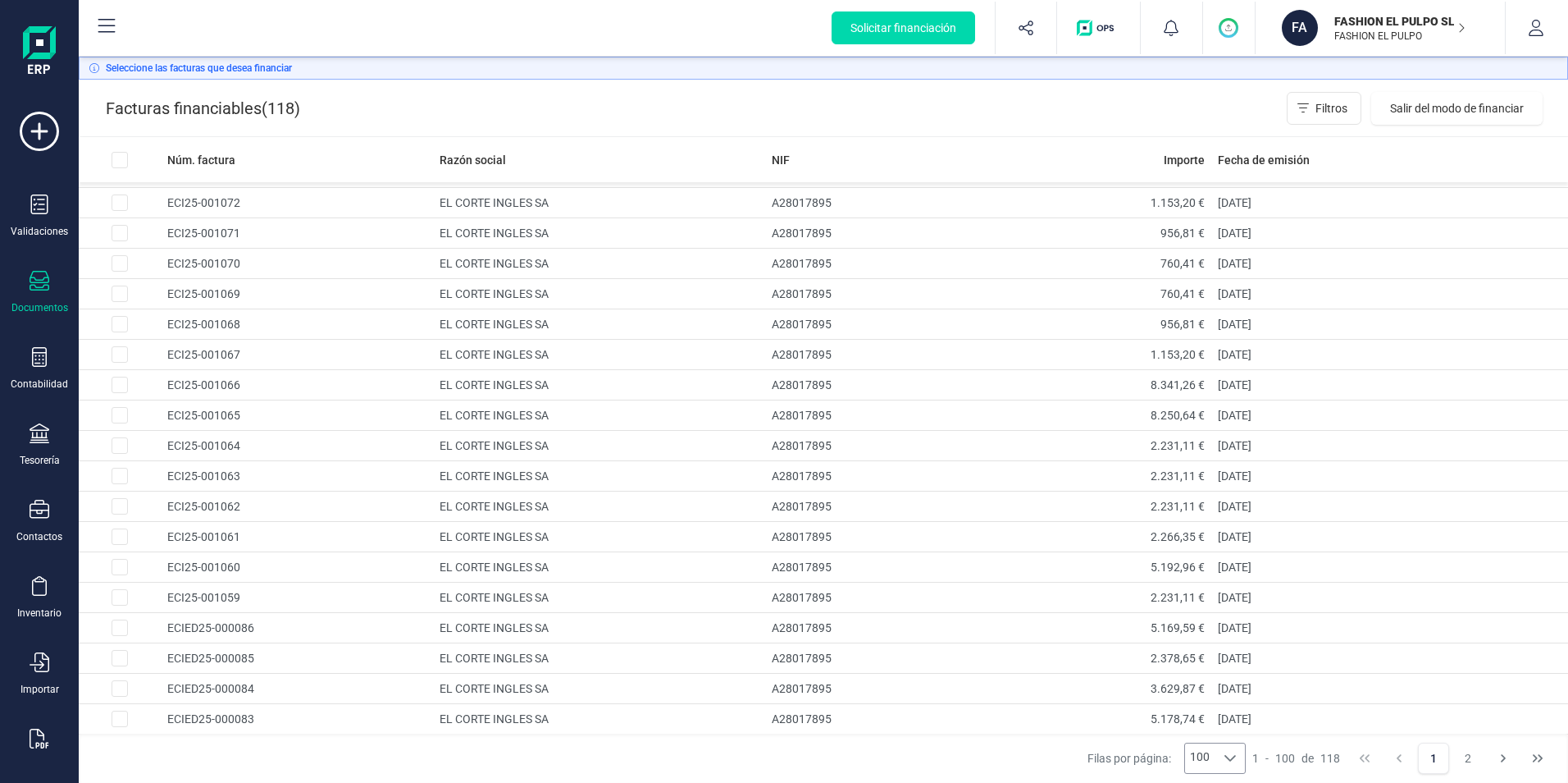
scroll to position [2481, 0]
click at [1497, 757] on icon "Next Page" at bounding box center [1503, 757] width 13 height 13
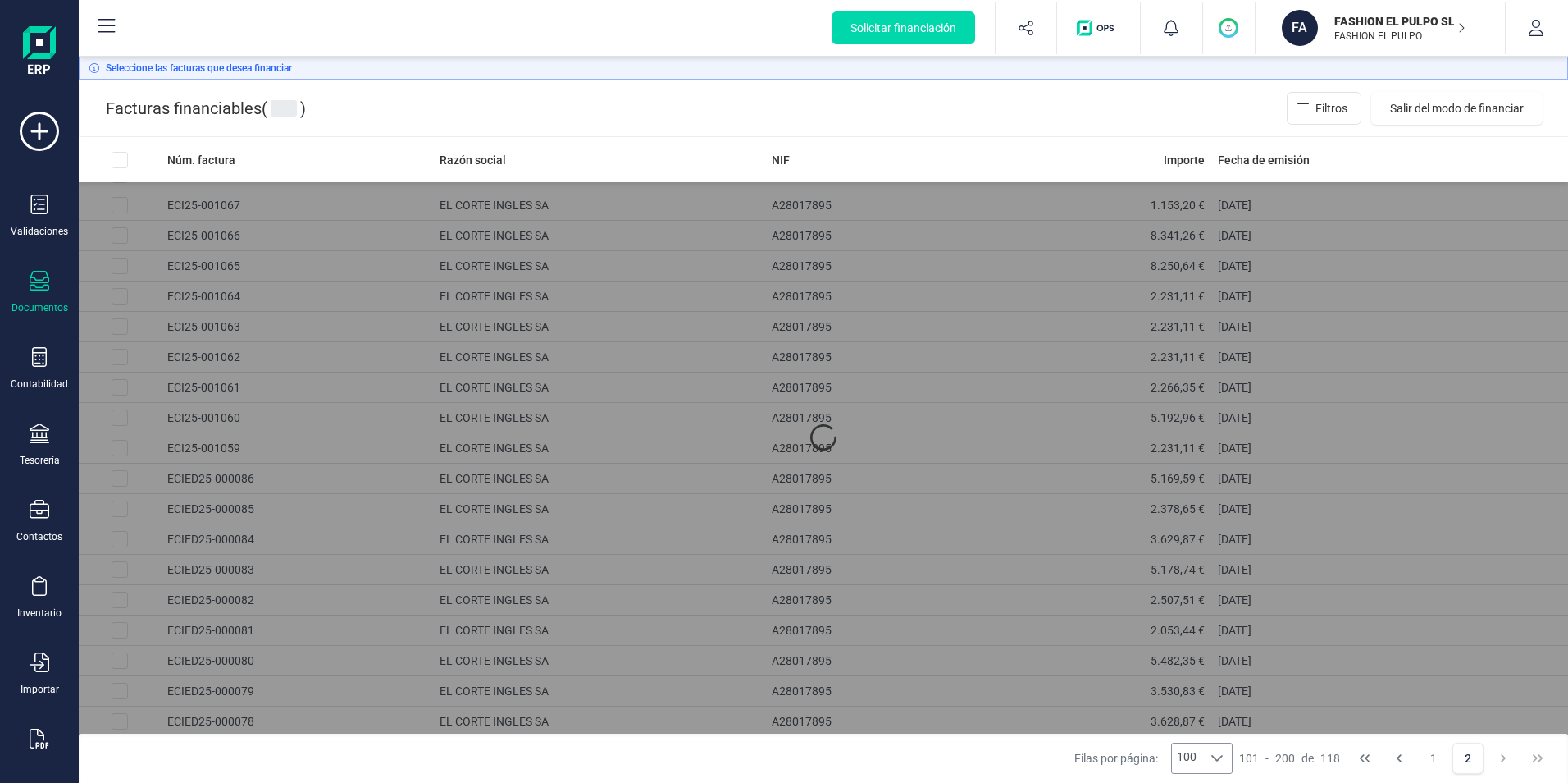
scroll to position [0, 0]
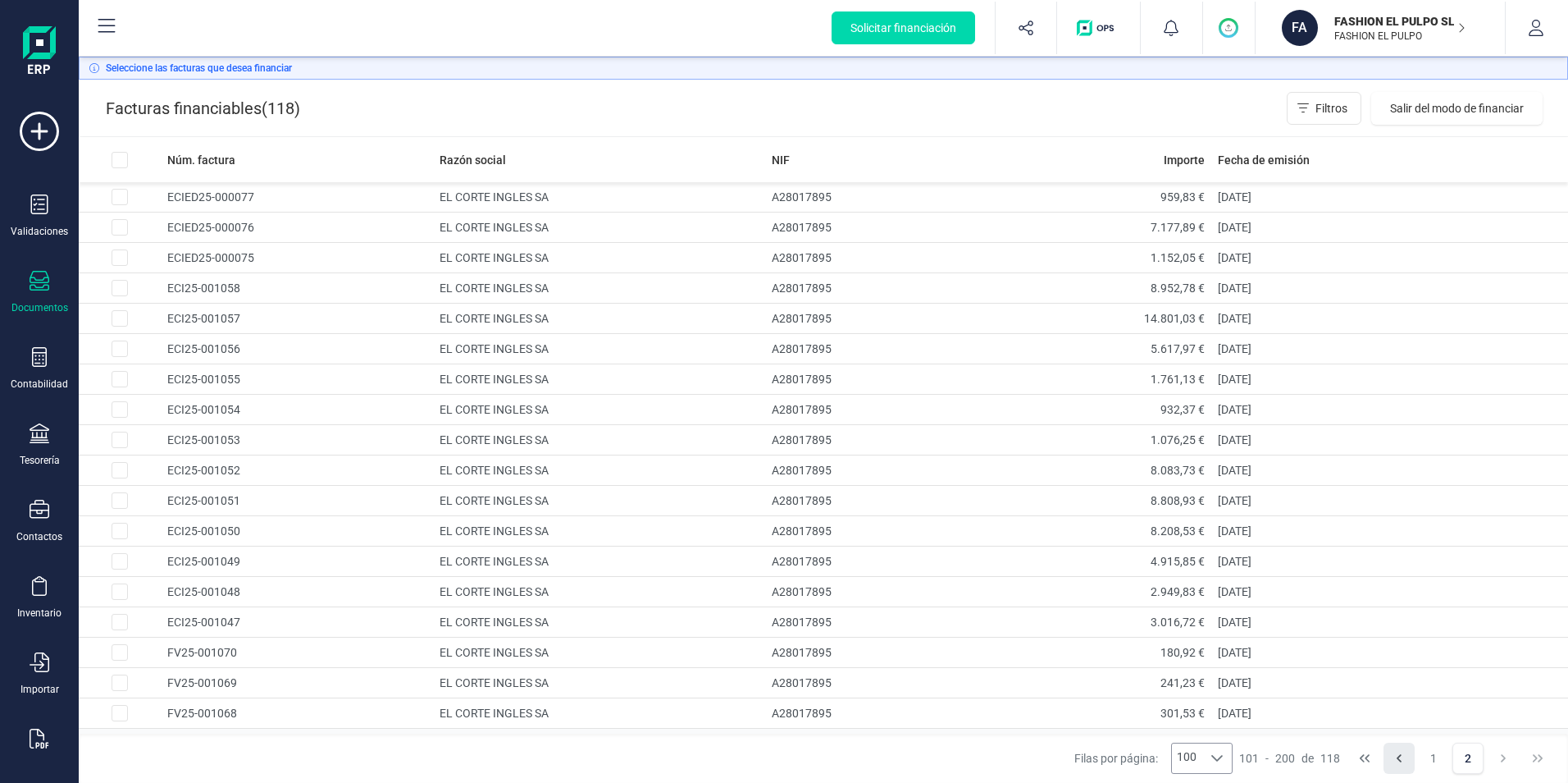
click at [1401, 759] on icon "Previous Page" at bounding box center [1398, 757] width 13 height 13
click at [122, 157] on input "All items unselected" at bounding box center [120, 160] width 17 height 17
checkbox input "true"
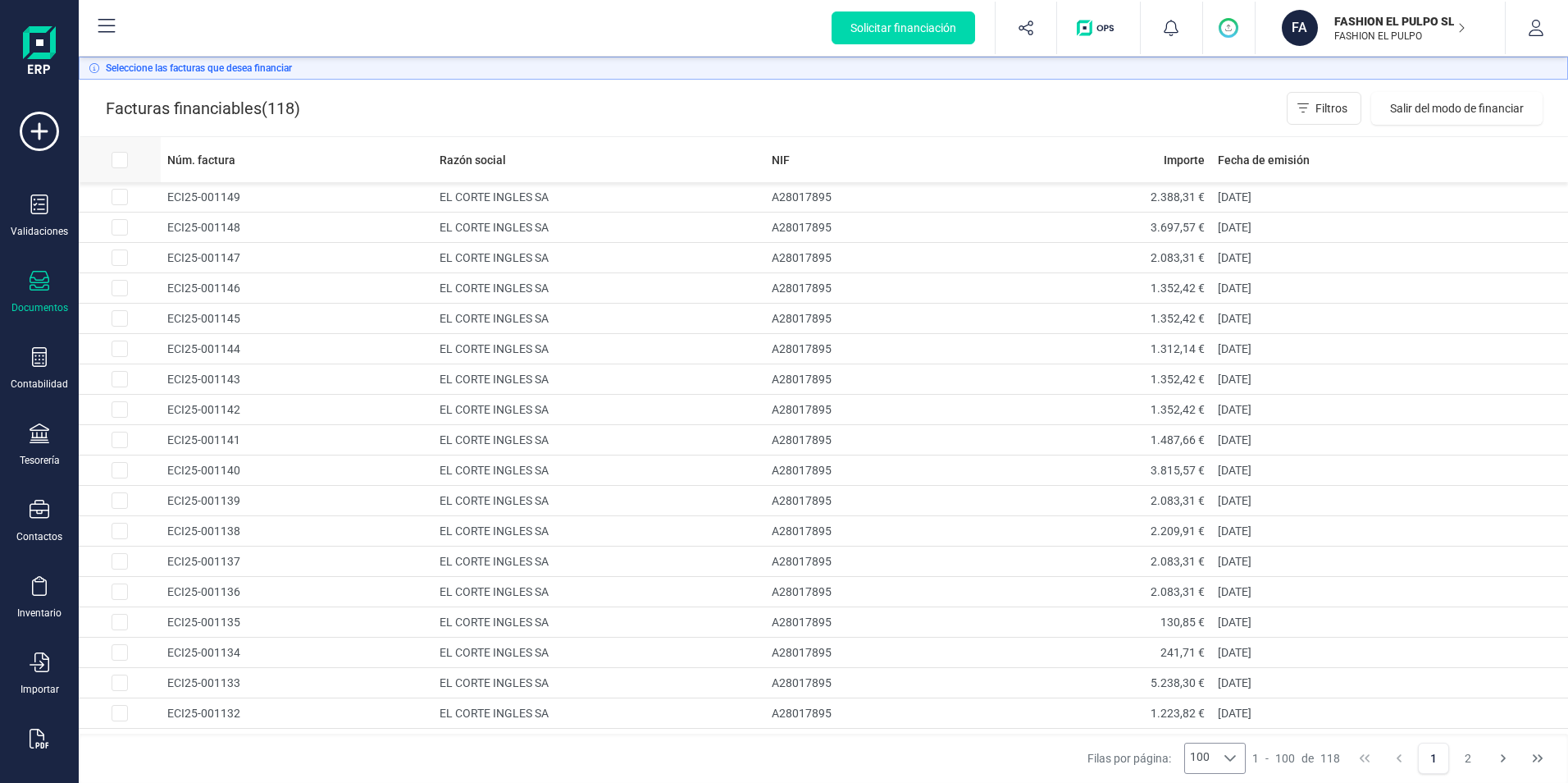
checkbox input "true"
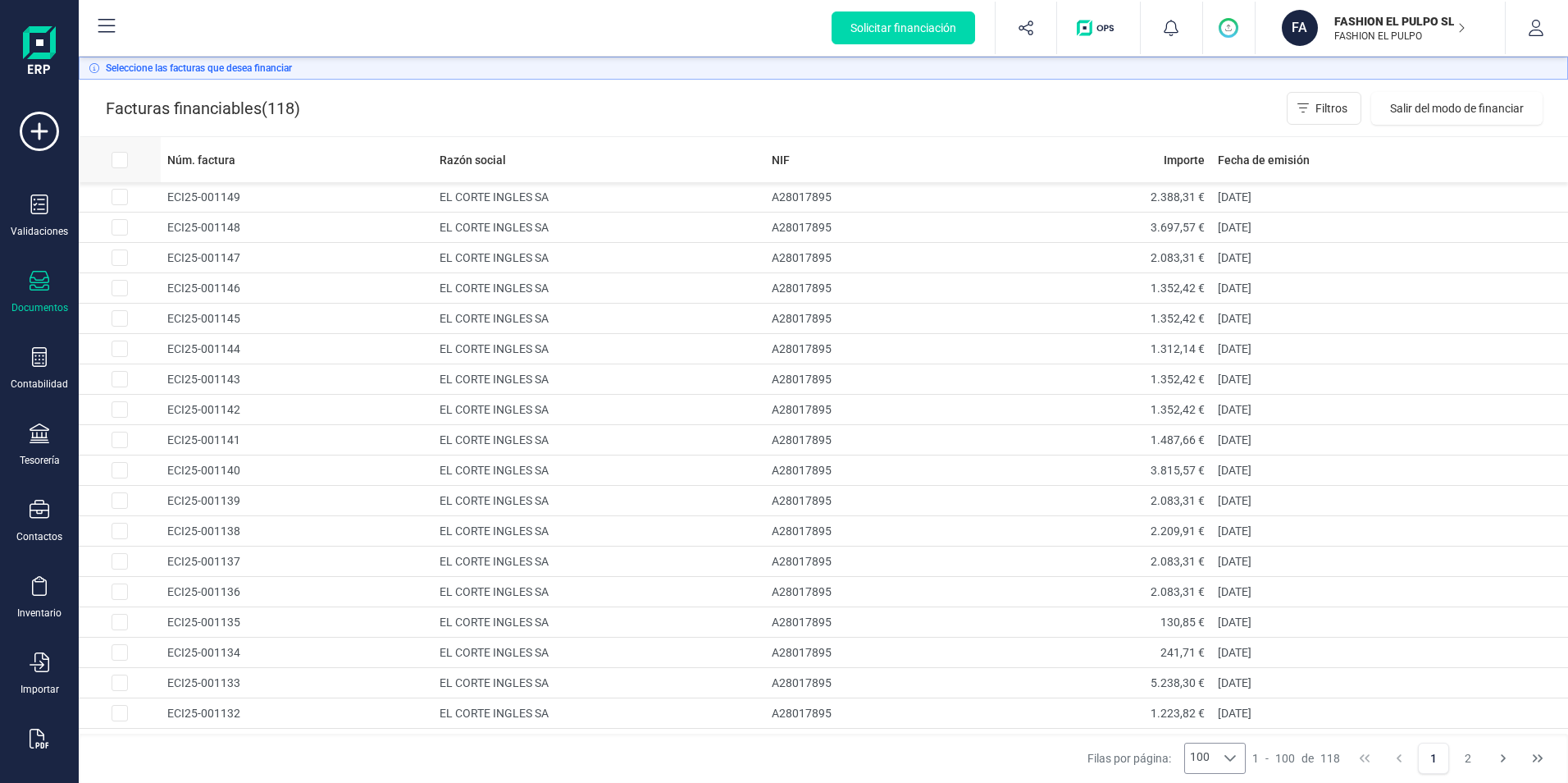
checkbox input "true"
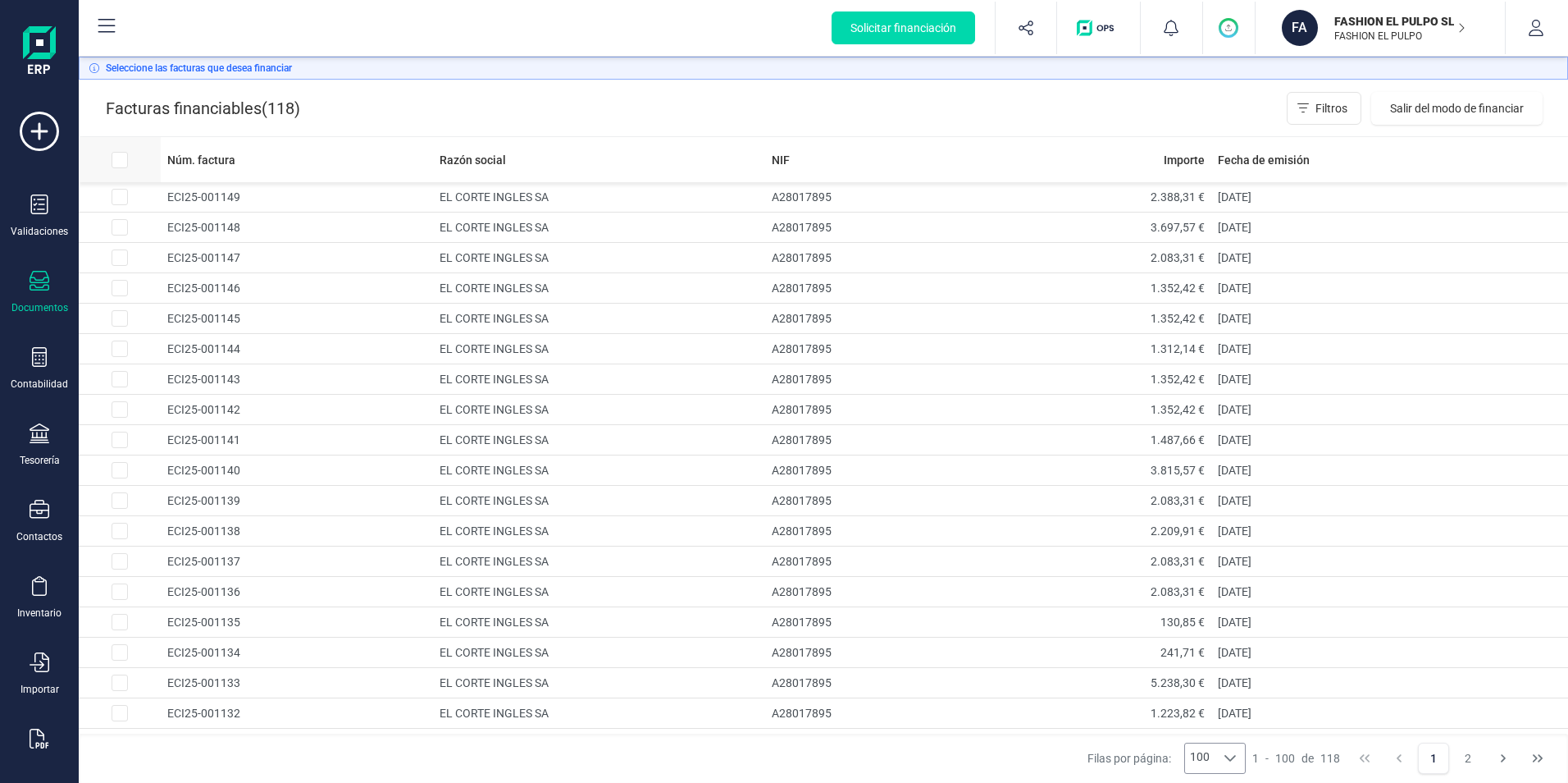
checkbox input "true"
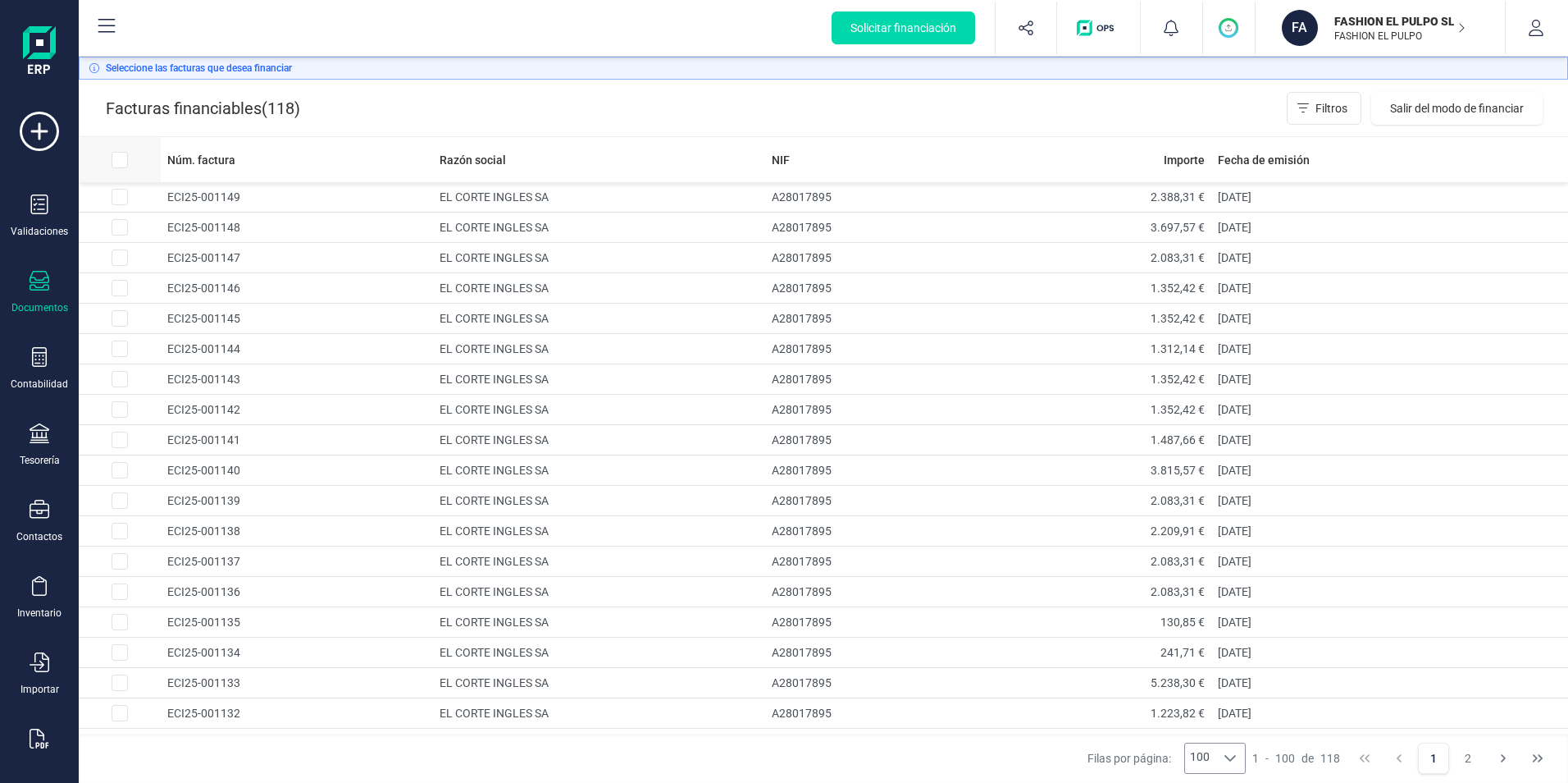
checkbox input "true"
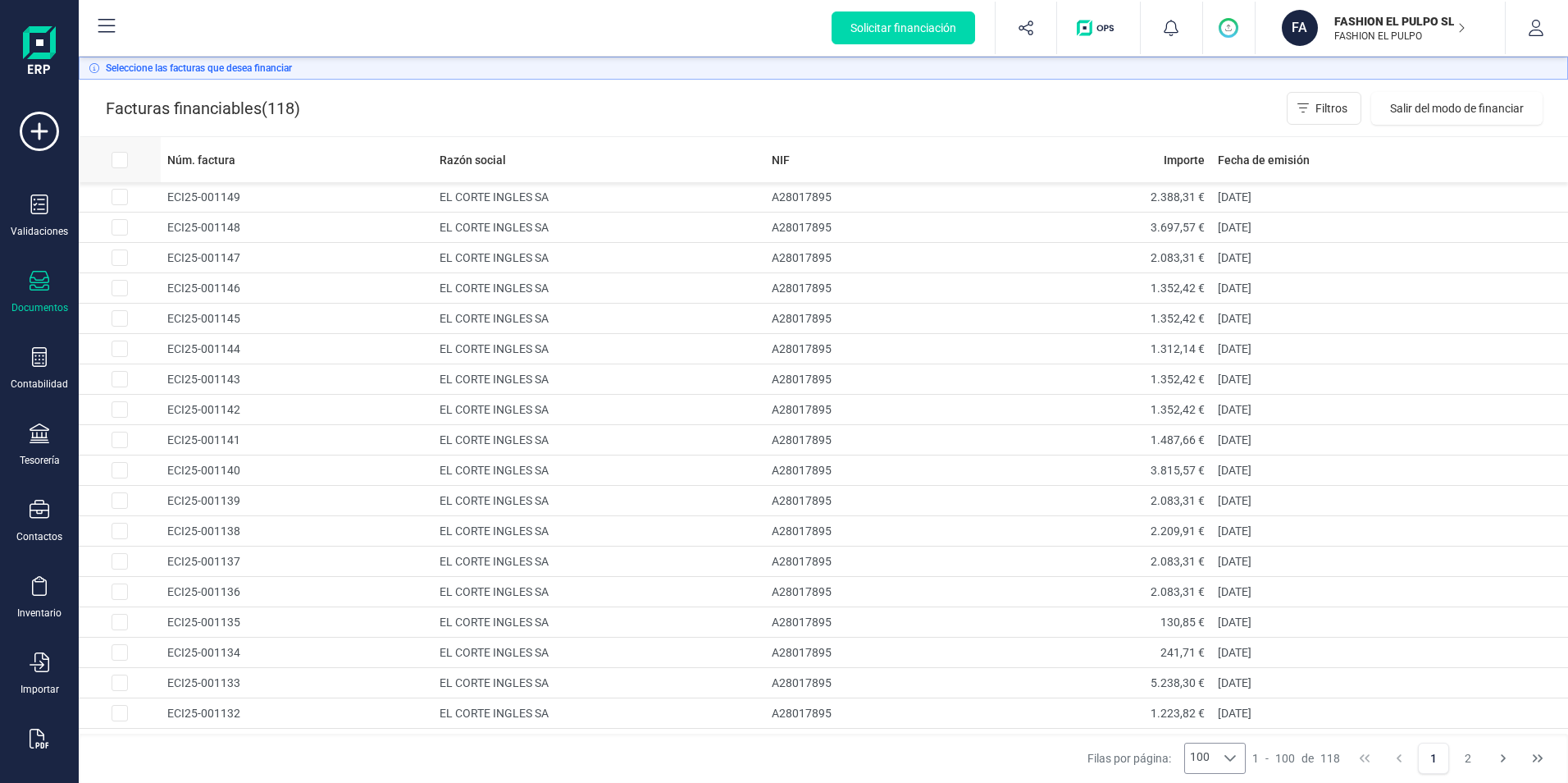
checkbox input "true"
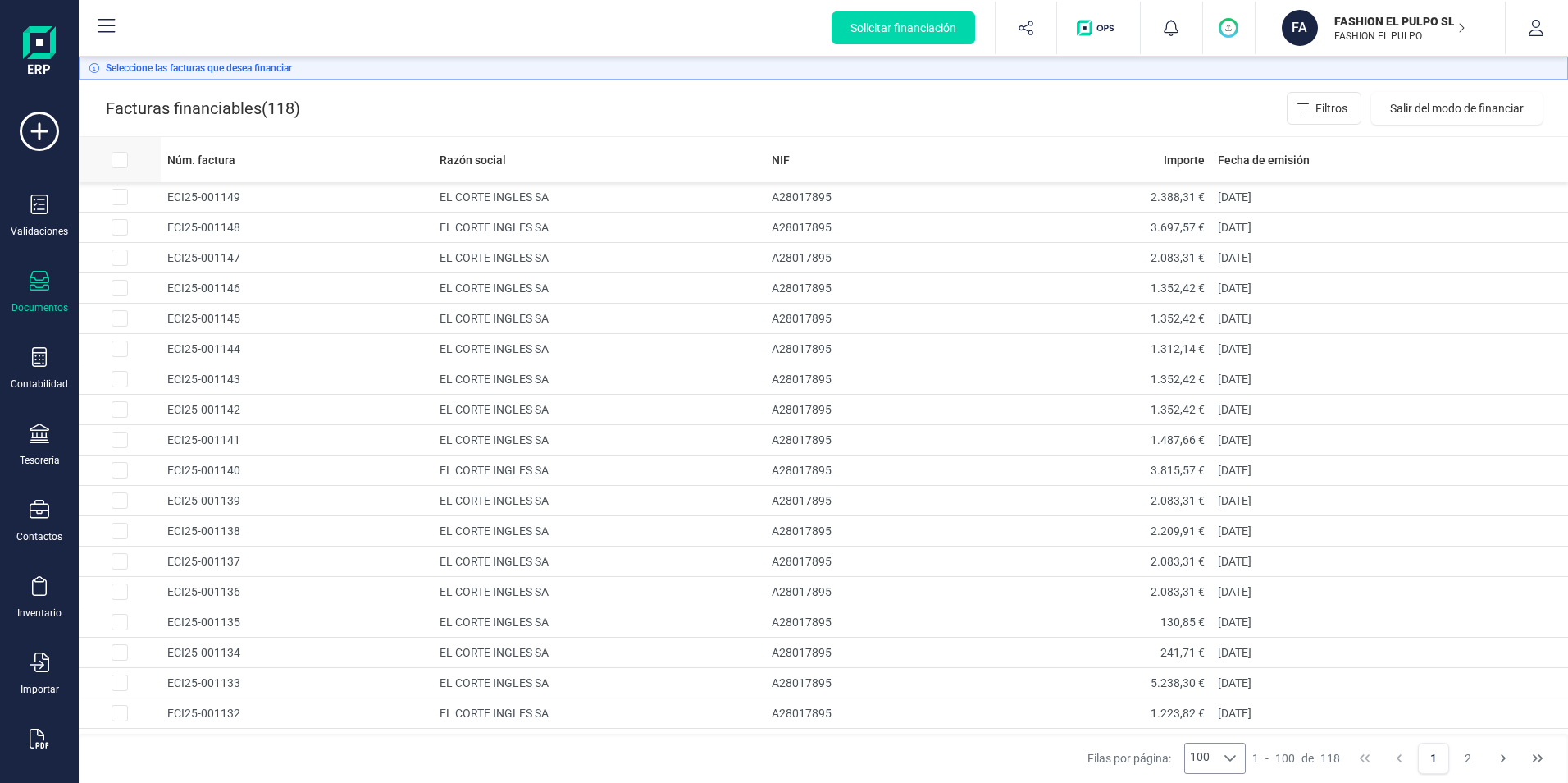
checkbox input "true"
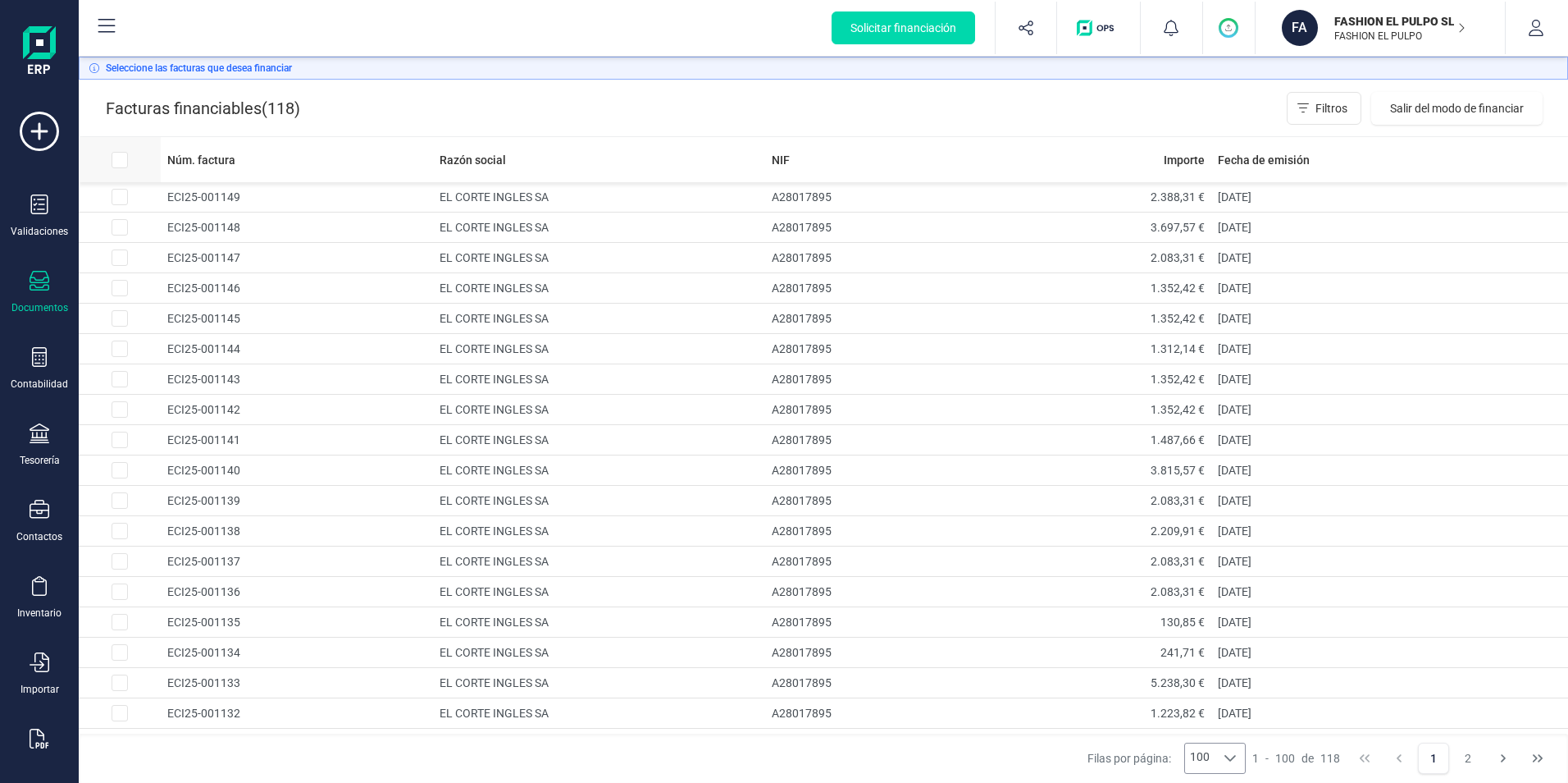
checkbox input "true"
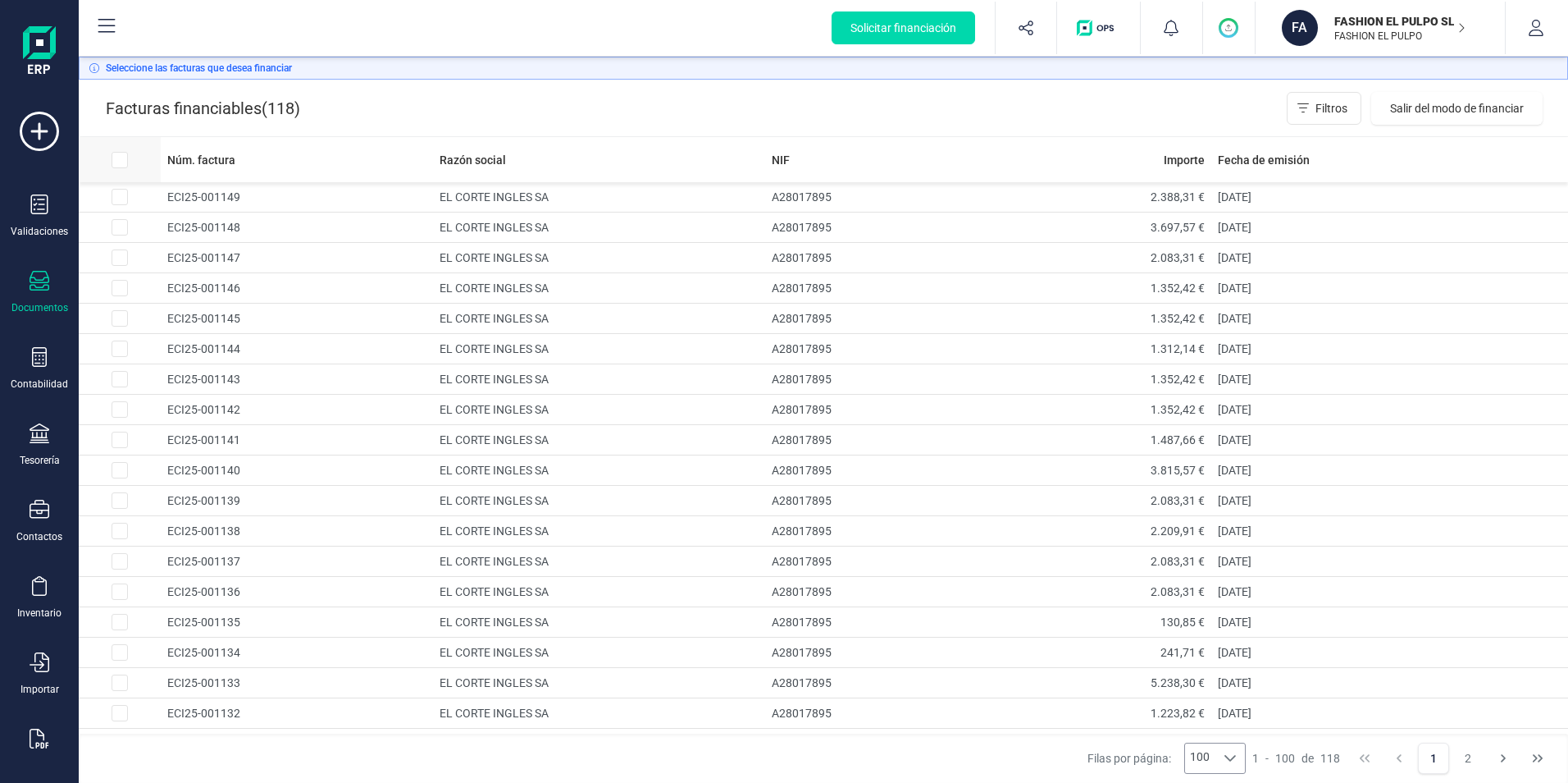
checkbox input "true"
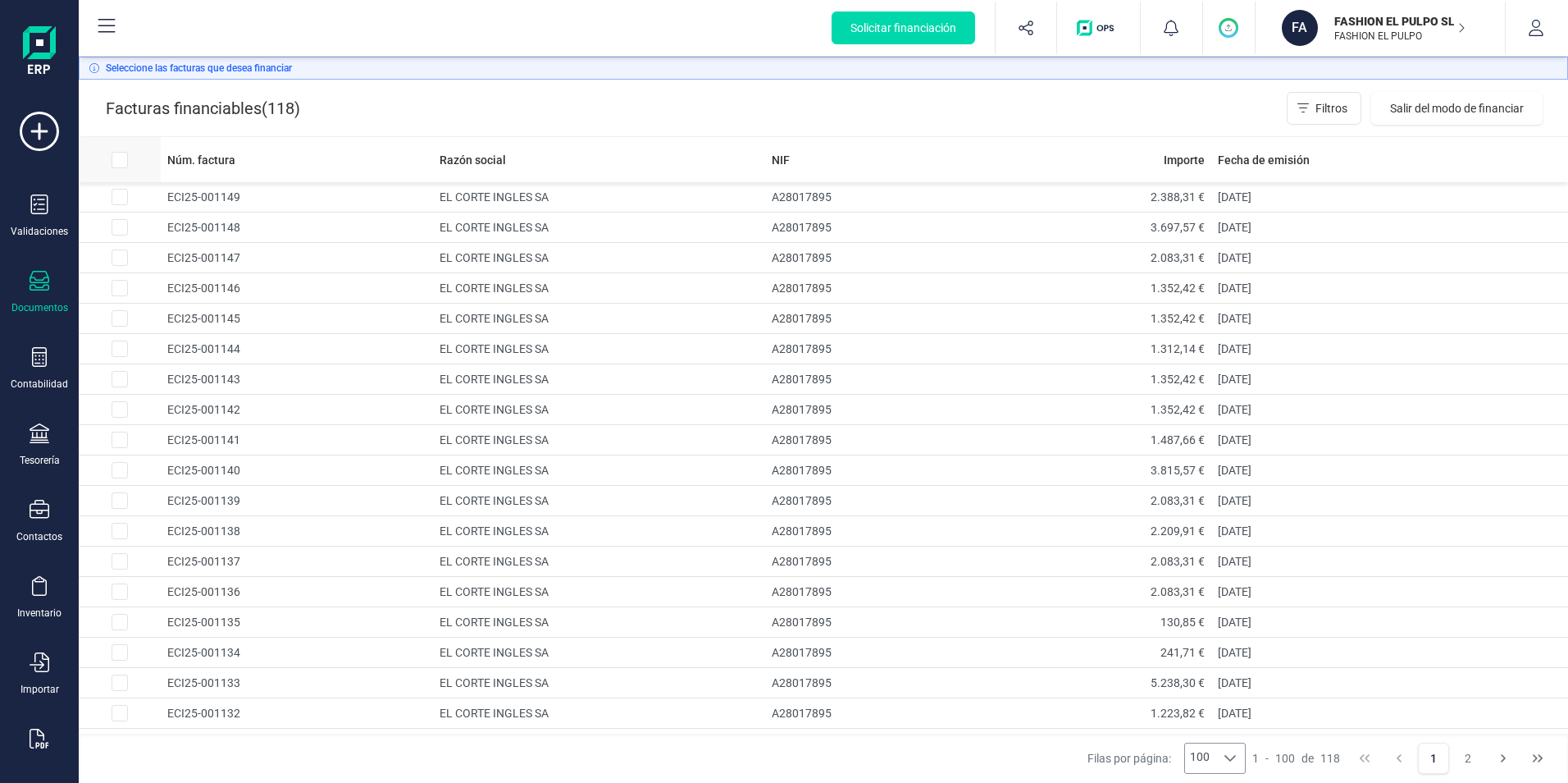
checkbox input "true"
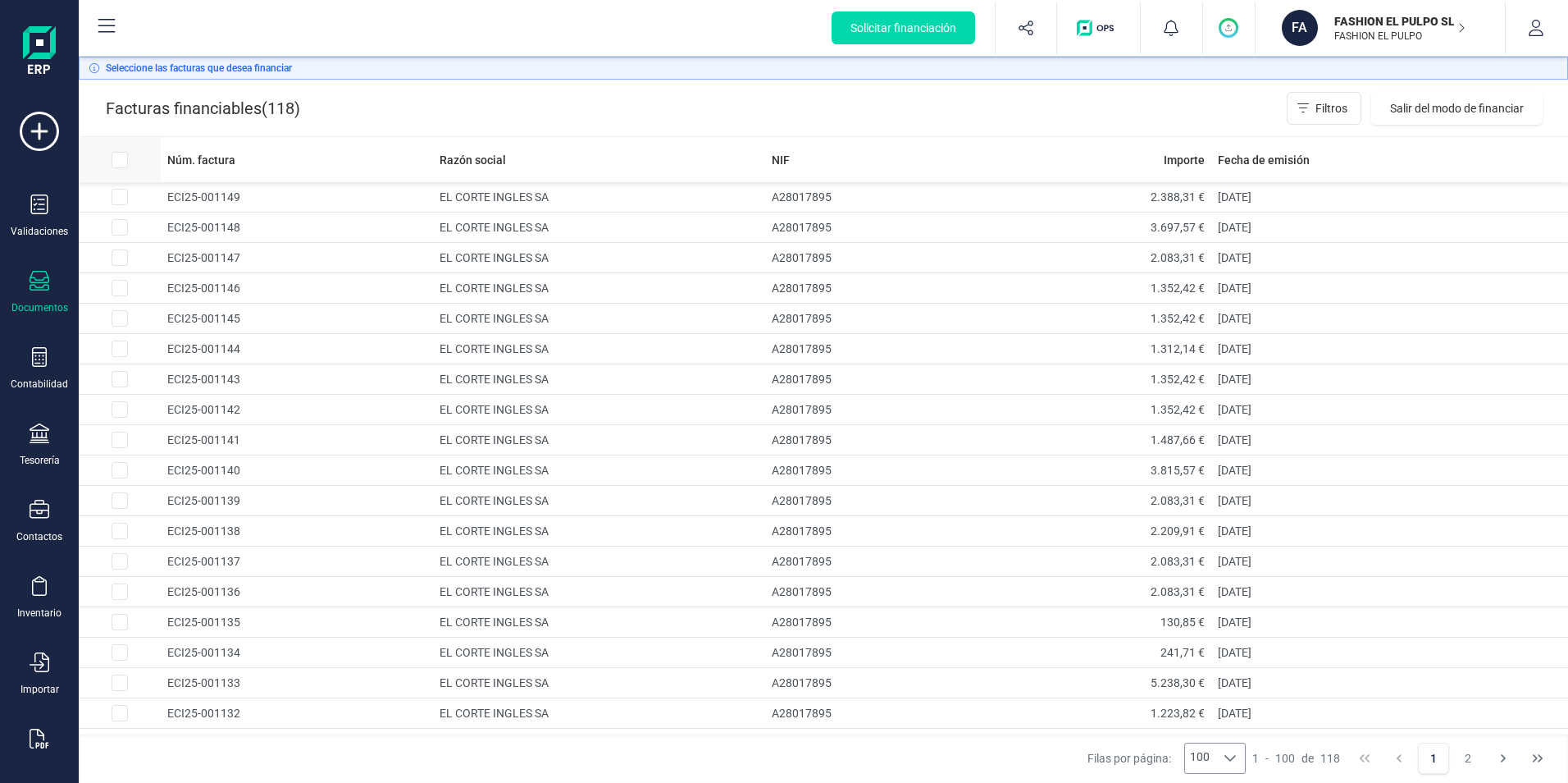
checkbox input "true"
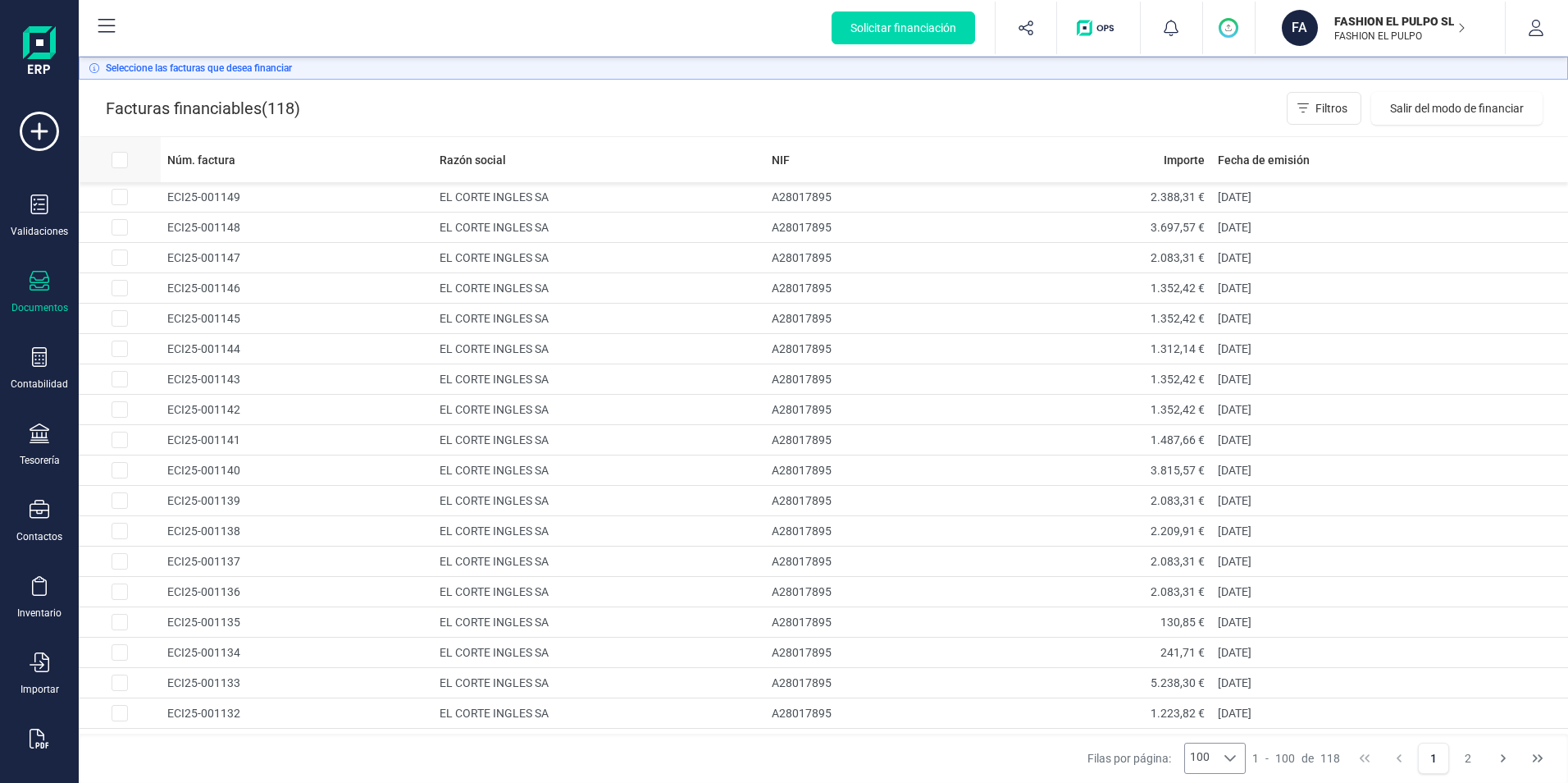
checkbox input "true"
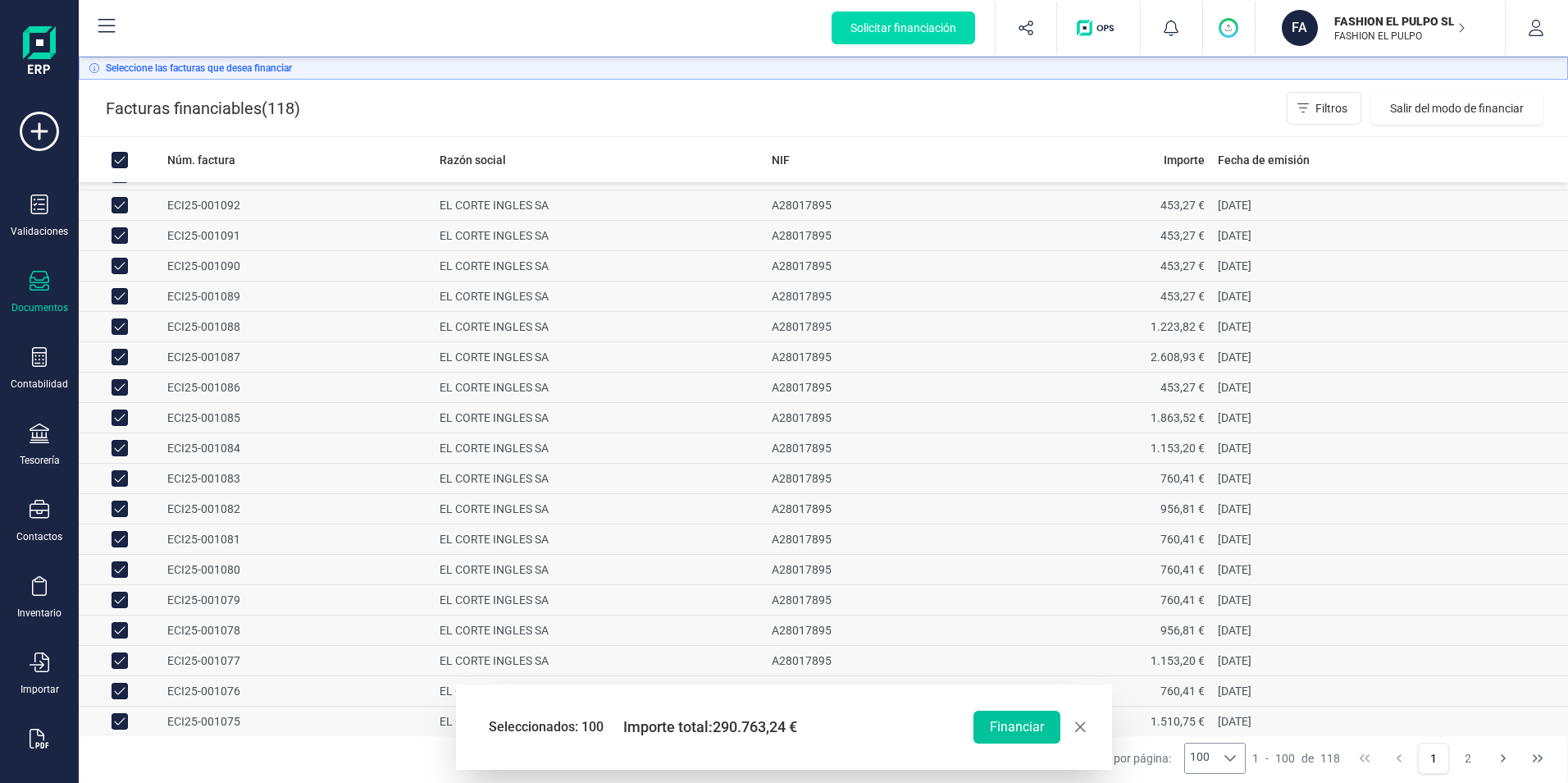
scroll to position [1723, 0]
click at [1033, 722] on button "Financiar" at bounding box center [1017, 727] width 87 height 33
